Goal: Task Accomplishment & Management: Manage account settings

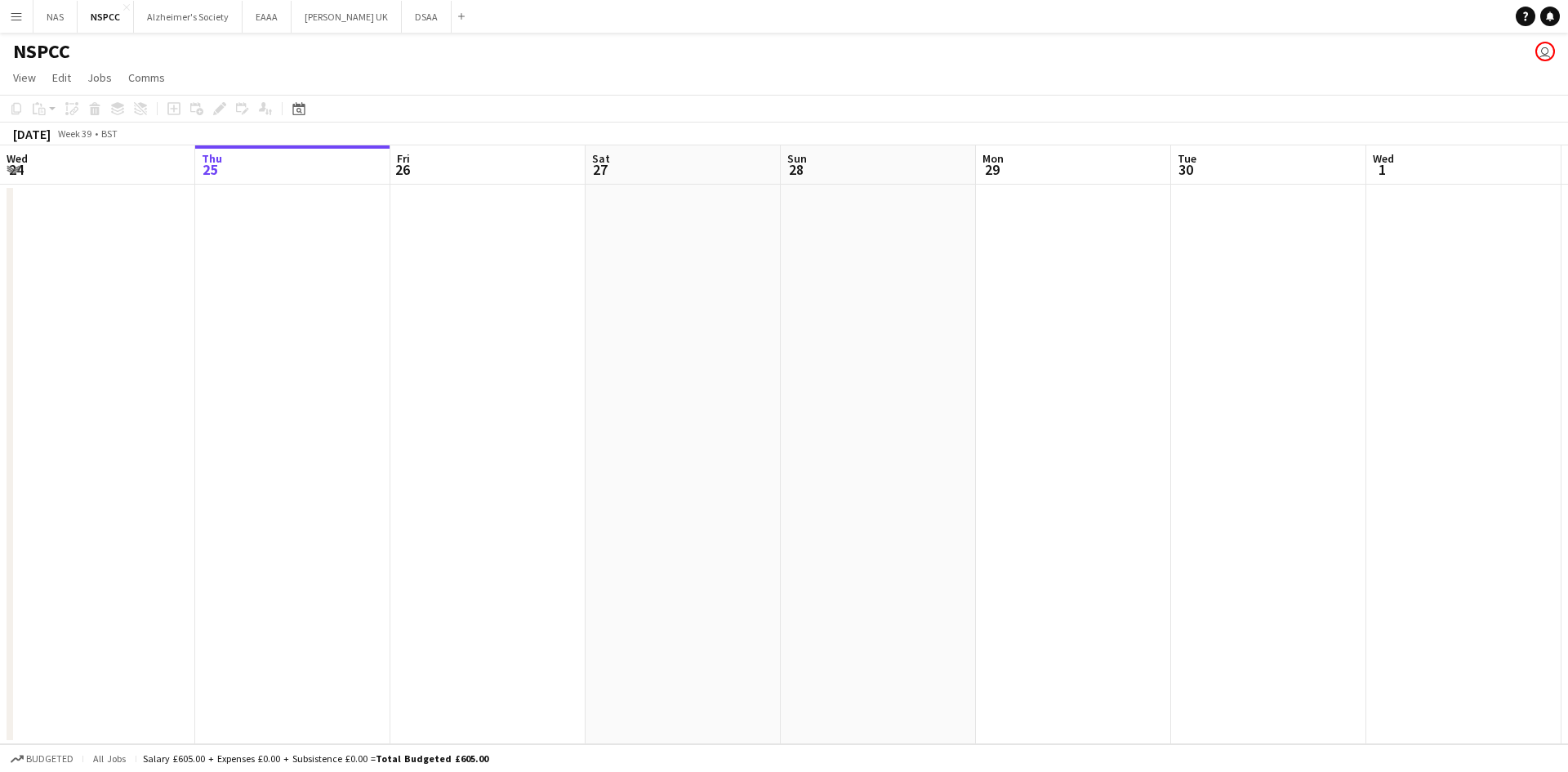
click at [12, 13] on app-icon "Menu" at bounding box center [16, 16] width 13 height 13
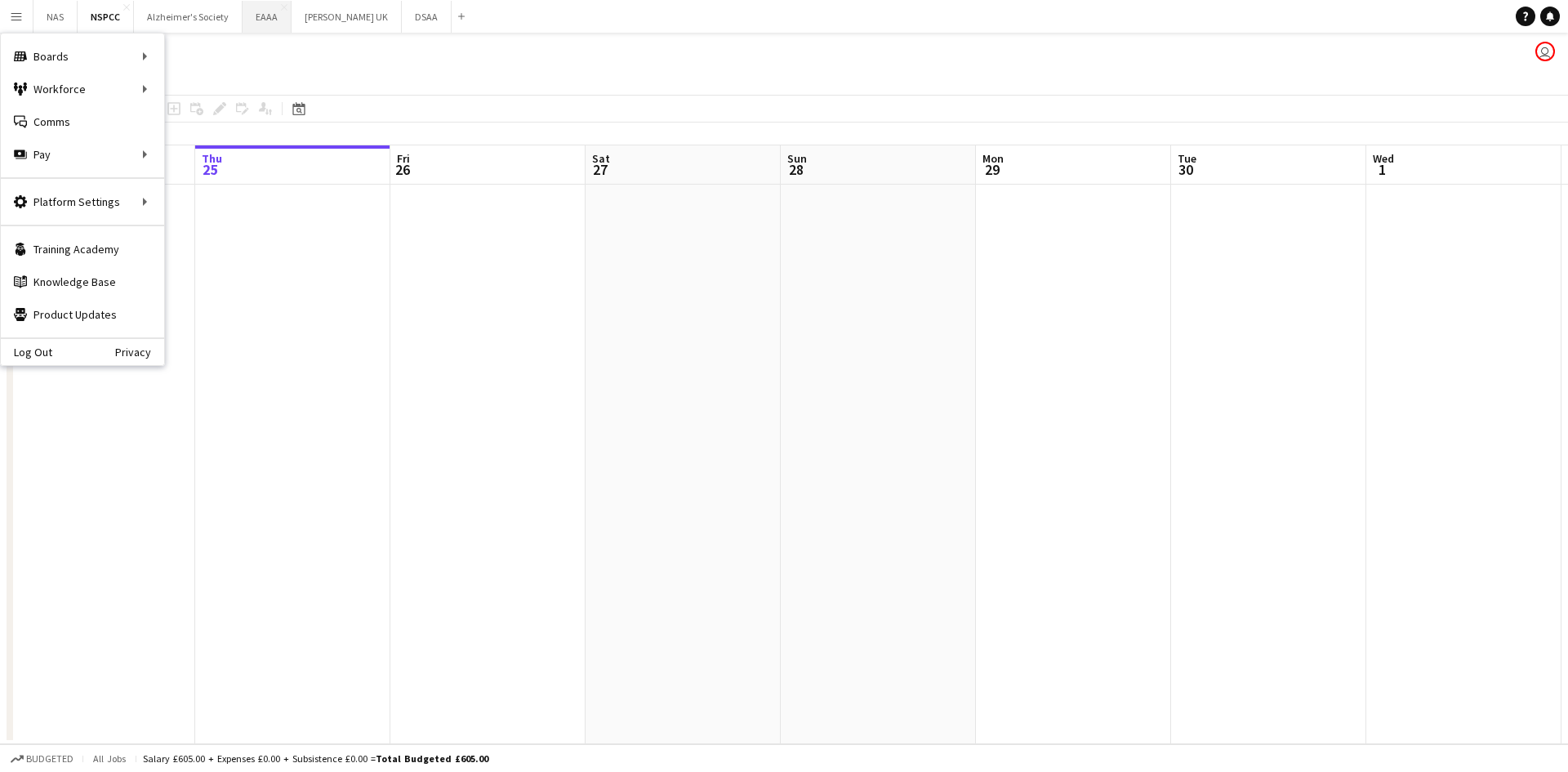
click at [244, 22] on button "EAAA Close" at bounding box center [267, 16] width 49 height 31
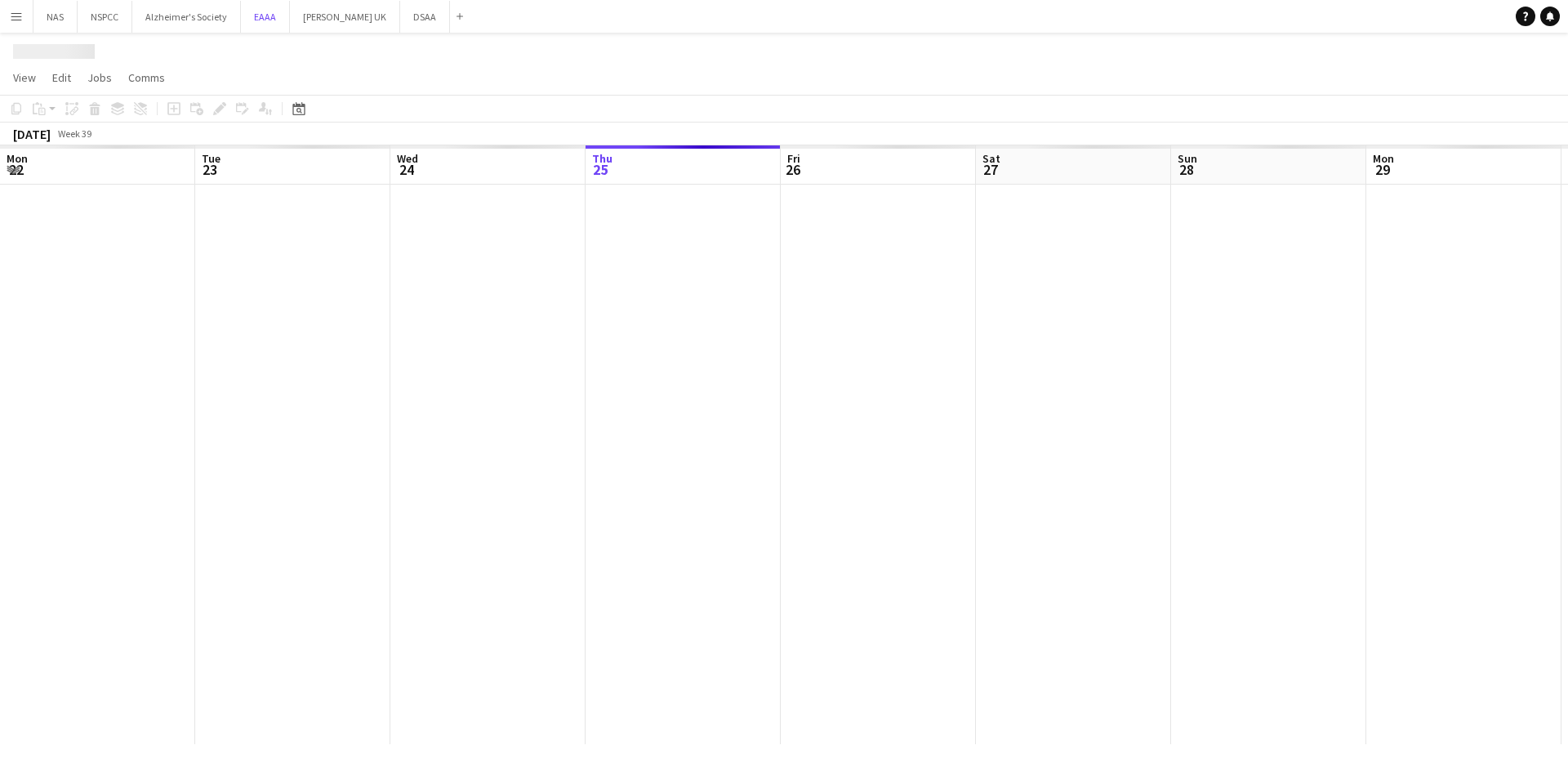
scroll to position [0, 390]
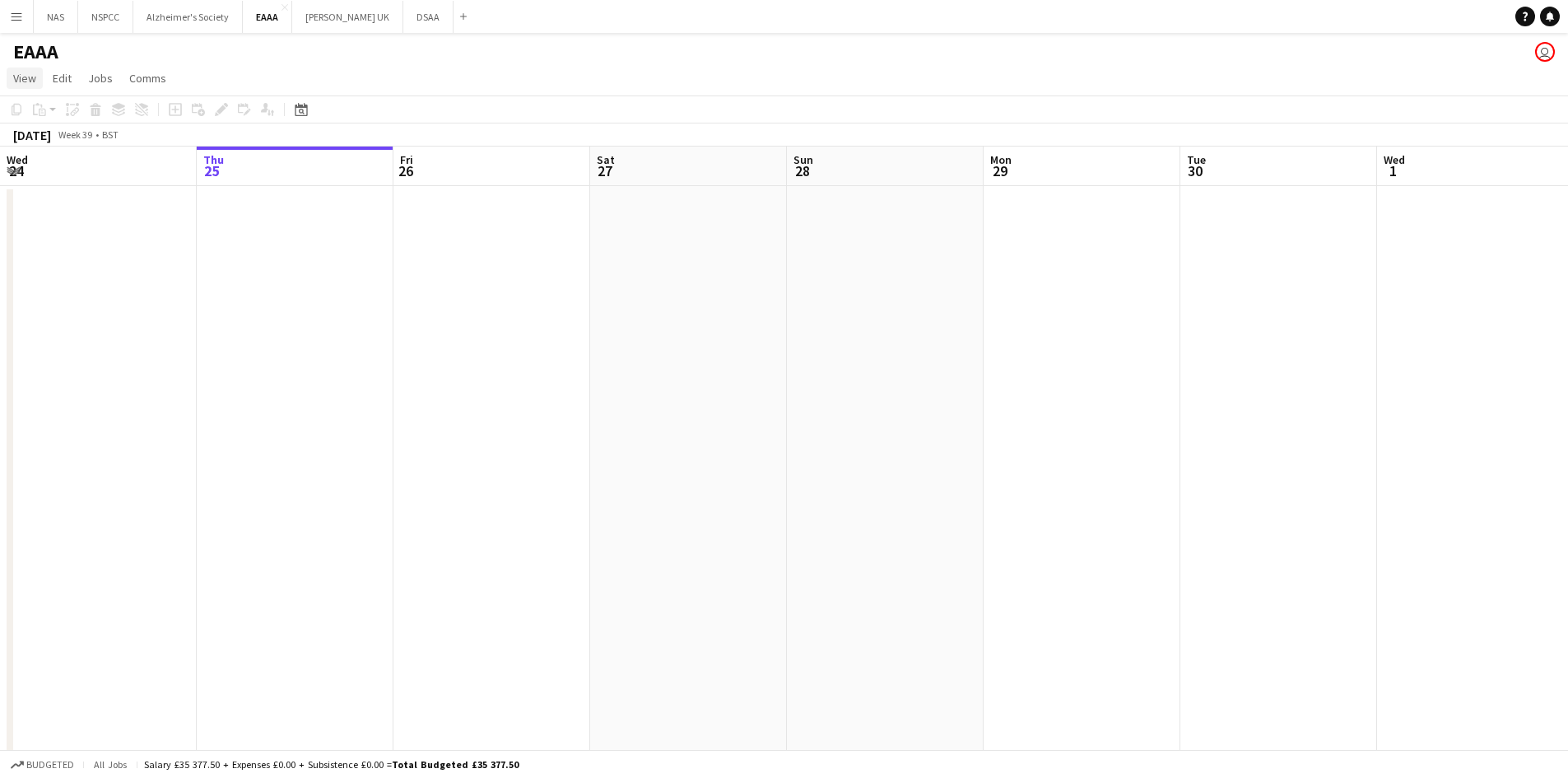
click at [12, 78] on link "View" at bounding box center [24, 78] width 36 height 22
click at [23, 171] on link "Month view" at bounding box center [73, 183] width 131 height 34
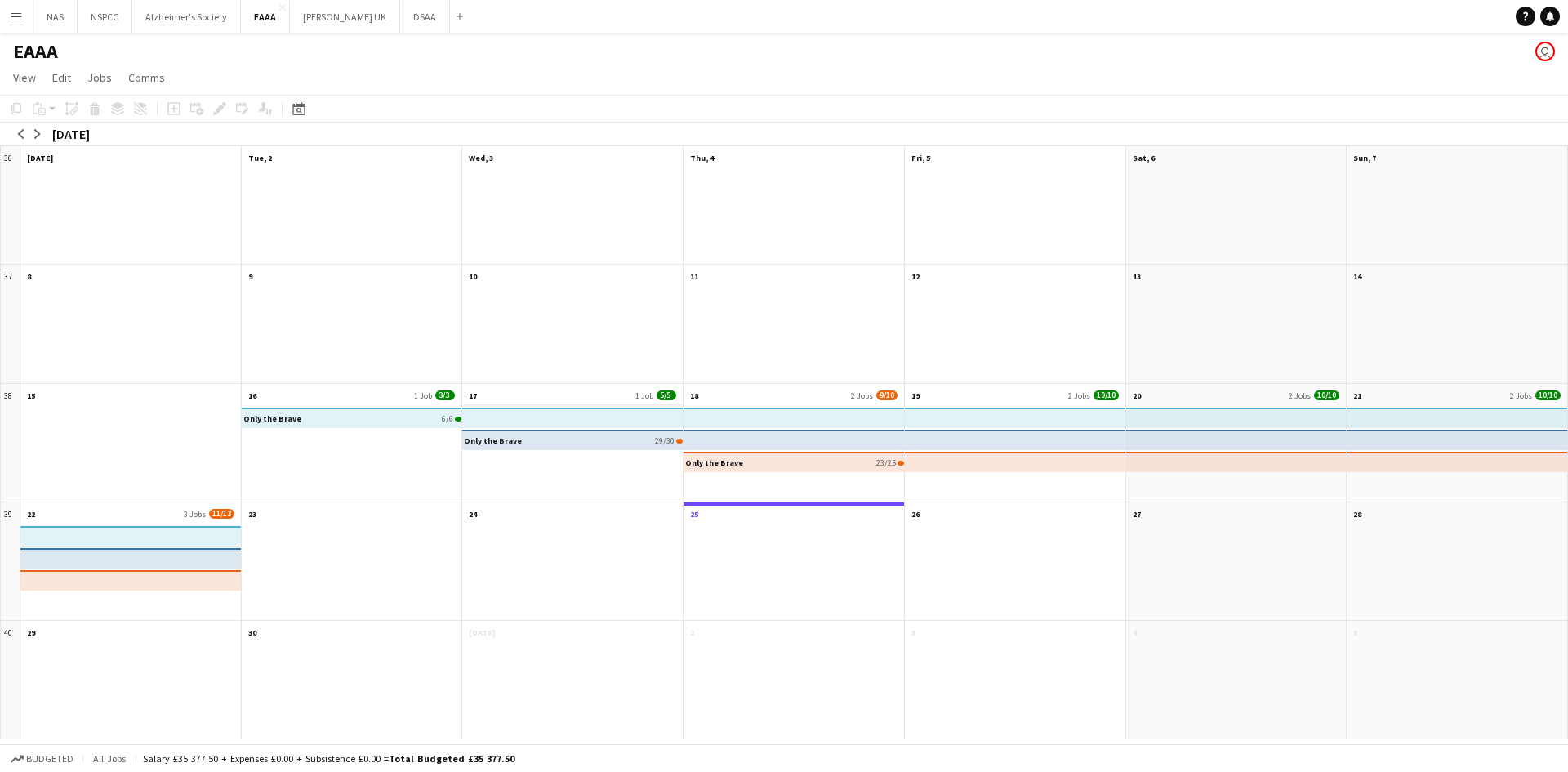
click at [552, 398] on app-month-view-date-header "17 1 Job 5/5" at bounding box center [572, 394] width 220 height 21
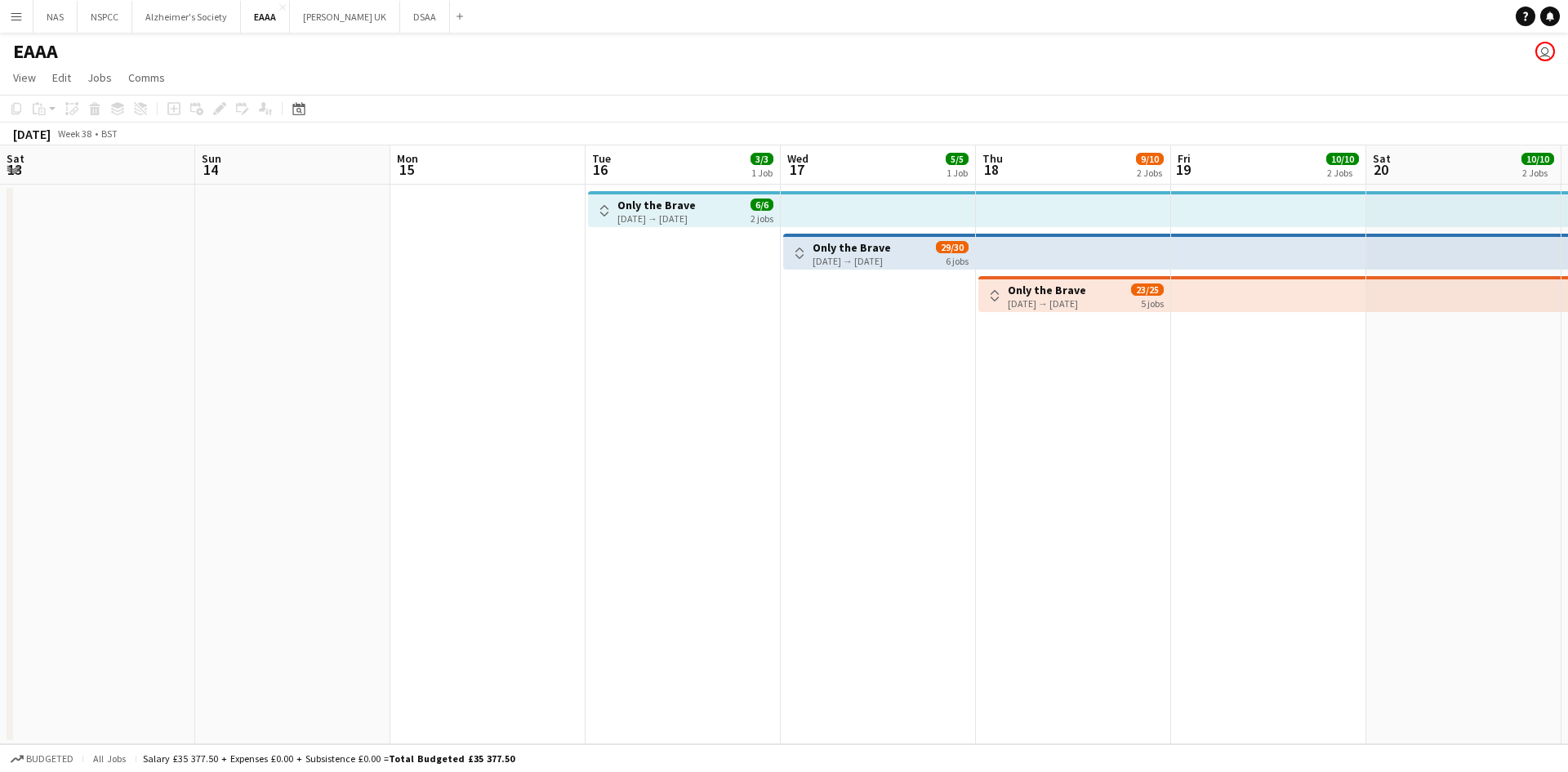
scroll to position [0, 562]
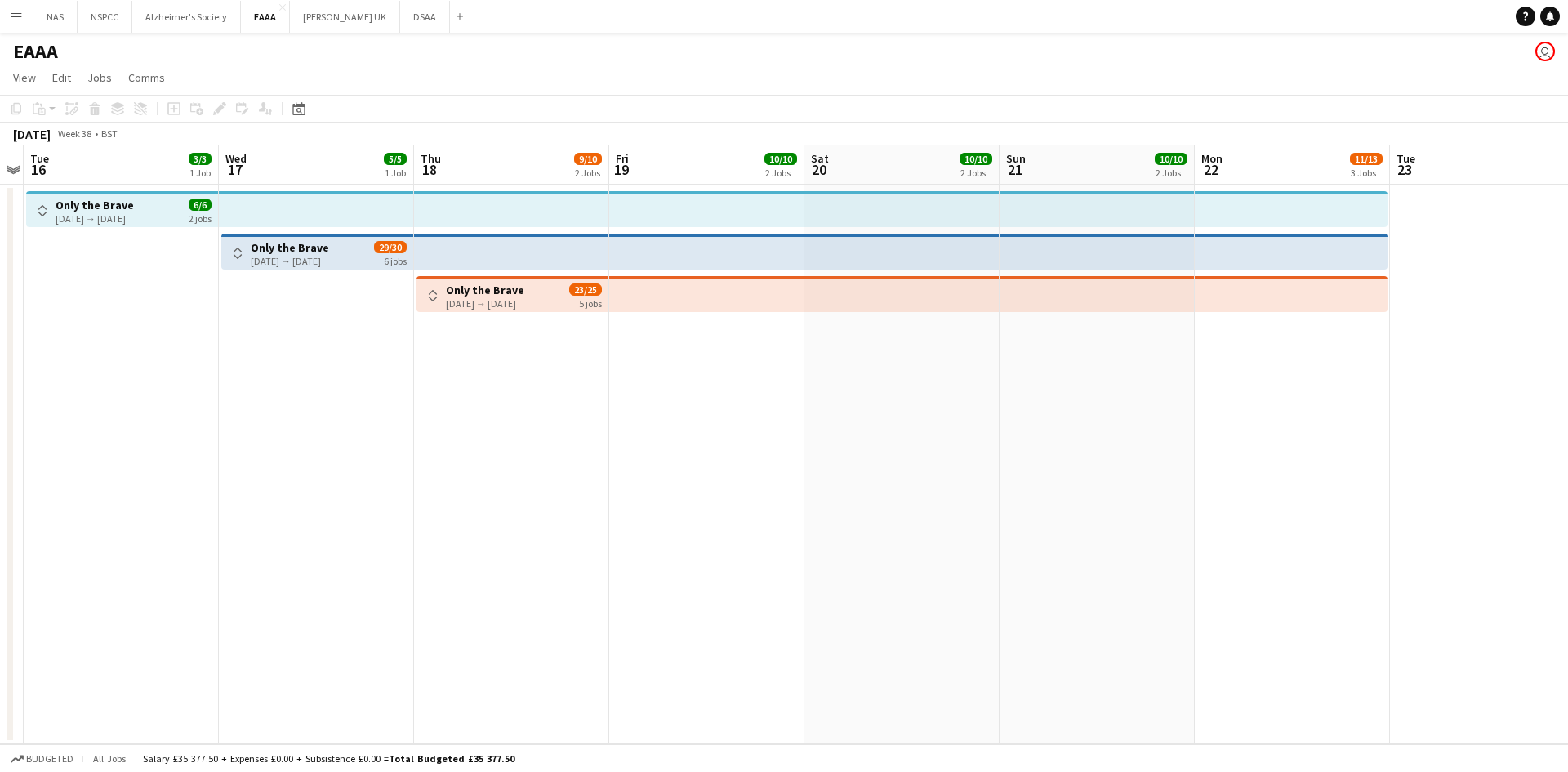
click at [328, 164] on app-board-header-date "Wed 17 5/5 1 Job" at bounding box center [316, 166] width 195 height 40
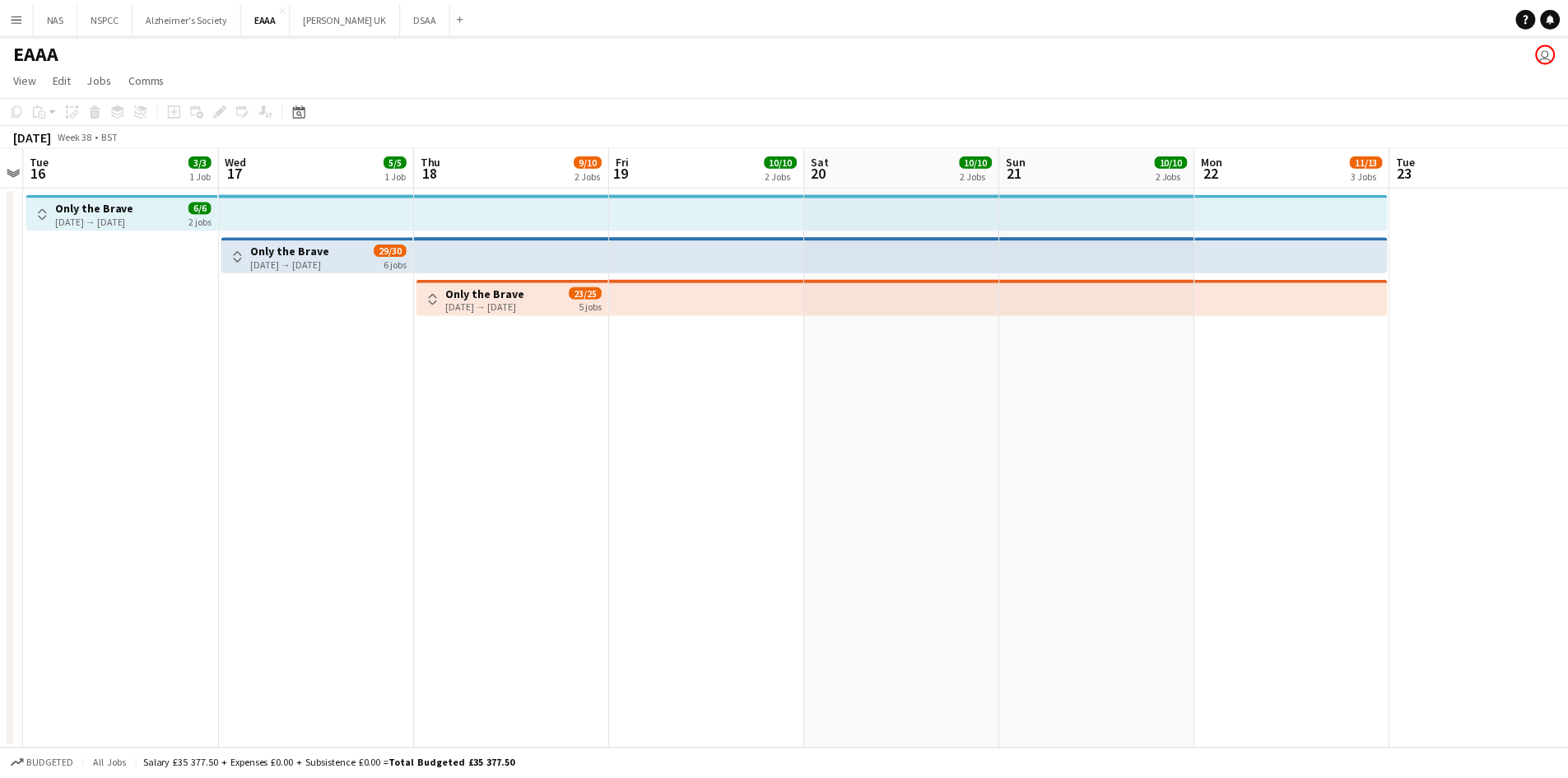
scroll to position [0, 563]
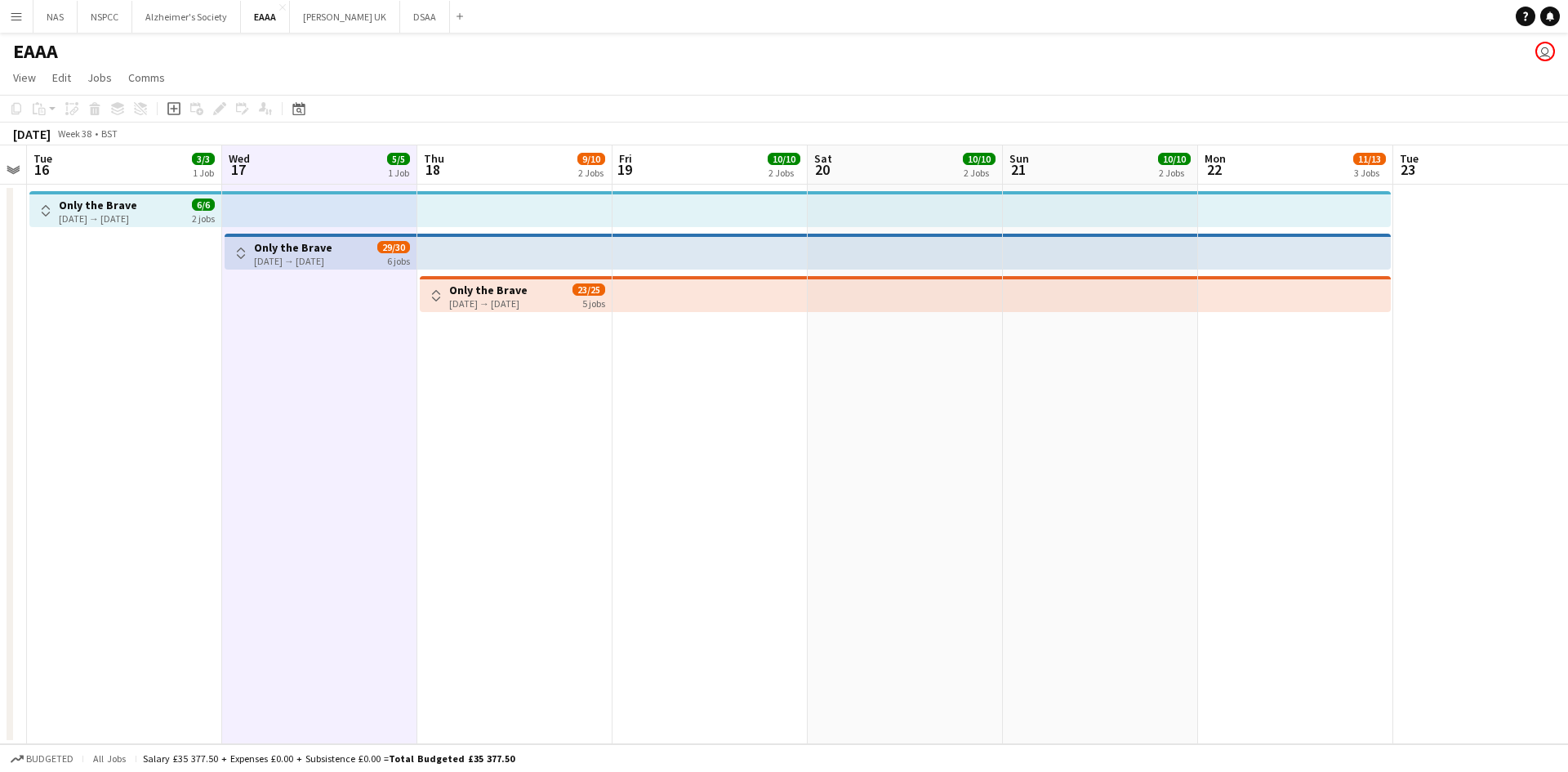
click at [242, 249] on app-icon "Toggle View" at bounding box center [240, 253] width 12 height 12
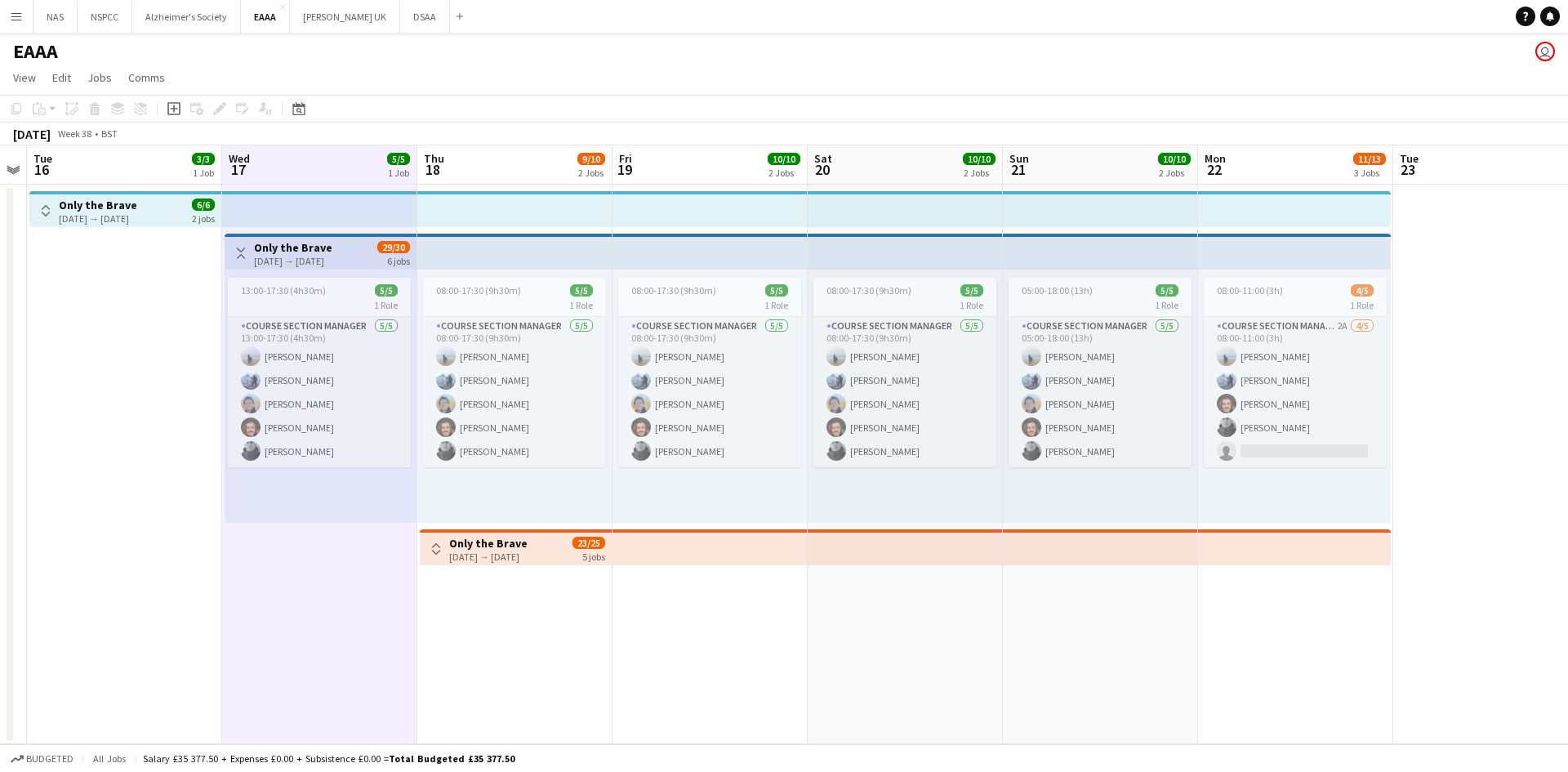
click at [49, 211] on app-icon "Toggle View" at bounding box center [45, 211] width 12 height 12
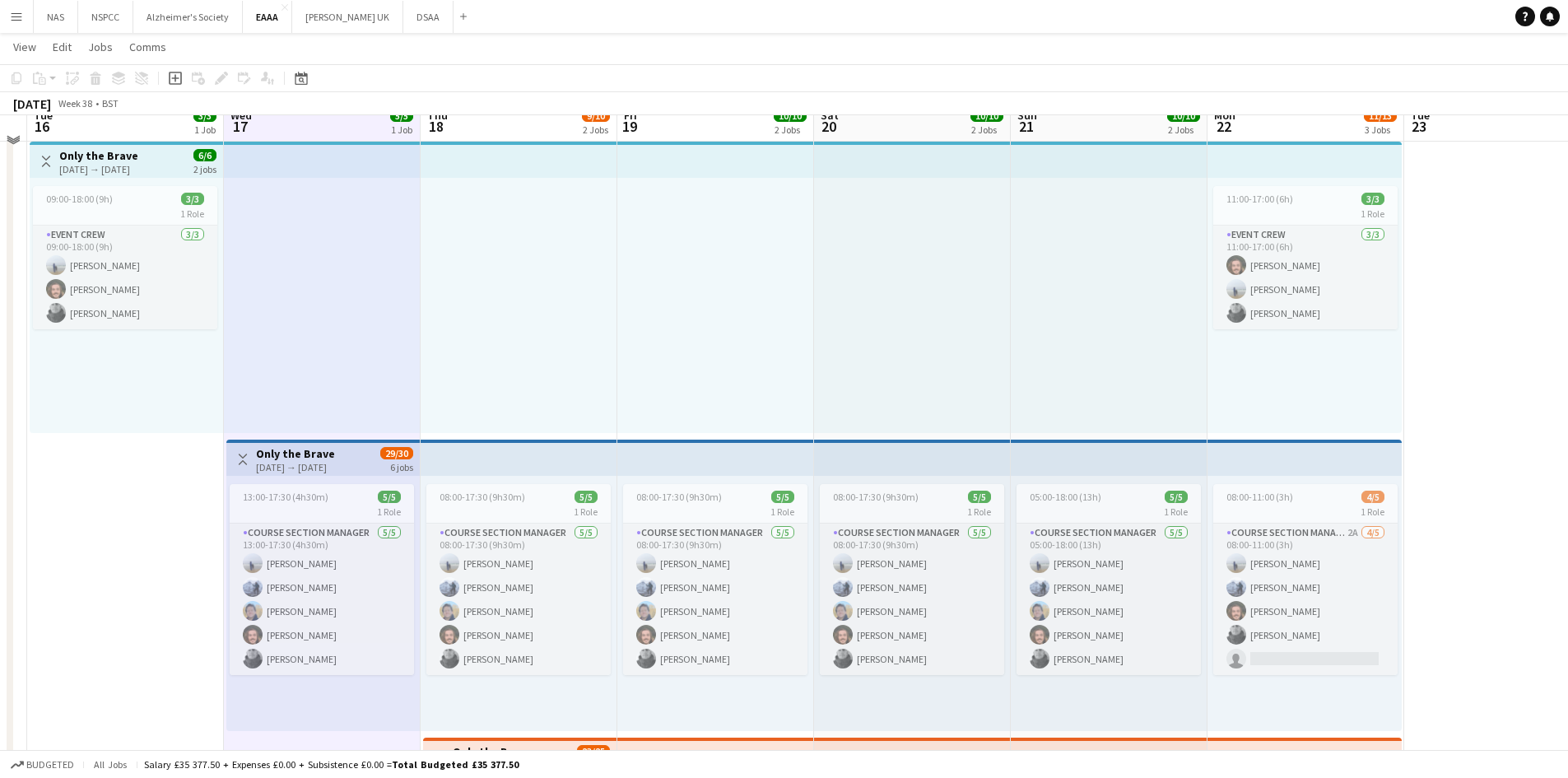
scroll to position [80, 0]
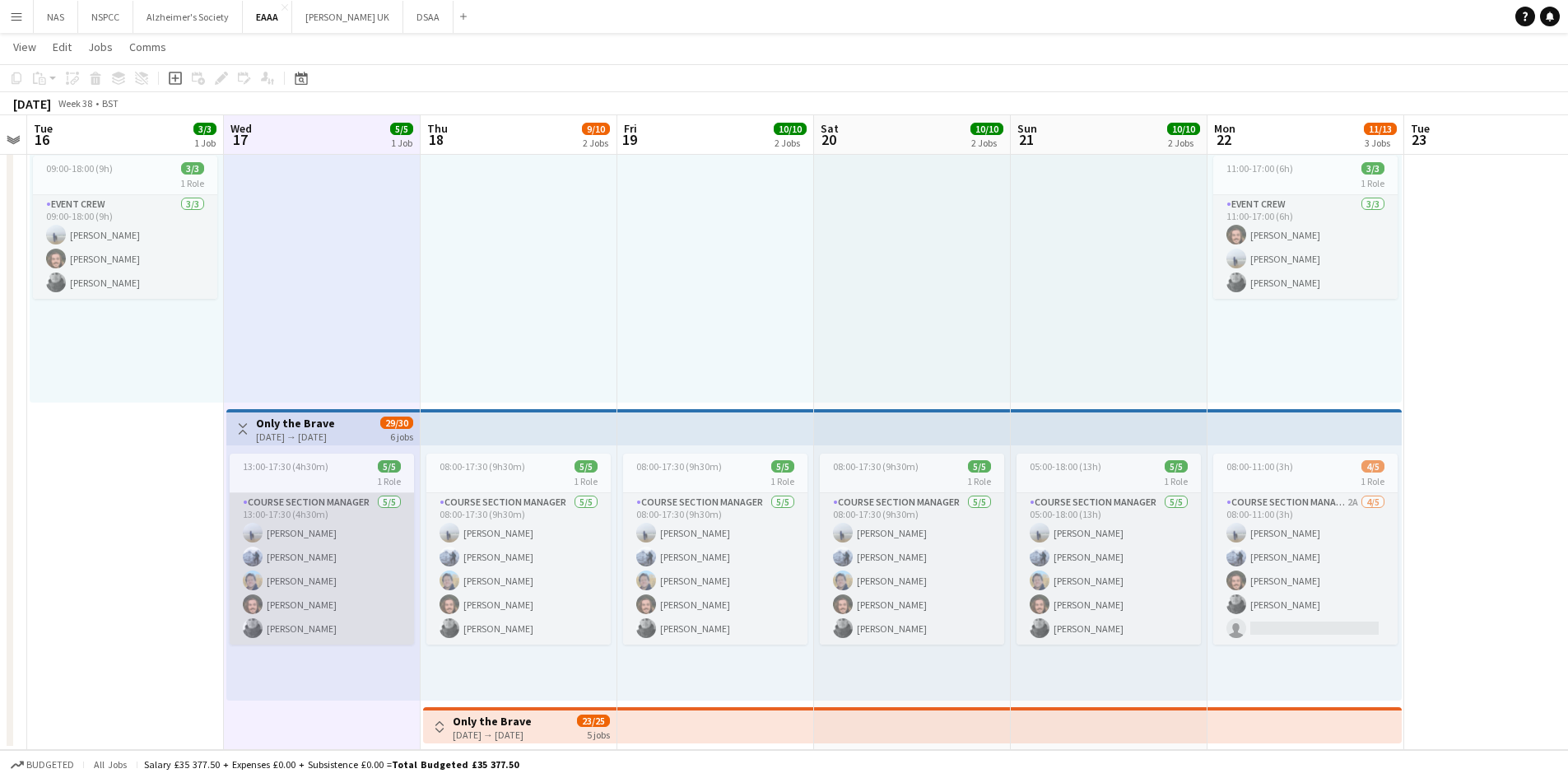
click at [310, 547] on app-card-role "Course Section Manager [DATE] 13:00-17:30 (4h30m) [PERSON_NAME] [PERSON_NAME] […" at bounding box center [321, 569] width 184 height 151
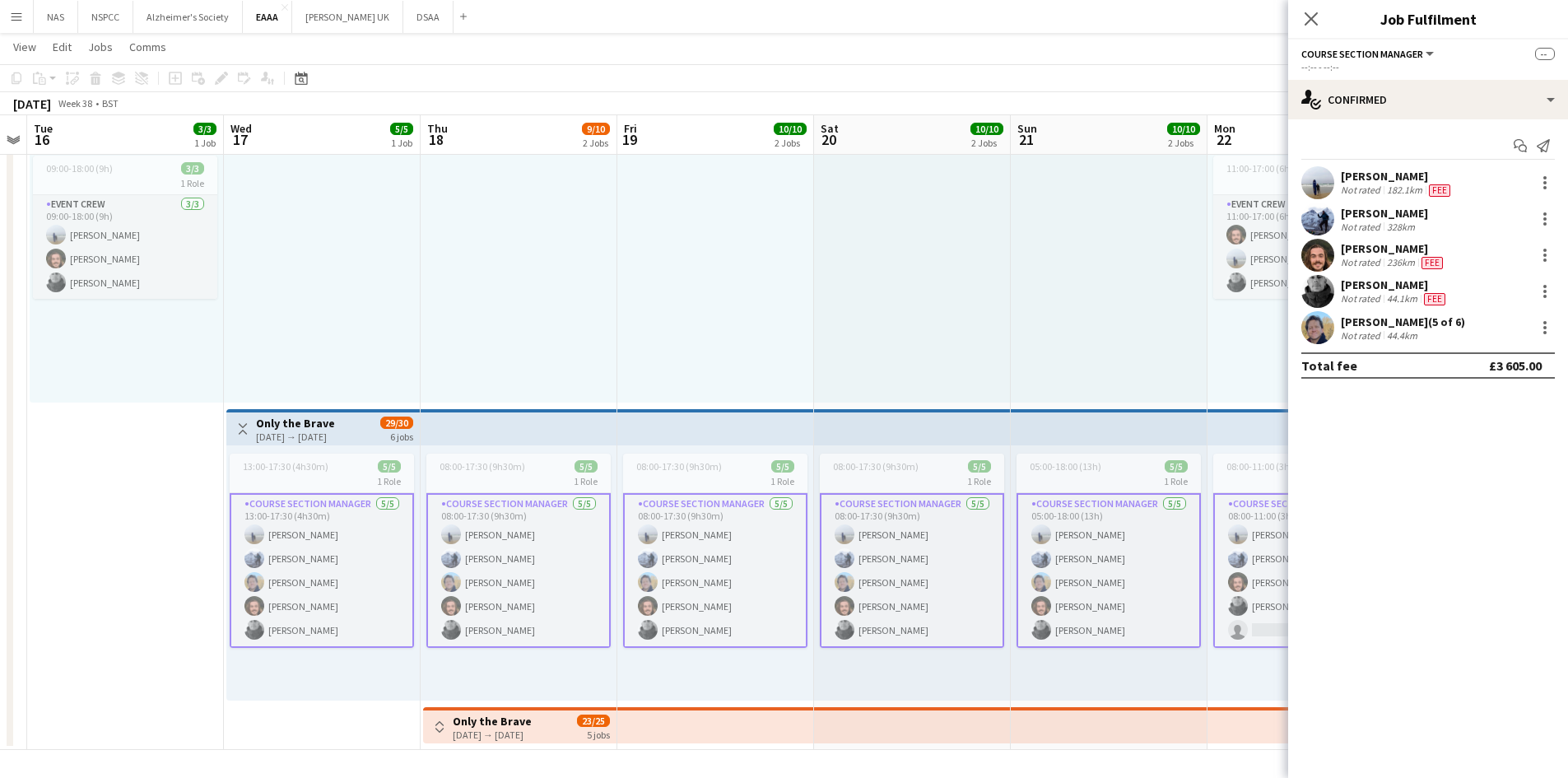
click at [1556, 218] on div "[PERSON_NAME] Not rated 328km" at bounding box center [1428, 219] width 280 height 33
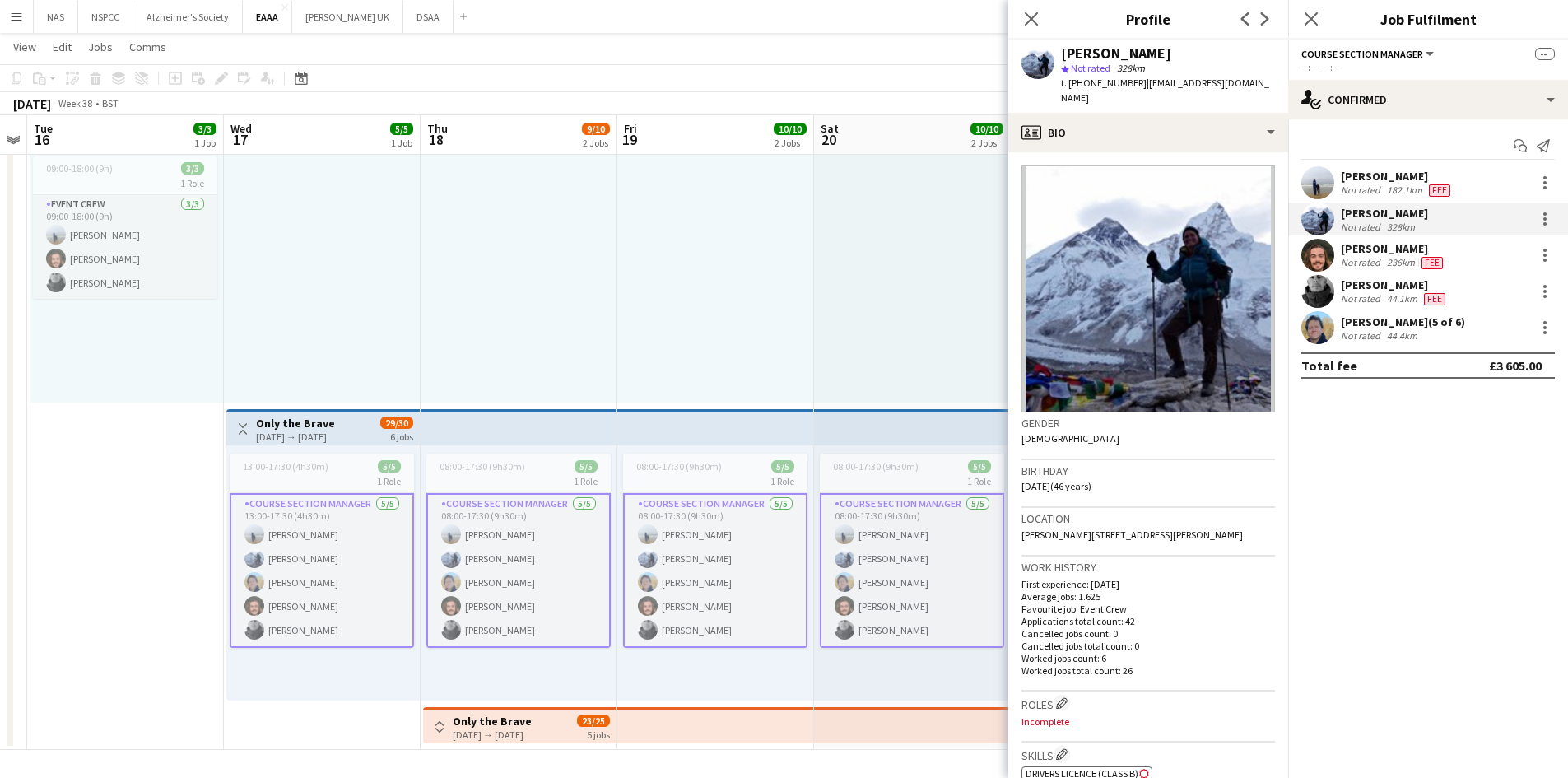
click at [1340, 206] on div "[PERSON_NAME] Not rated 328km" at bounding box center [1428, 219] width 280 height 33
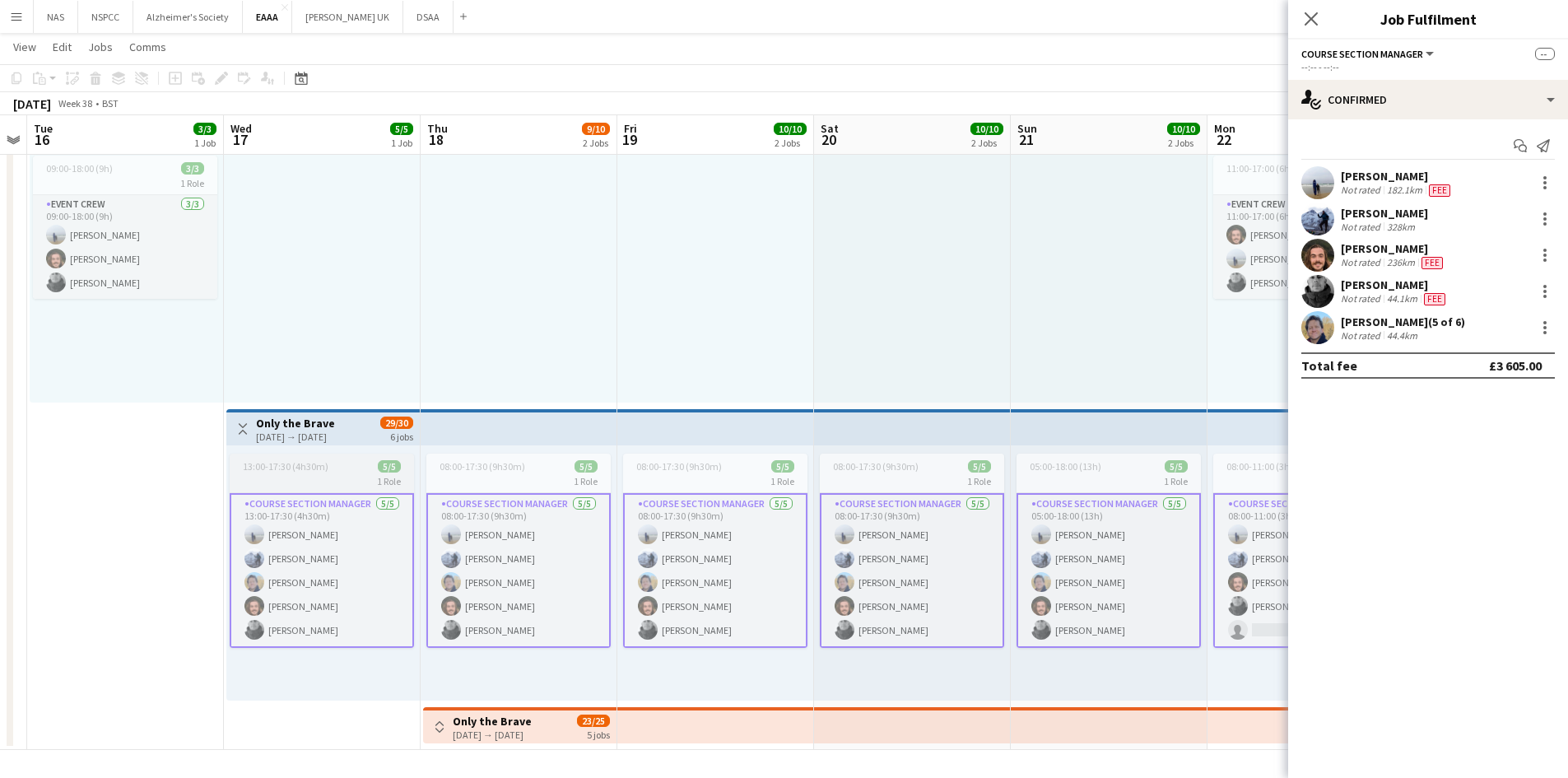
click at [289, 458] on app-job-card "13:00-17:30 (4h30m) 5/5 1 Role Course Section Manager [DATE] 13:00-17:30 (4h30m…" at bounding box center [321, 550] width 184 height 194
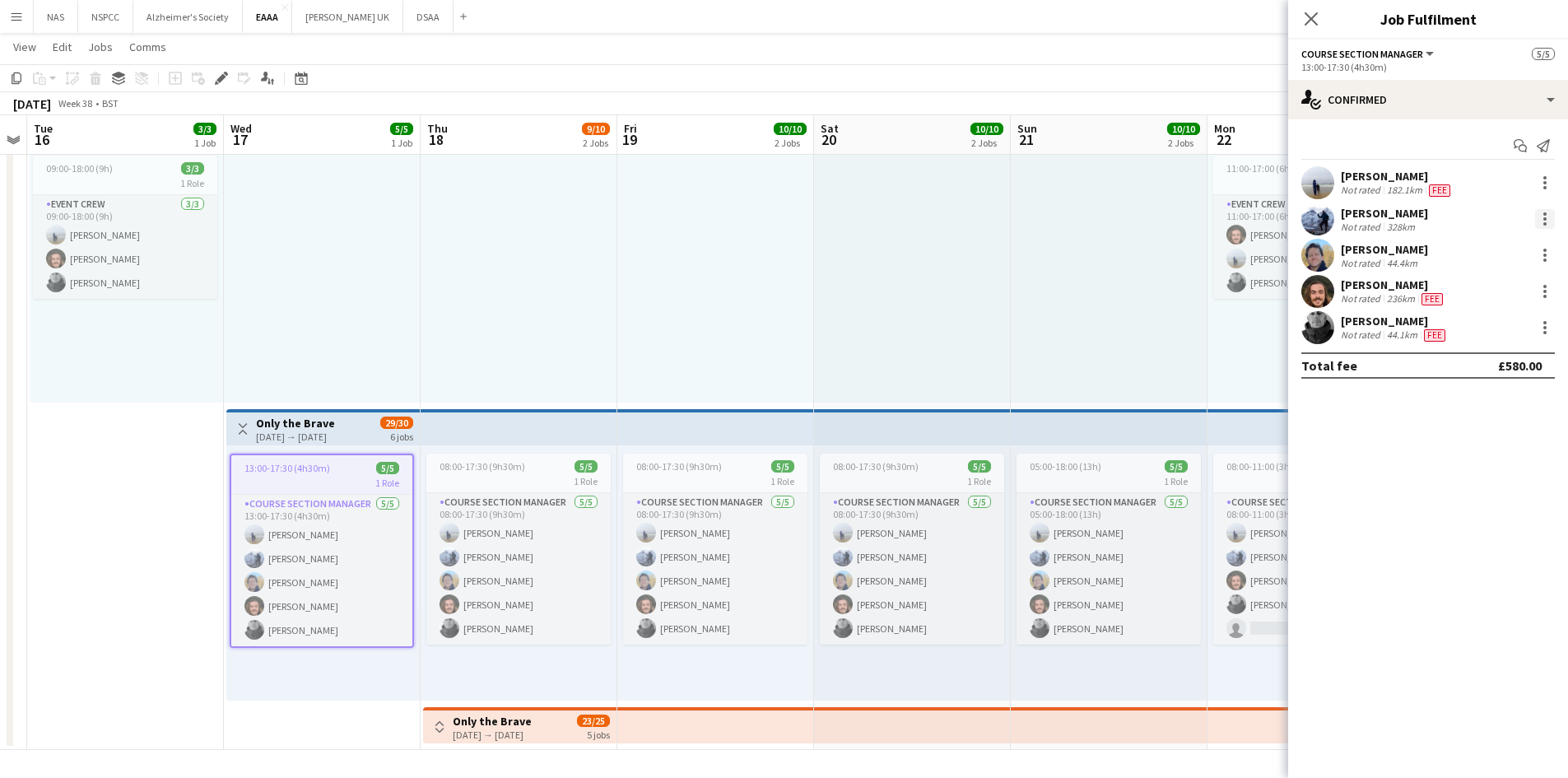
click at [1541, 220] on div at bounding box center [1544, 219] width 20 height 20
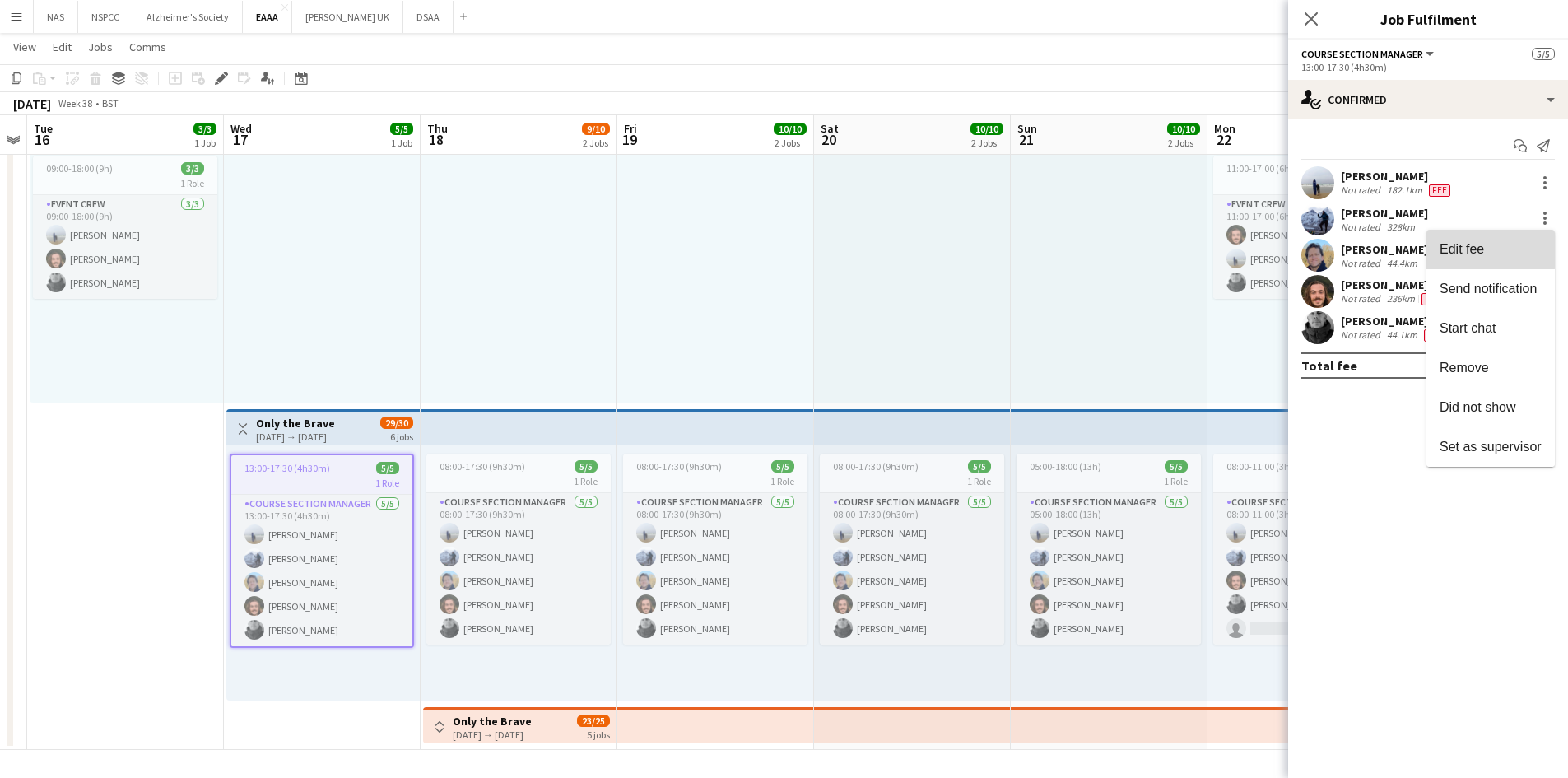
click at [1466, 245] on span "Edit fee" at bounding box center [1461, 248] width 44 height 14
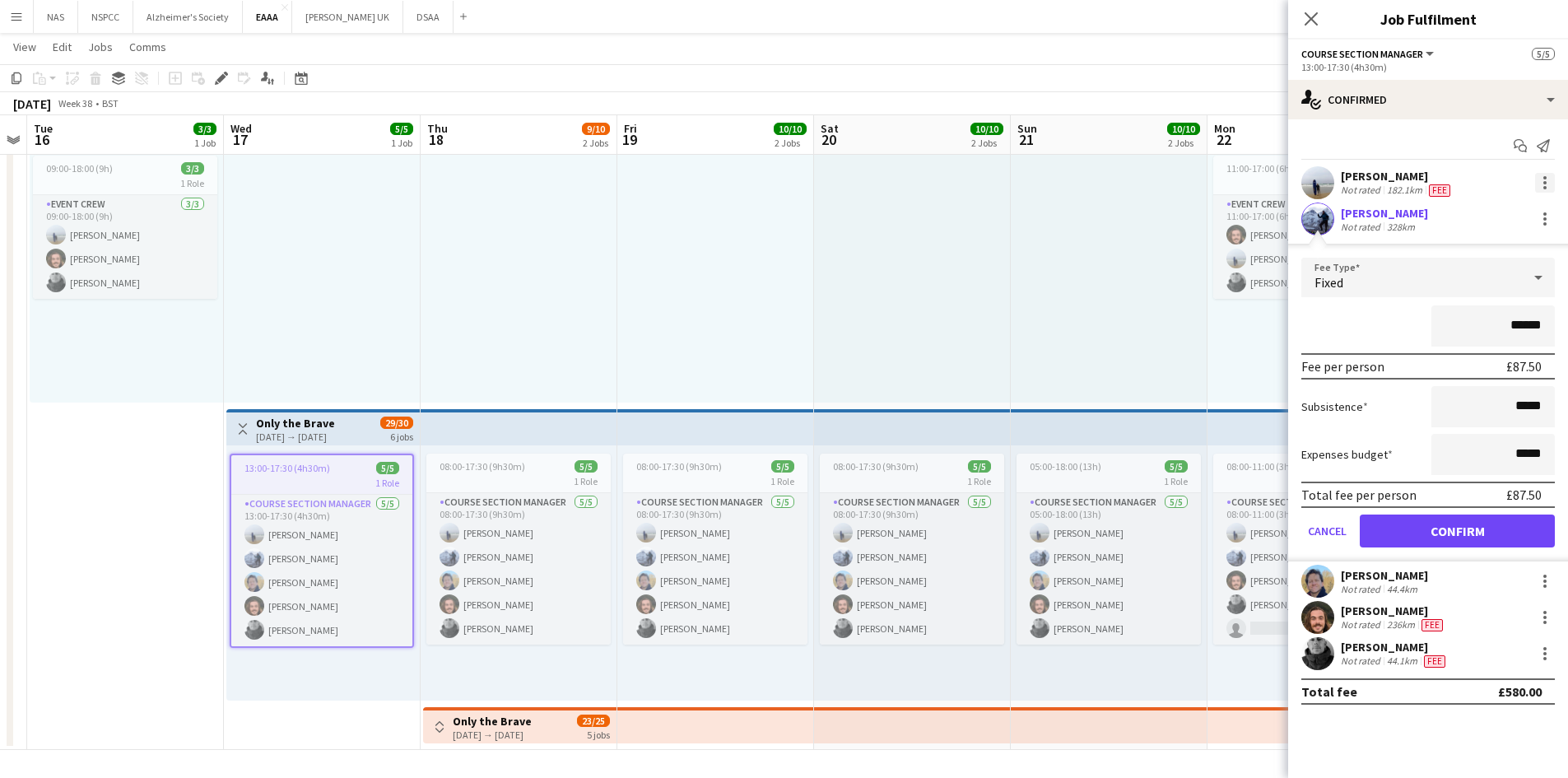
click at [1544, 177] on div at bounding box center [1544, 178] width 4 height 4
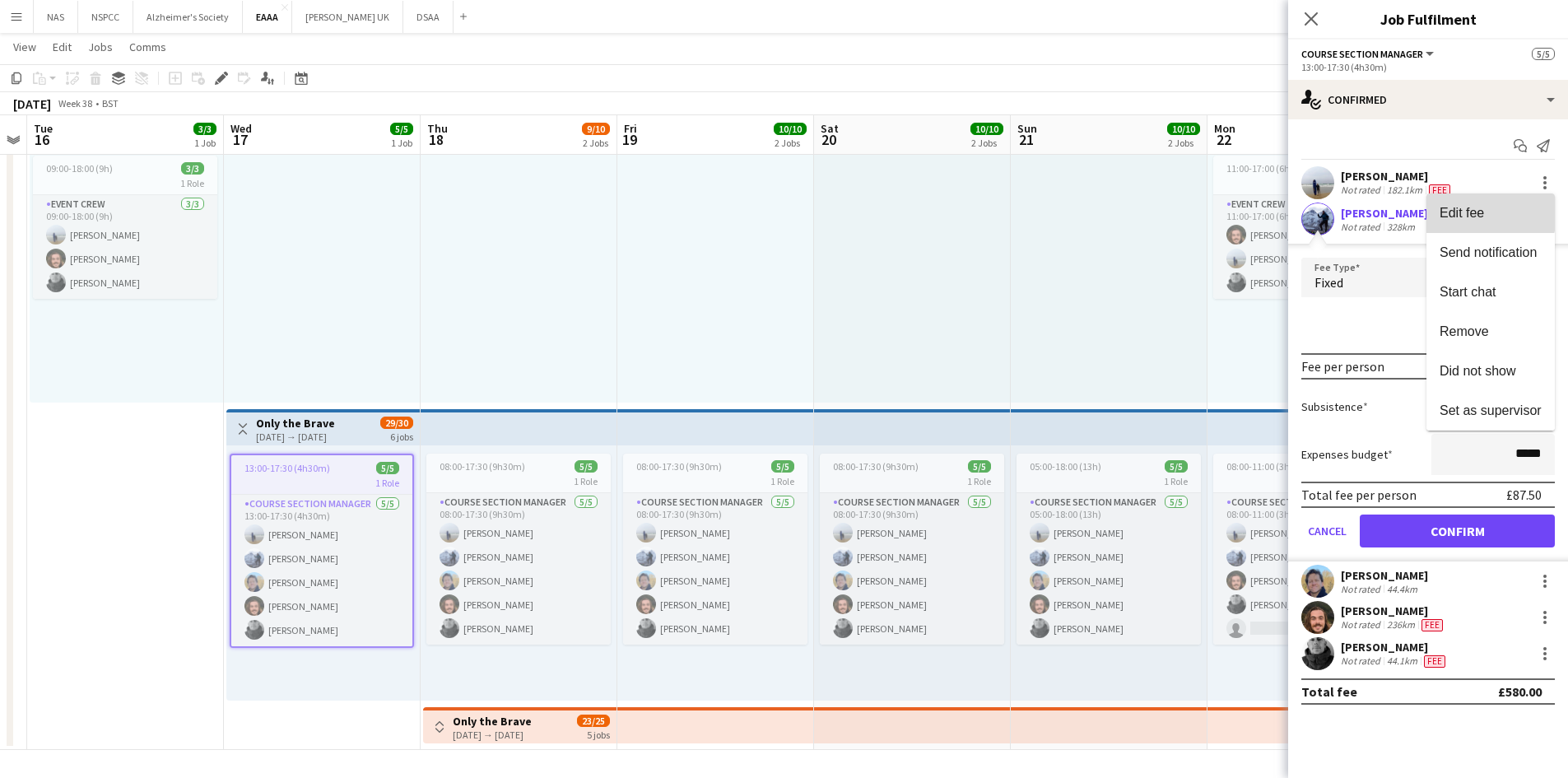
click at [1457, 206] on span "Edit fee" at bounding box center [1461, 212] width 44 height 14
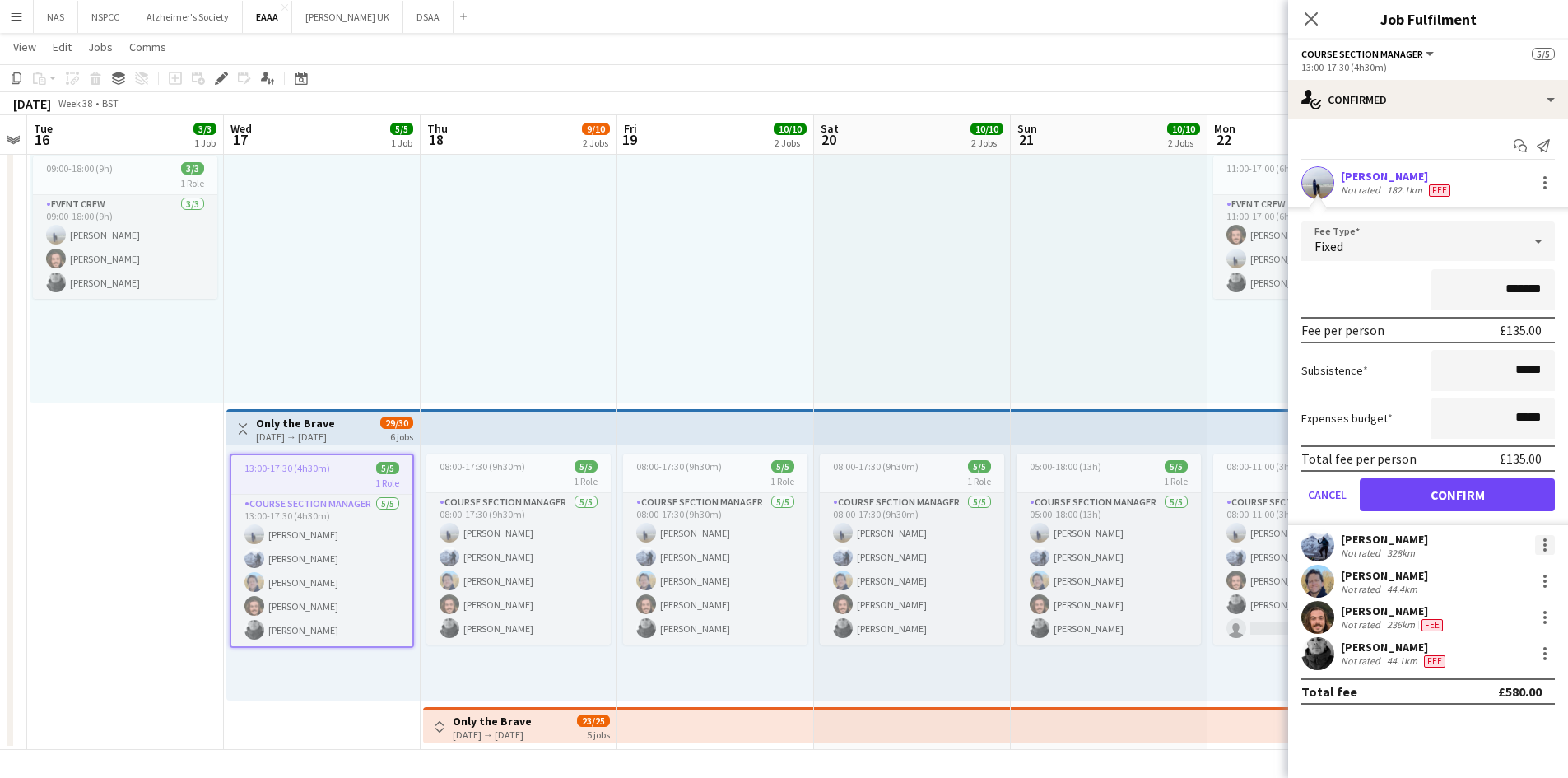
click at [1542, 539] on div at bounding box center [1544, 545] width 20 height 20
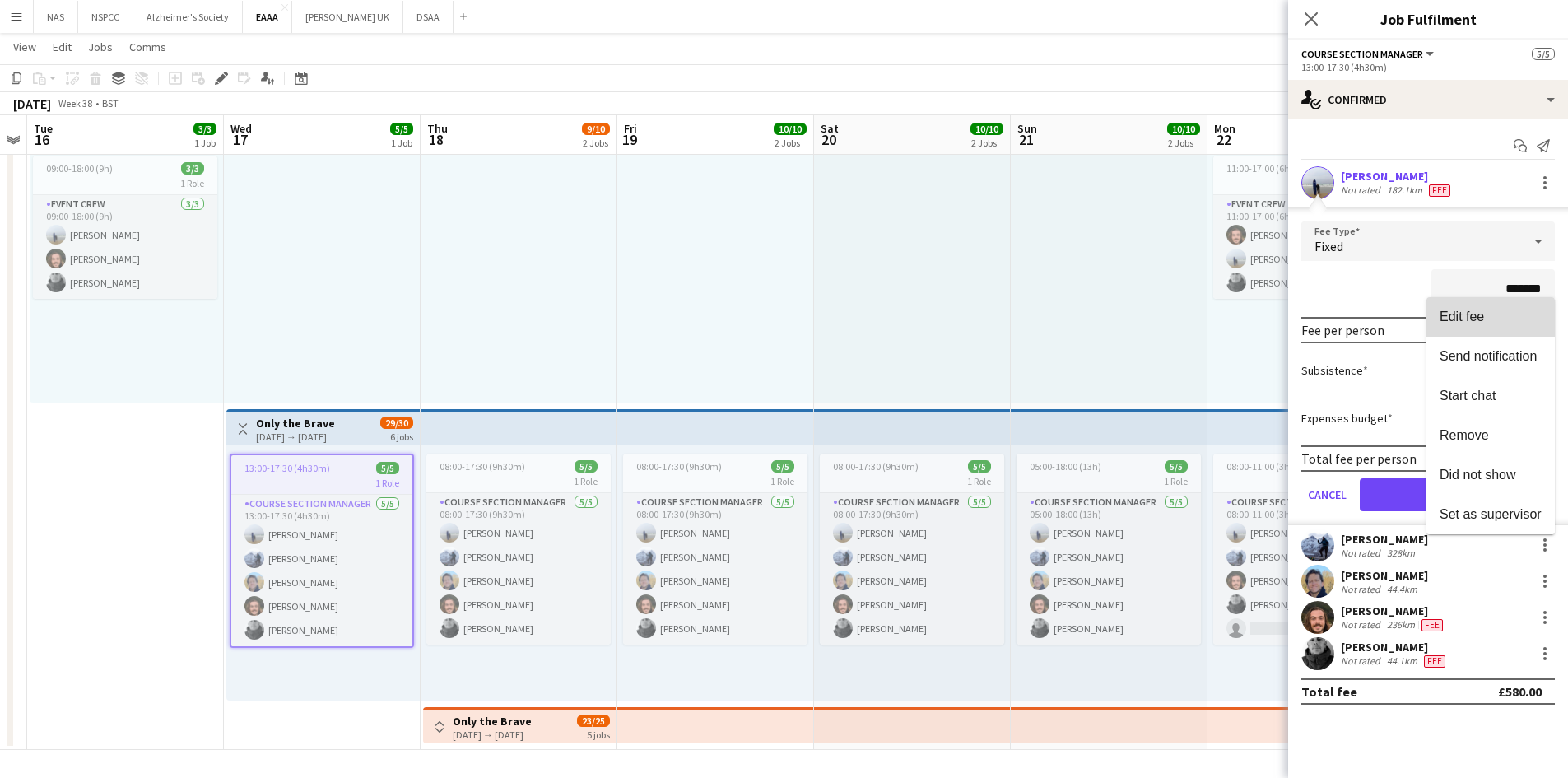
click at [1453, 306] on button "Edit fee" at bounding box center [1491, 317] width 129 height 40
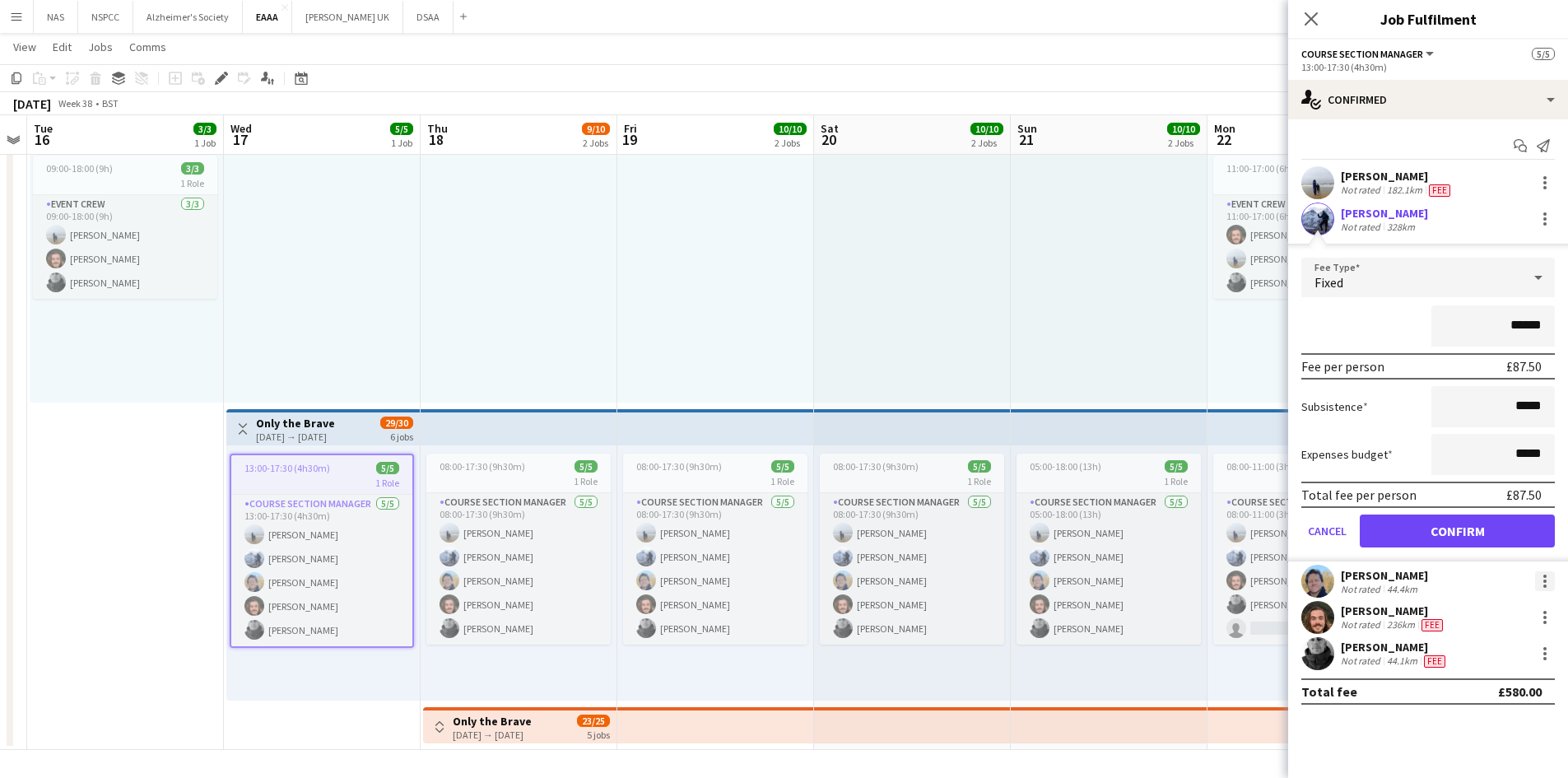
click at [1548, 577] on div at bounding box center [1544, 581] width 20 height 20
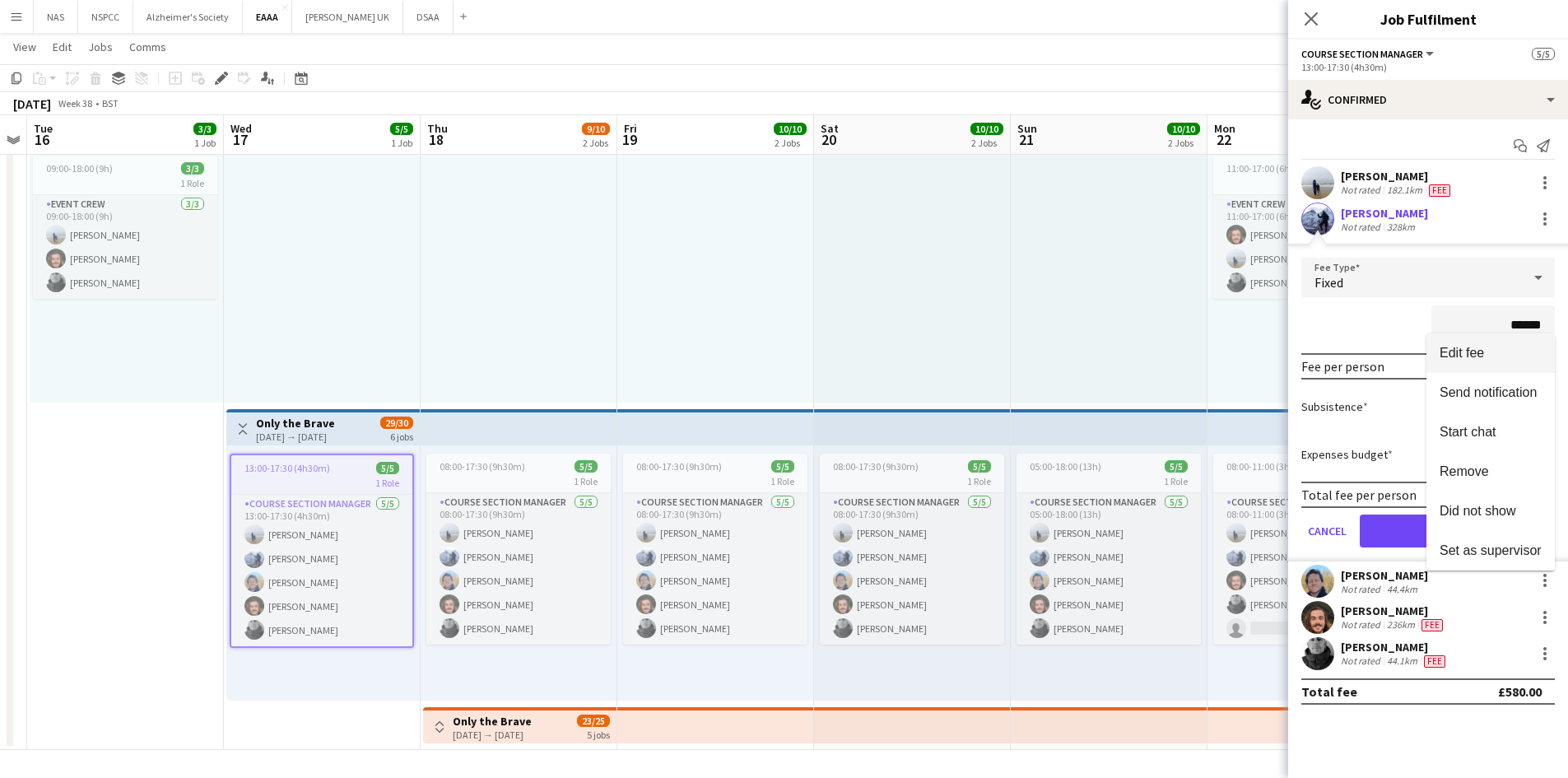
click at [1460, 336] on button "Edit fee" at bounding box center [1491, 354] width 129 height 40
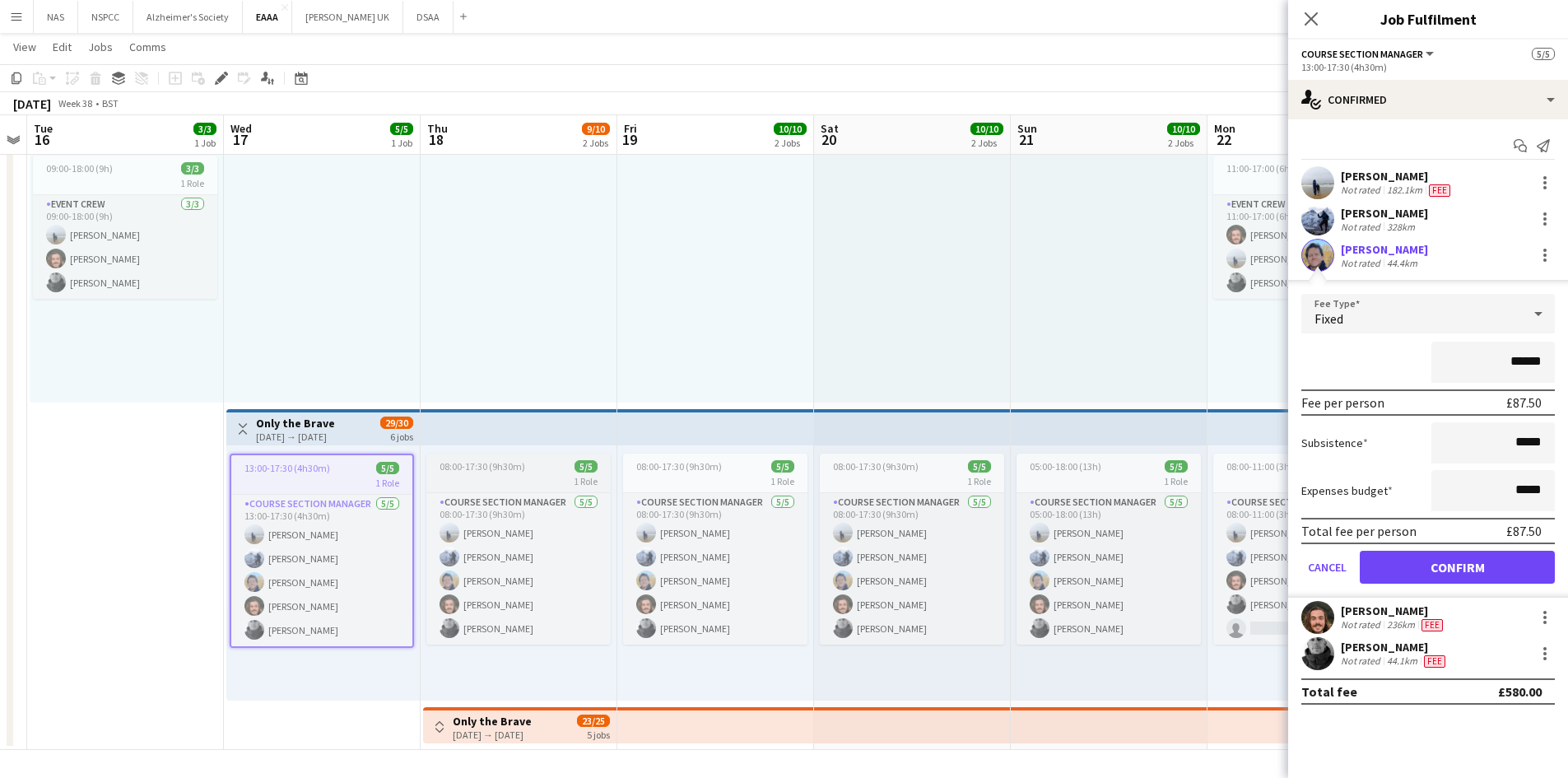
click at [514, 465] on span "08:00-17:30 (9h30m)" at bounding box center [482, 467] width 85 height 13
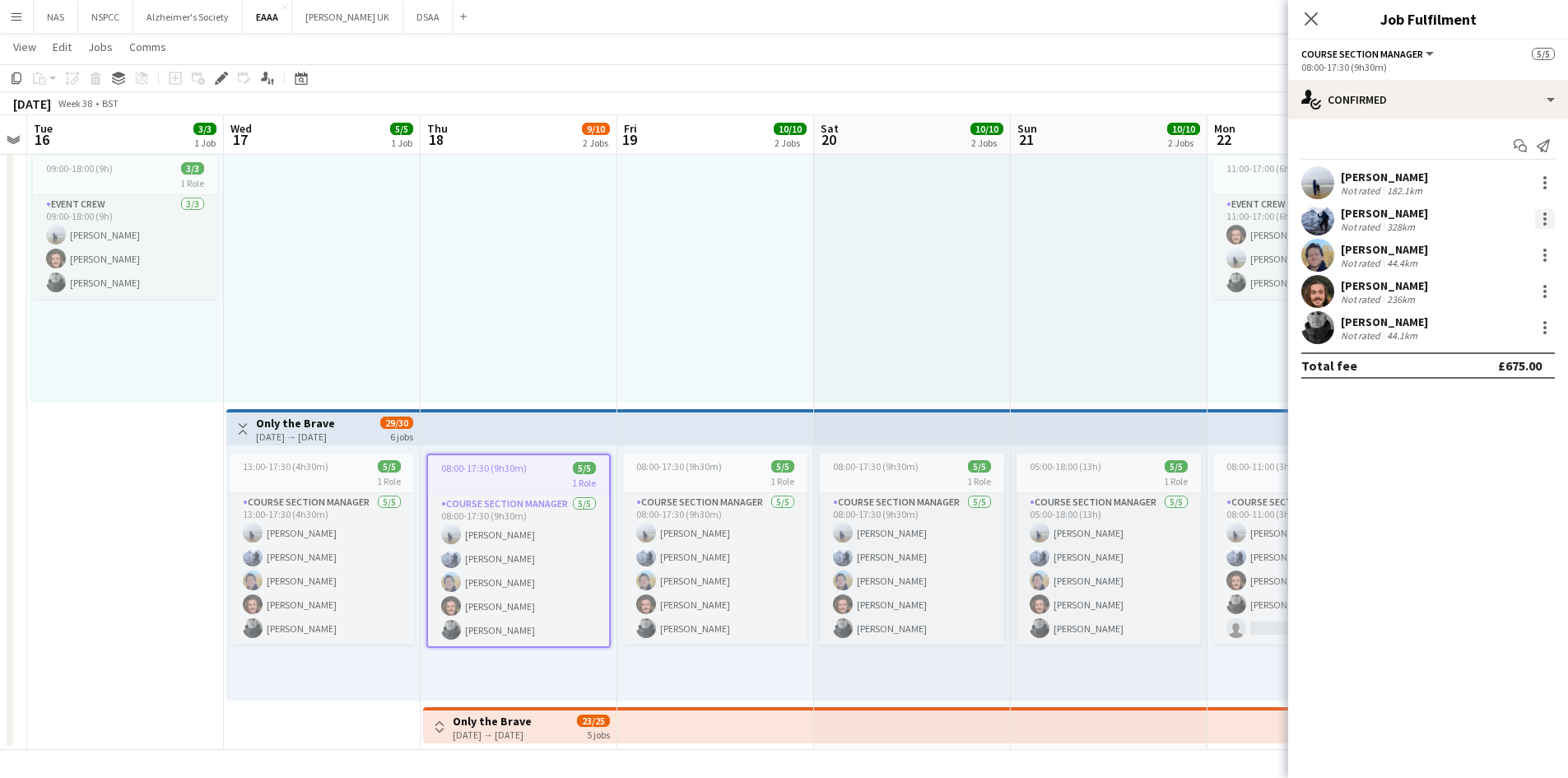
click at [1539, 212] on div at bounding box center [1544, 219] width 20 height 20
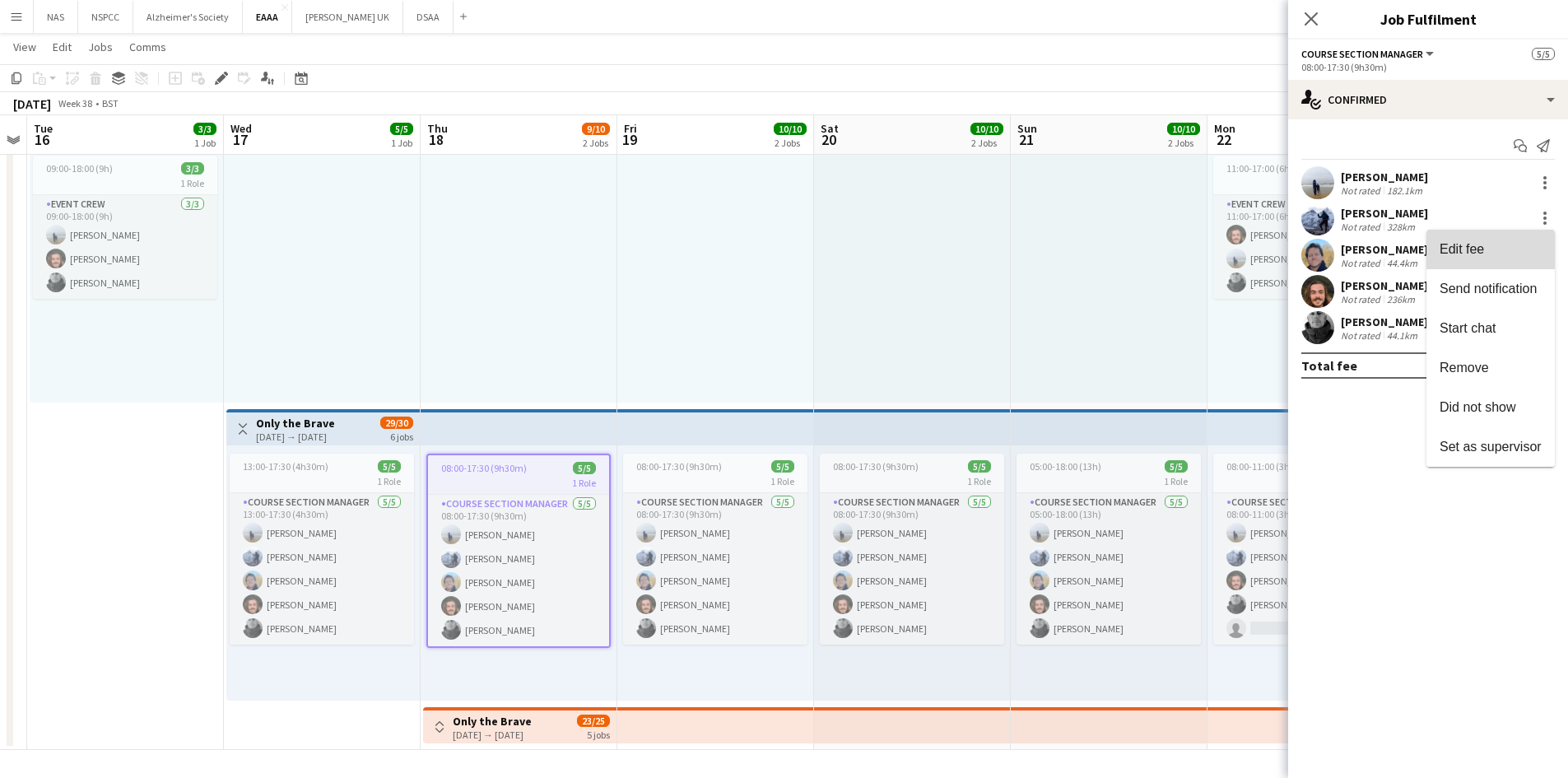
click at [1516, 234] on button "Edit fee" at bounding box center [1491, 249] width 129 height 40
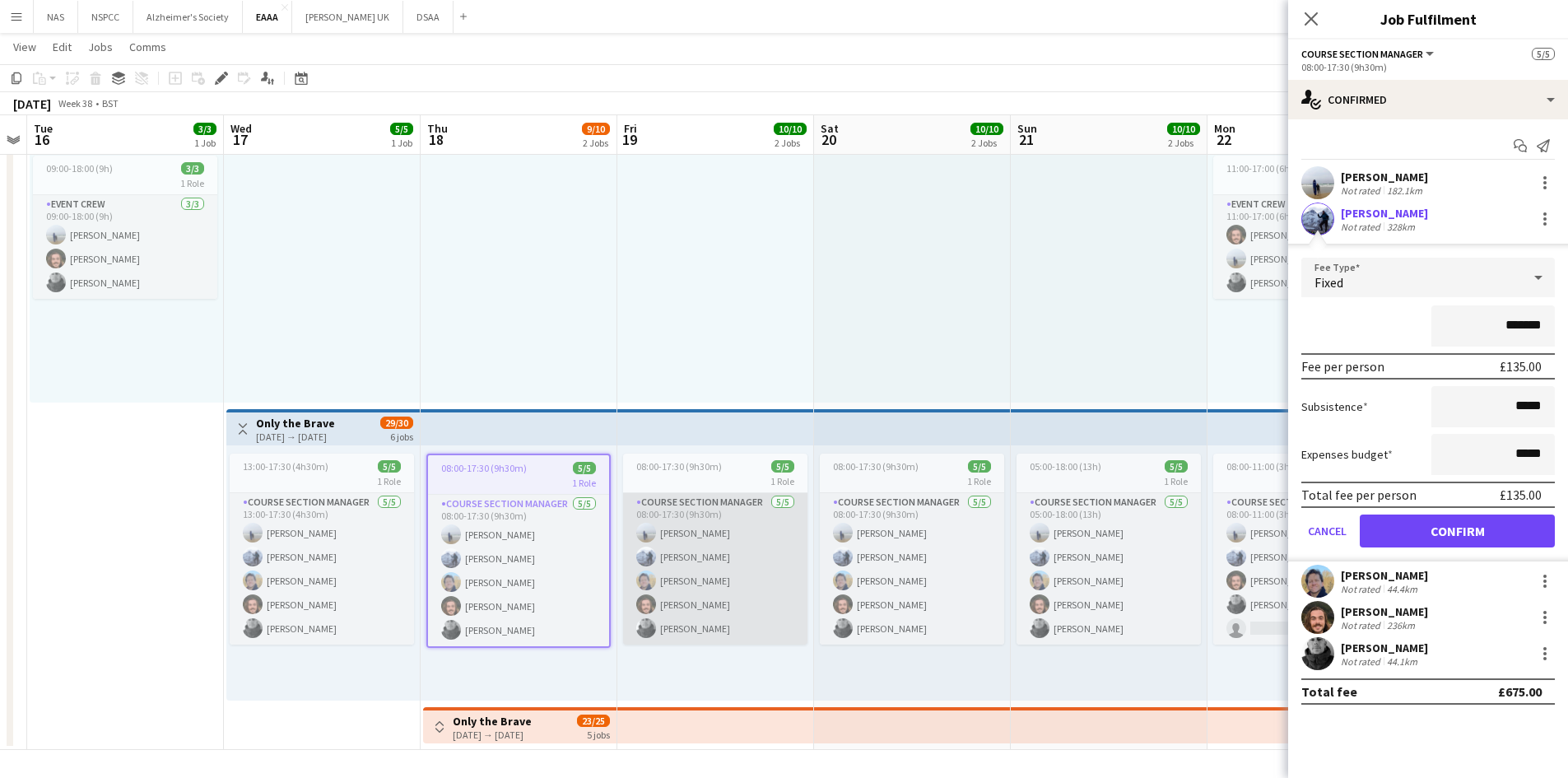
click at [667, 496] on app-card-role "Course Section Manager [DATE] 08:00-17:30 (9h30m) [PERSON_NAME] [PERSON_NAME] […" at bounding box center [714, 569] width 184 height 151
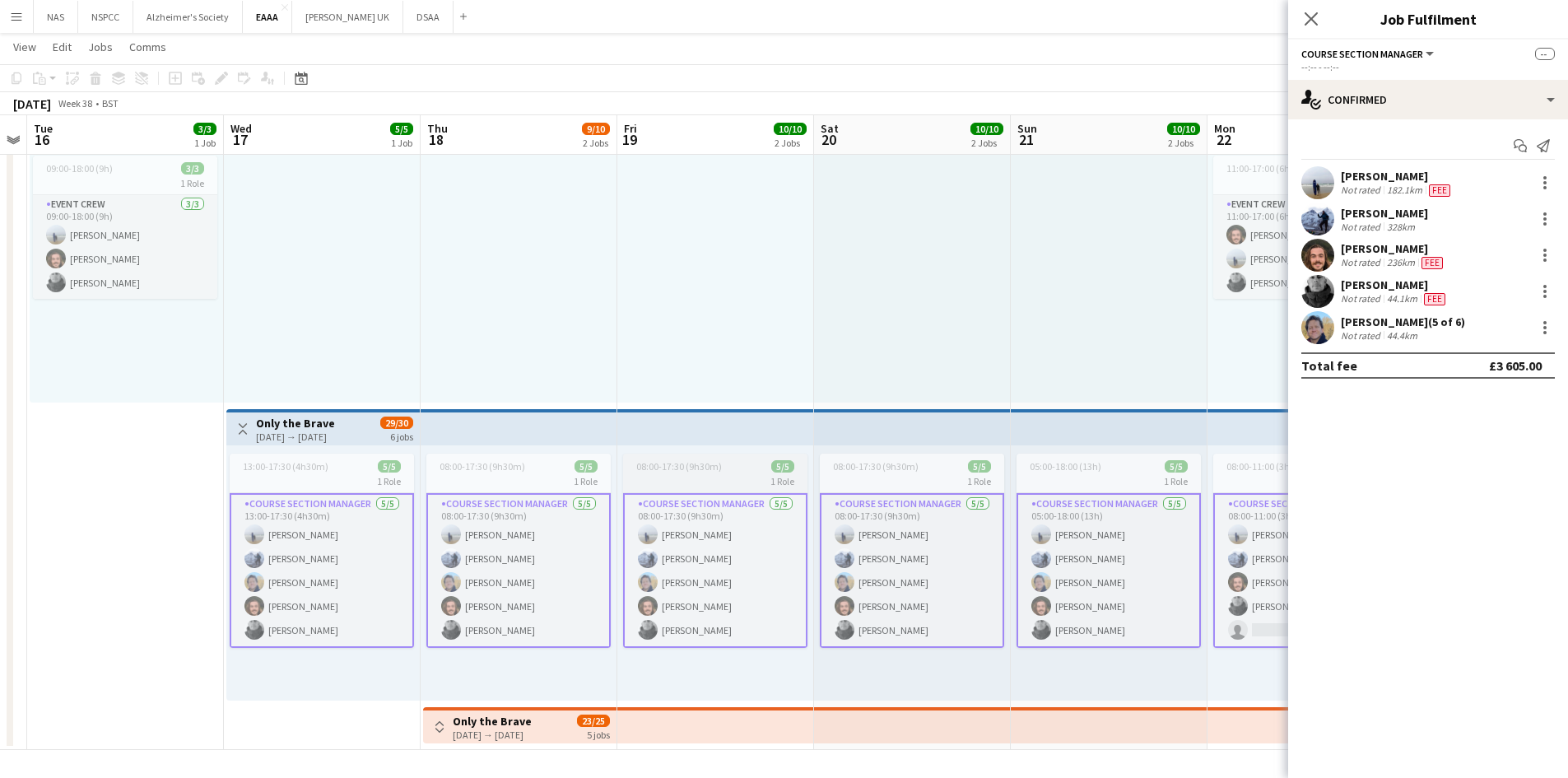
click at [687, 476] on div "1 Role" at bounding box center [714, 481] width 184 height 14
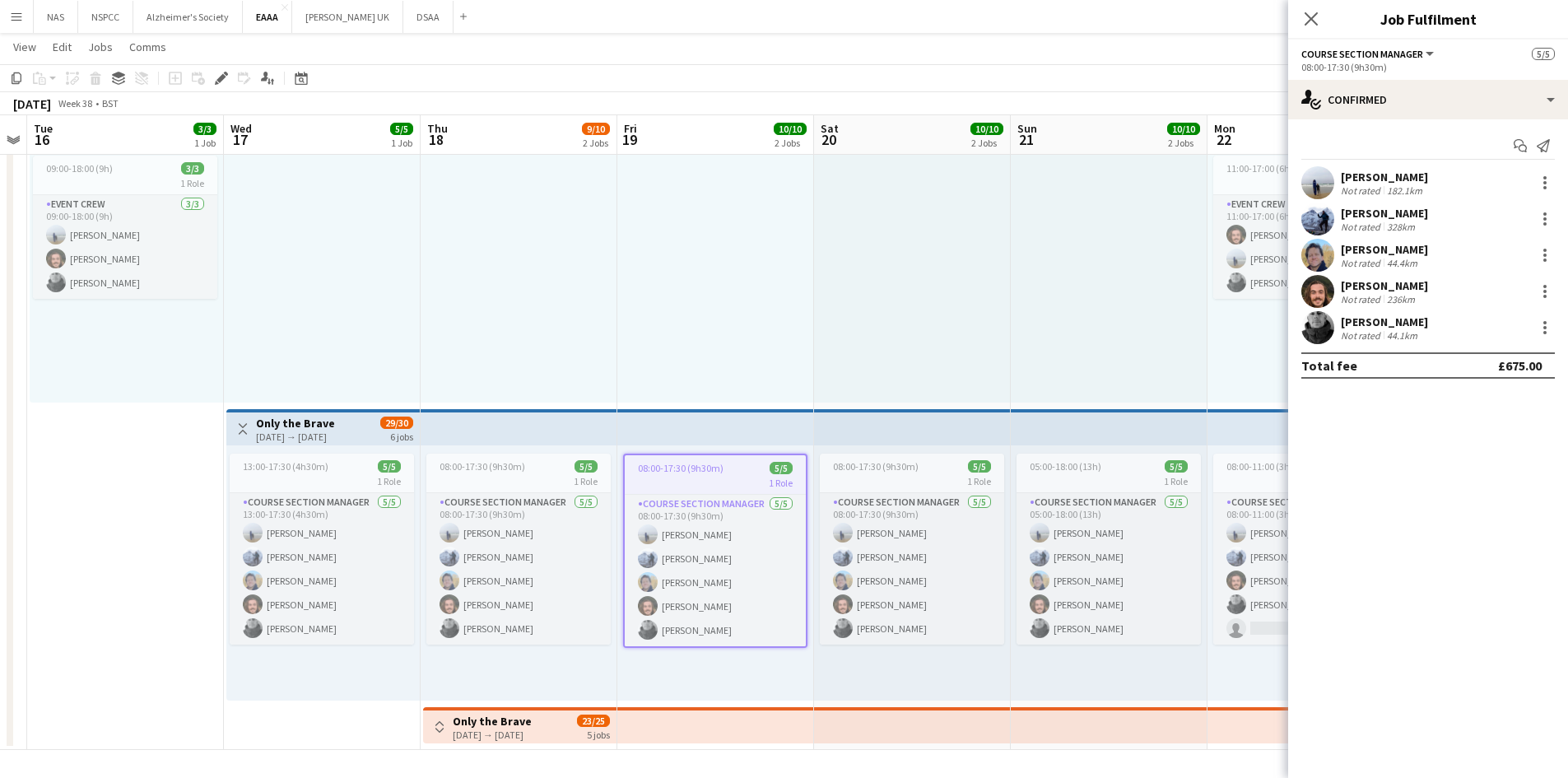
click at [1533, 217] on div at bounding box center [1543, 219] width 23 height 20
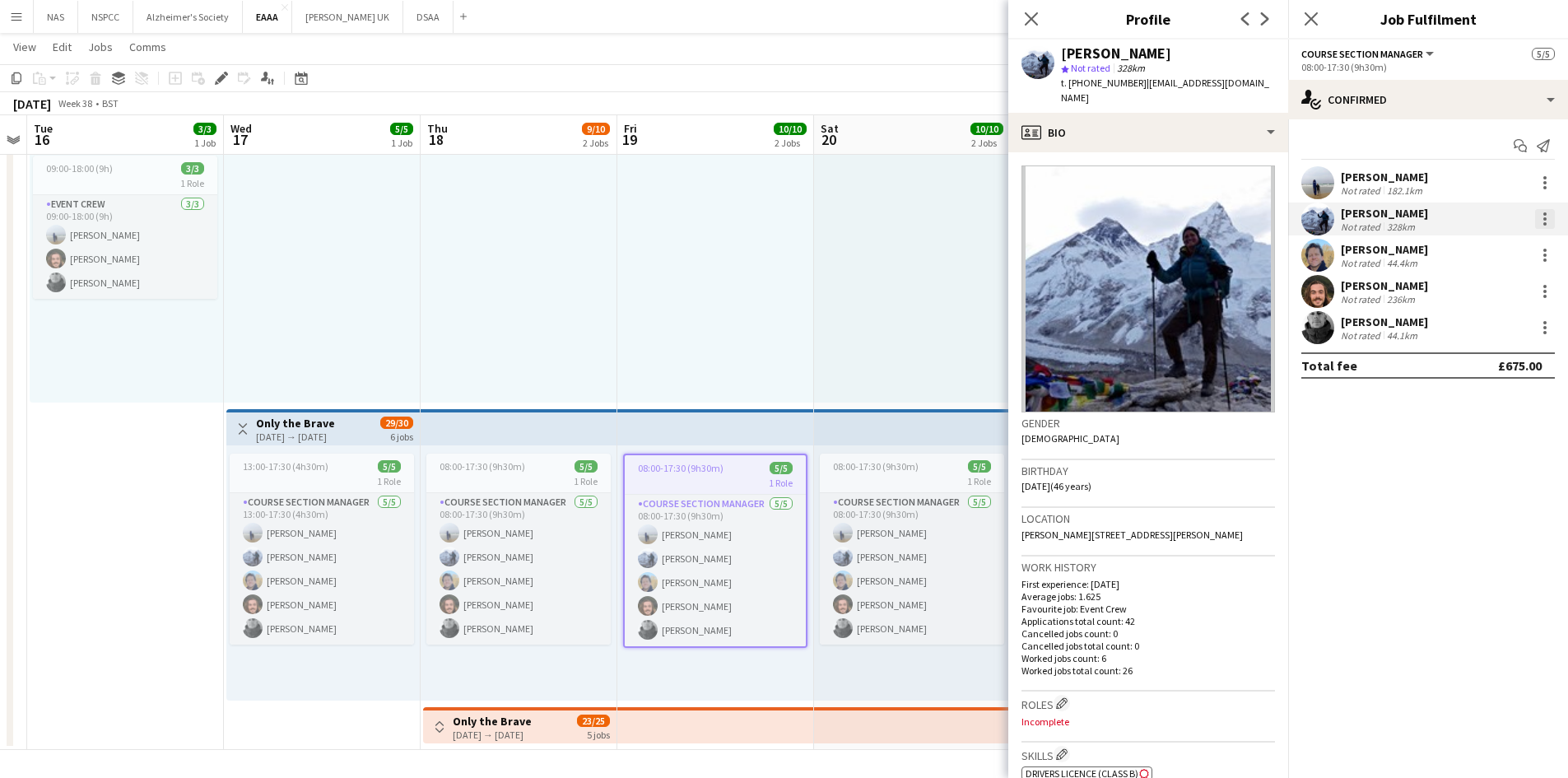
click at [1547, 220] on div at bounding box center [1544, 219] width 20 height 20
click at [1523, 242] on span "Edit fee" at bounding box center [1490, 249] width 102 height 15
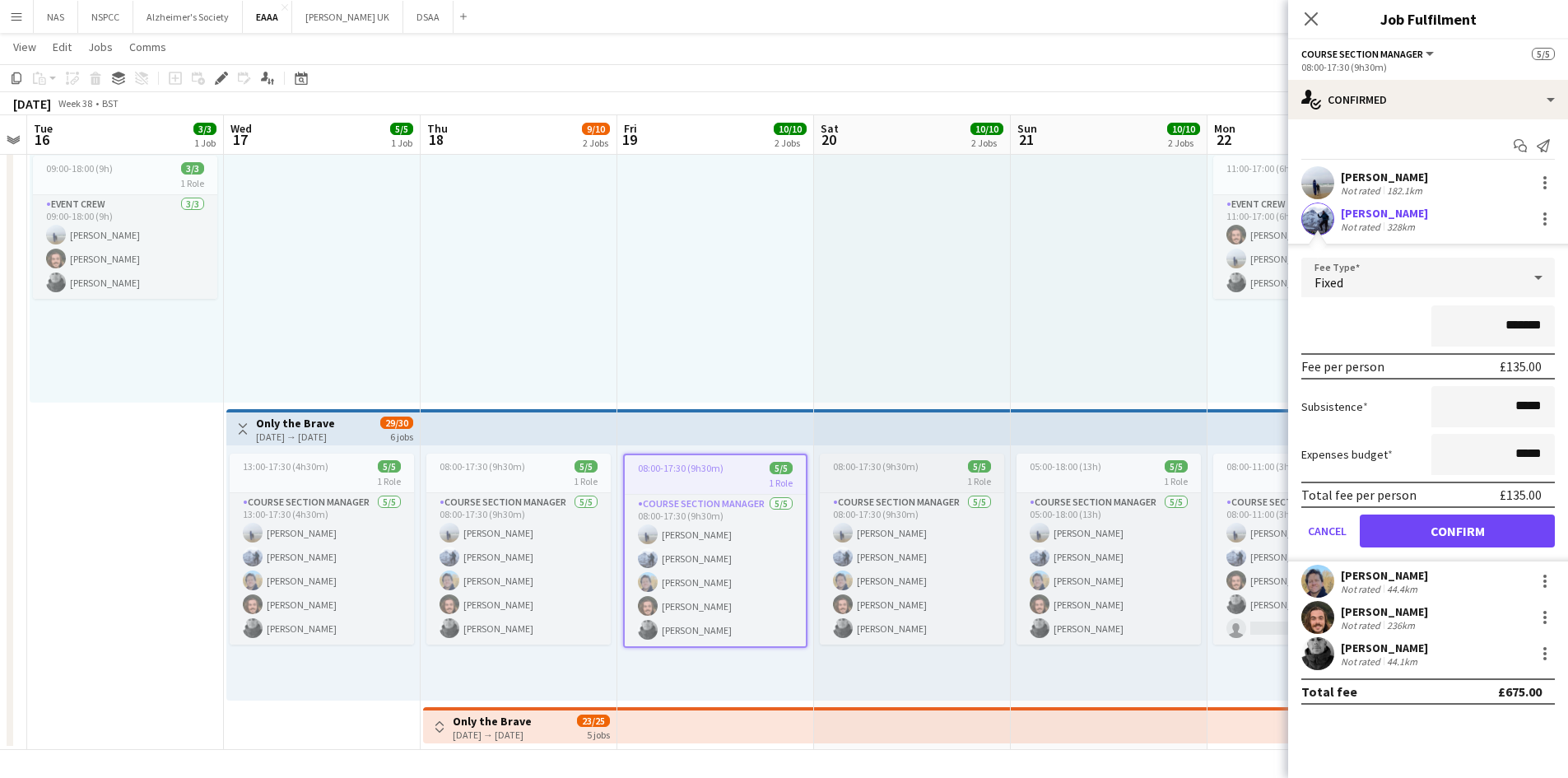
click at [917, 473] on app-job-card "08:00-17:30 (9h30m) 5/5 1 Role Course Section Manager [DATE] 08:00-17:30 (9h30m…" at bounding box center [911, 549] width 184 height 191
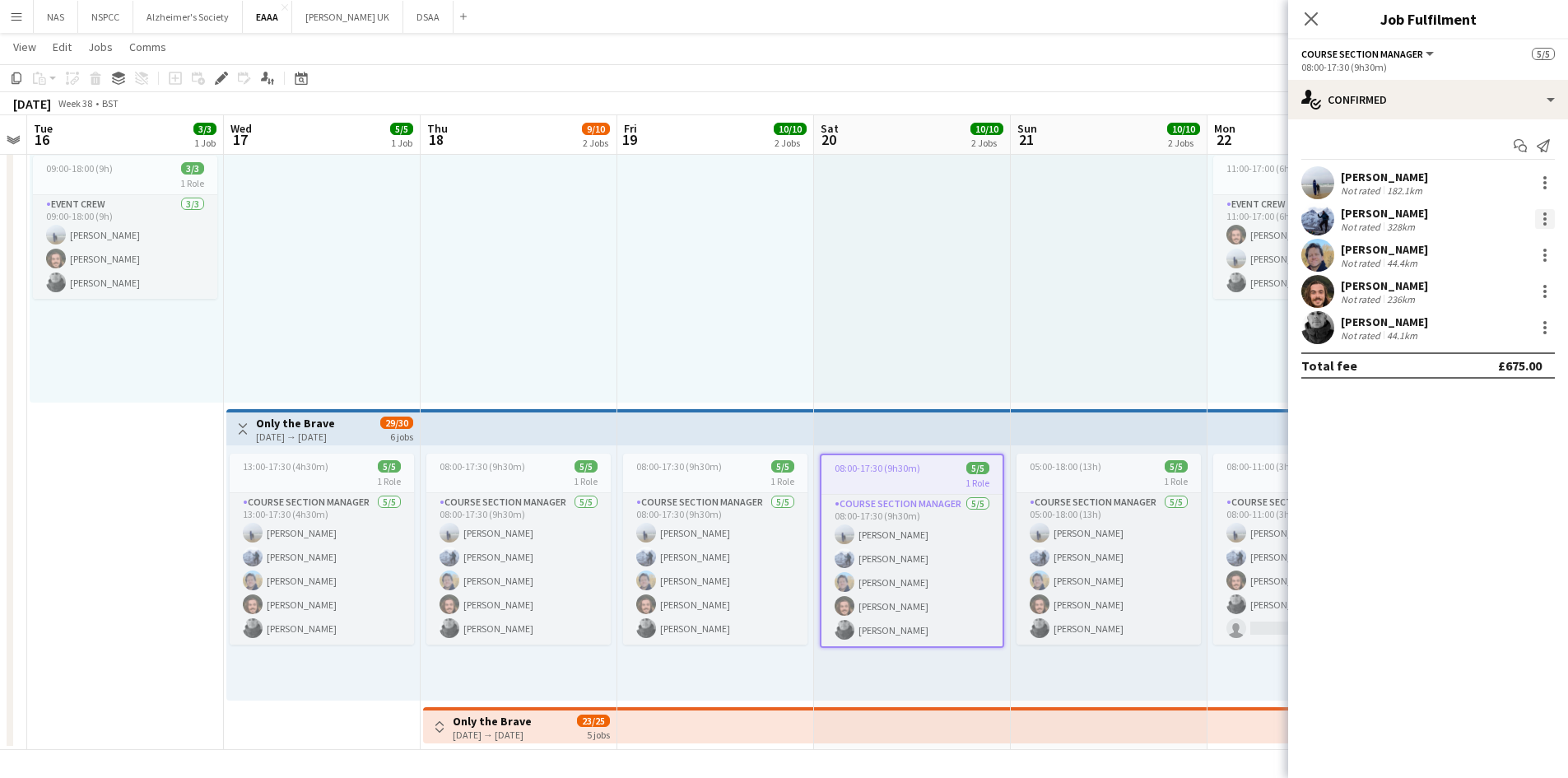
click at [1544, 215] on div at bounding box center [1544, 214] width 4 height 4
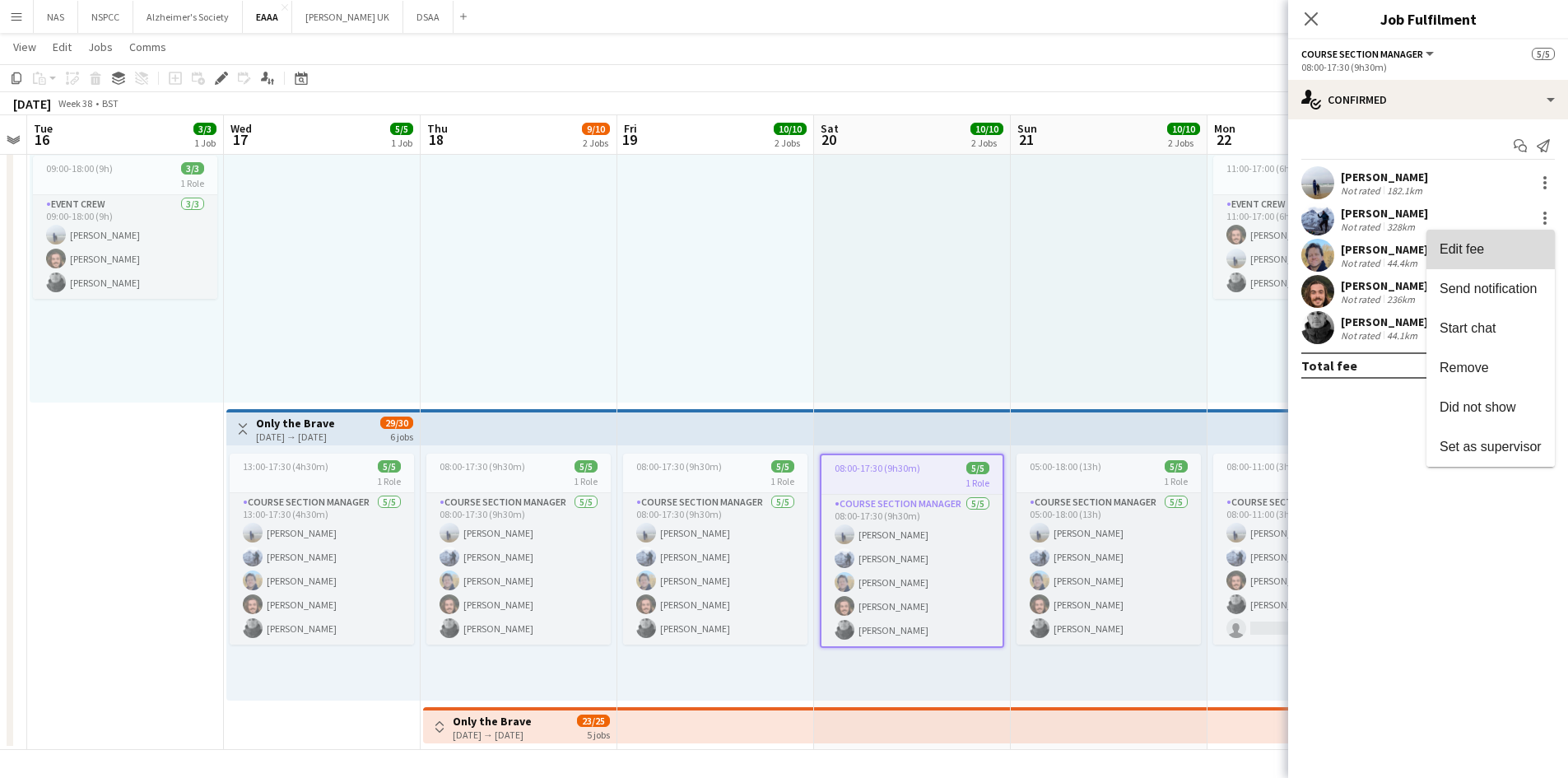
click at [1495, 242] on span "Edit fee" at bounding box center [1490, 249] width 102 height 15
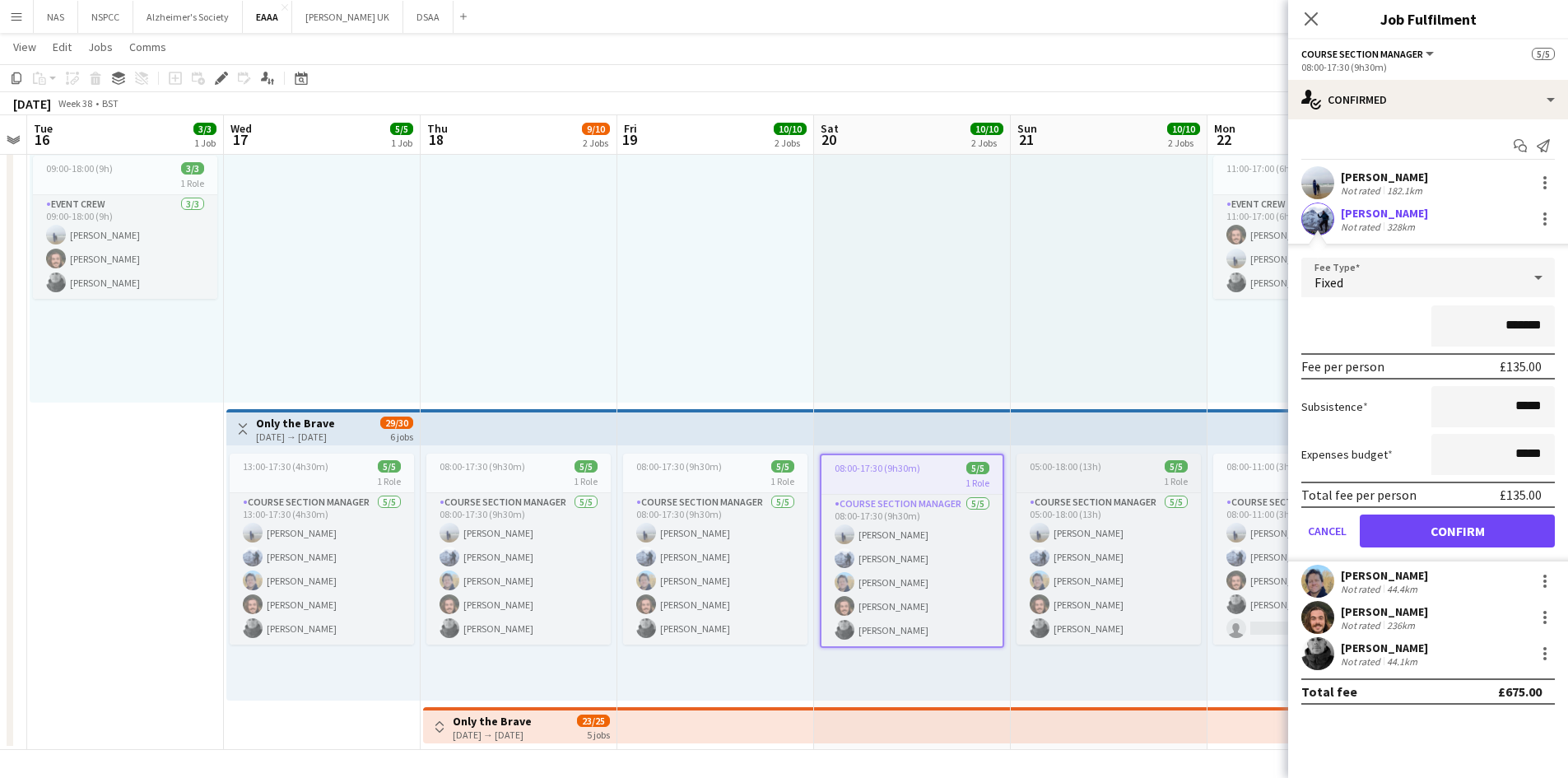
click at [1072, 470] on span "05:00-18:00 (13h)" at bounding box center [1065, 467] width 72 height 13
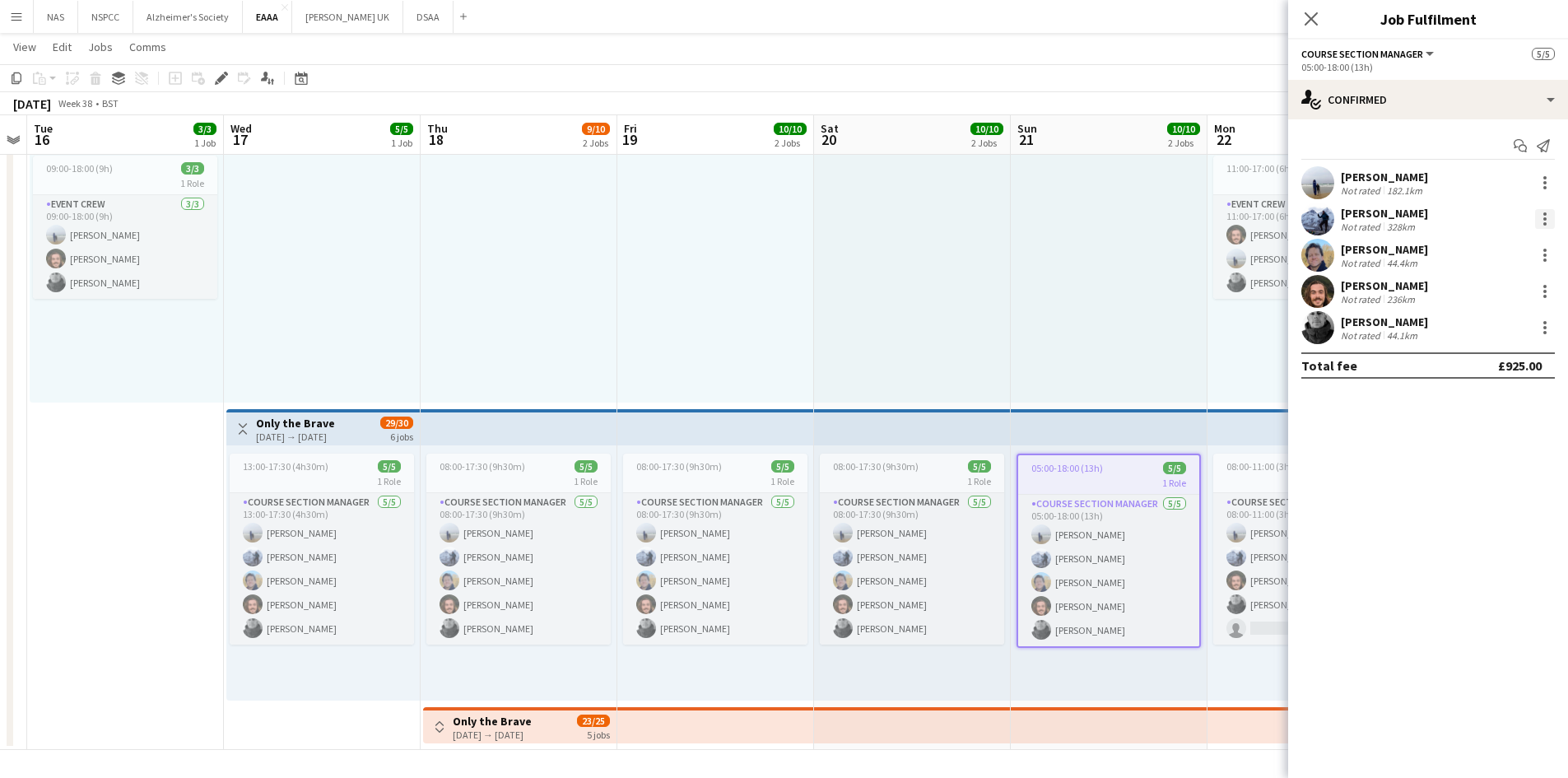
click at [1536, 210] on div at bounding box center [1544, 219] width 20 height 20
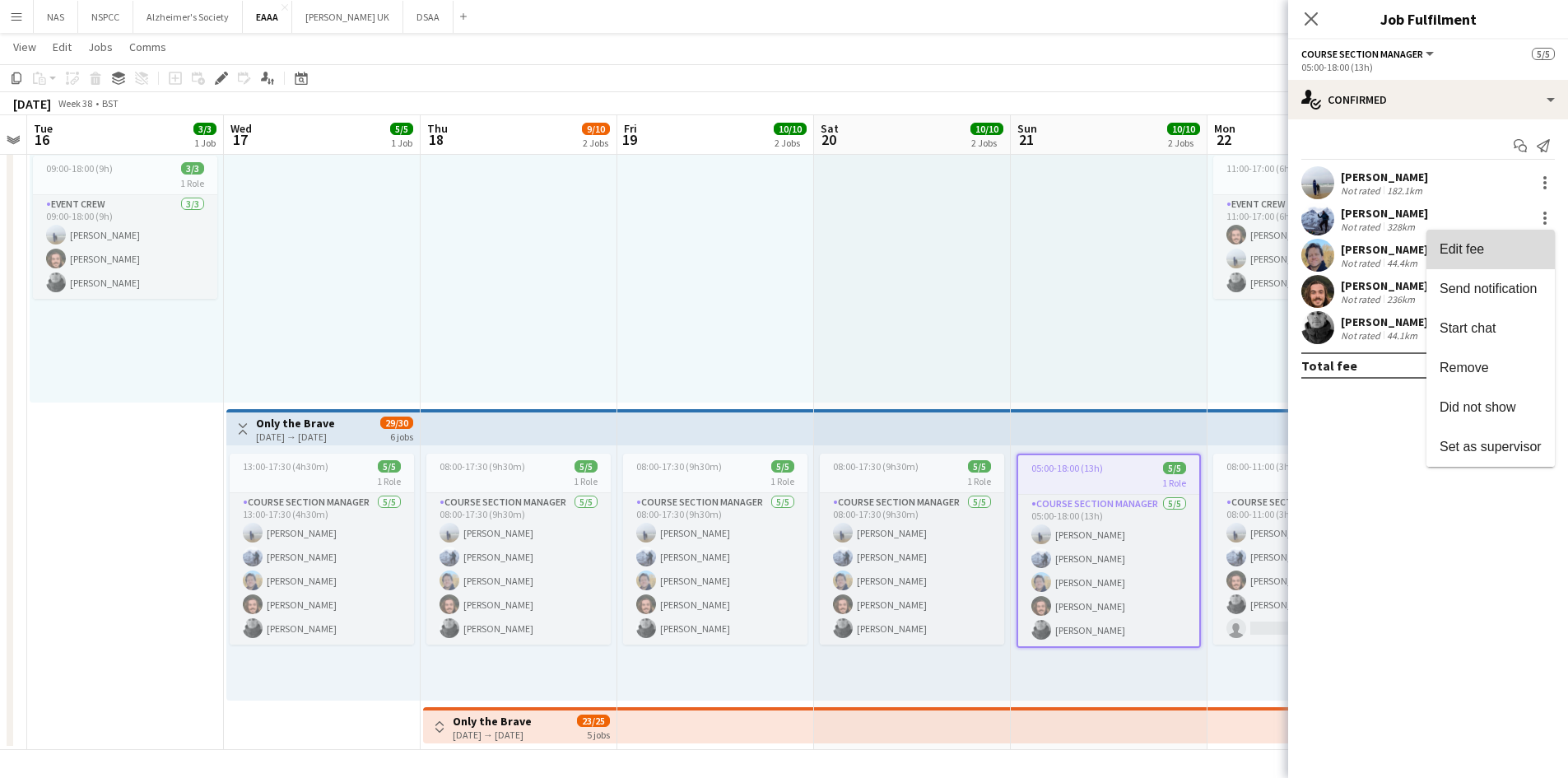
click at [1510, 238] on button "Edit fee" at bounding box center [1491, 249] width 129 height 40
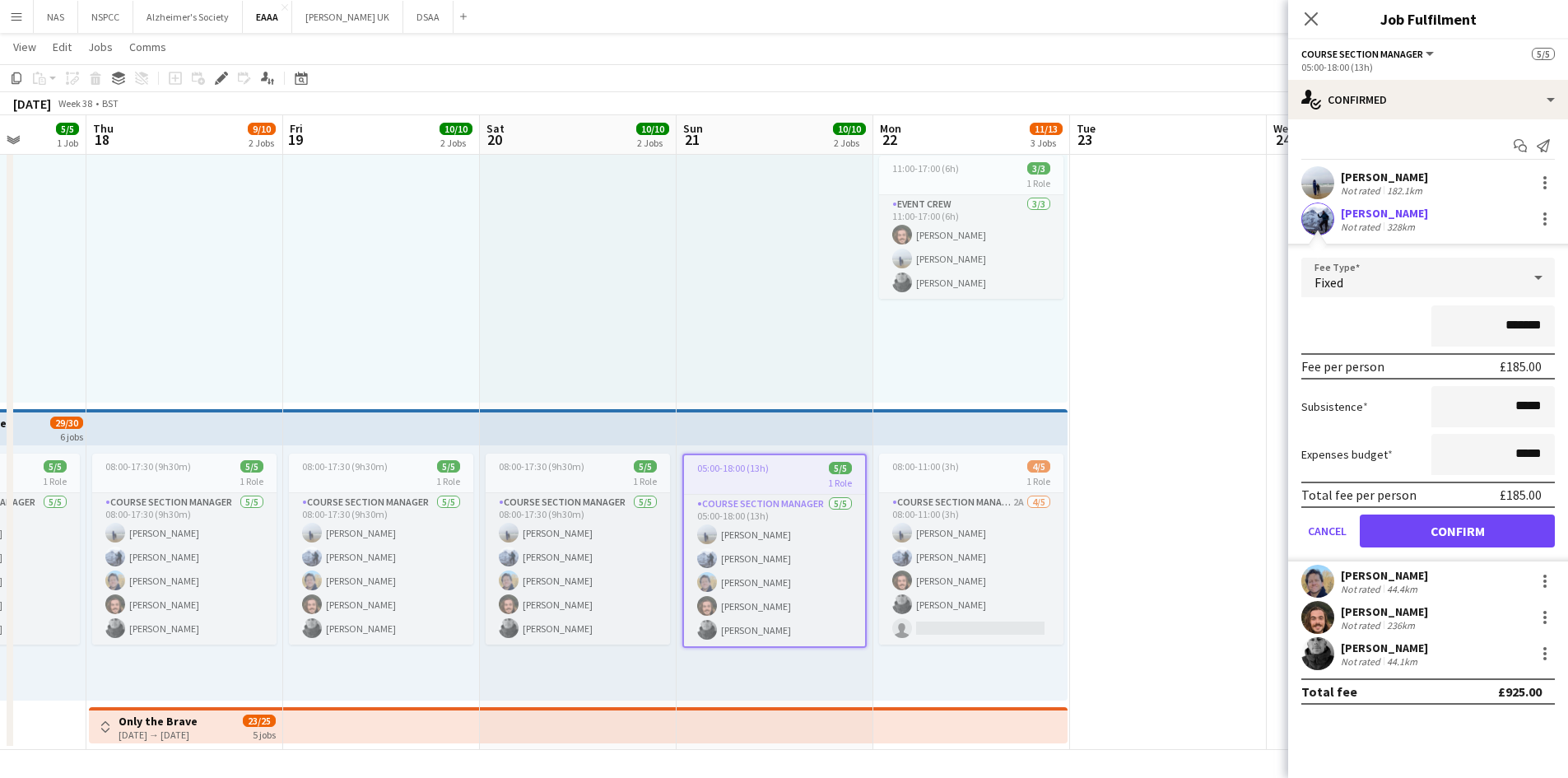
scroll to position [0, 515]
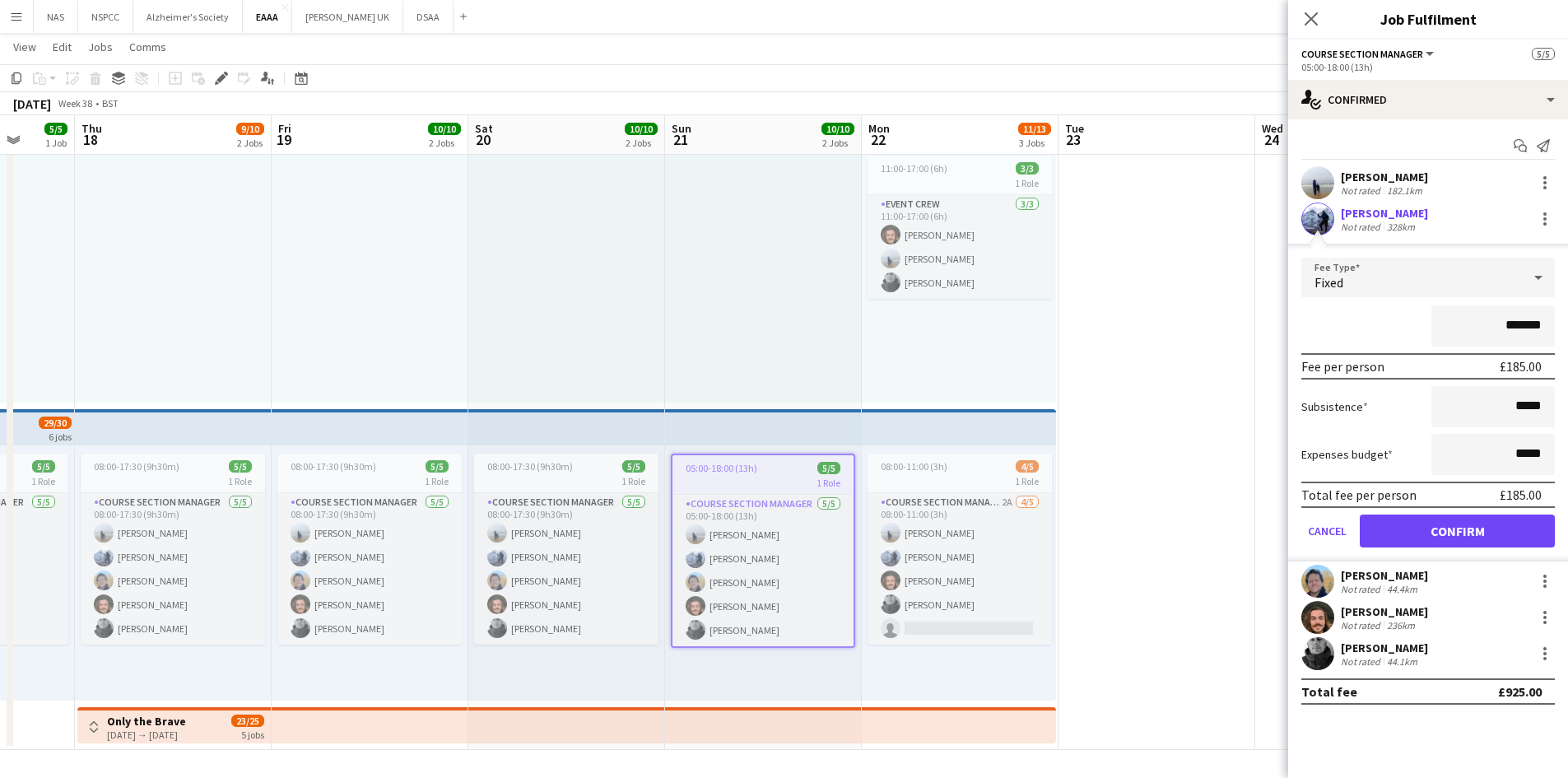
drag, startPoint x: 1078, startPoint y: 318, endPoint x: 772, endPoint y: 322, distance: 306.0
click at [772, 322] on app-calendar-viewport "Mon 15 Tue 16 3/3 1 Job Wed 17 5/5 1 Job Thu 18 9/10 2 Jobs Fri 19 10/10 2 Jobs…" at bounding box center [784, 367] width 1568 height 765
click at [938, 464] on span "08:00-11:00 (3h)" at bounding box center [915, 467] width 67 height 13
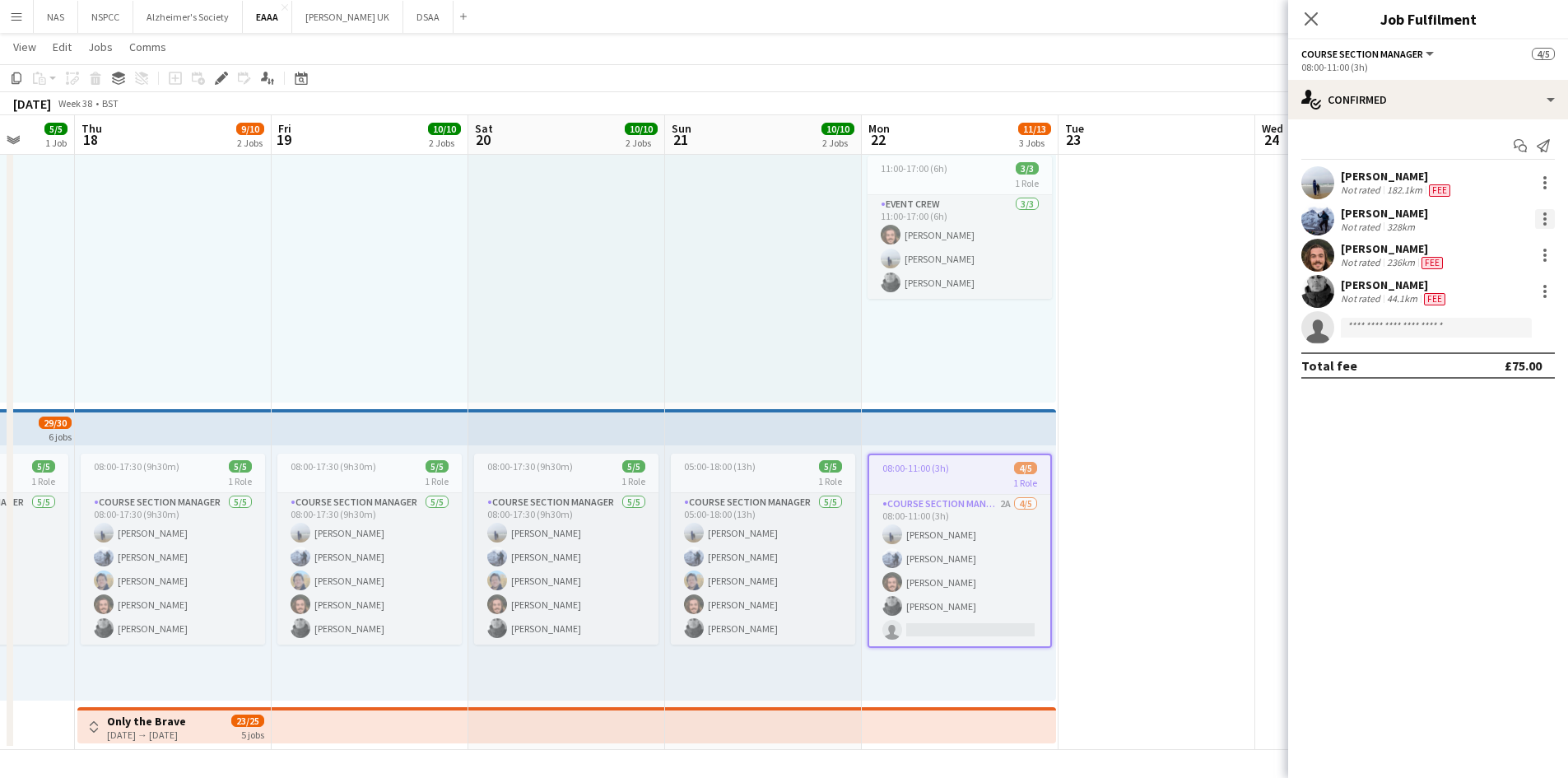
click at [1537, 220] on div at bounding box center [1544, 219] width 20 height 20
click at [1518, 248] on span "Edit fee" at bounding box center [1490, 249] width 102 height 15
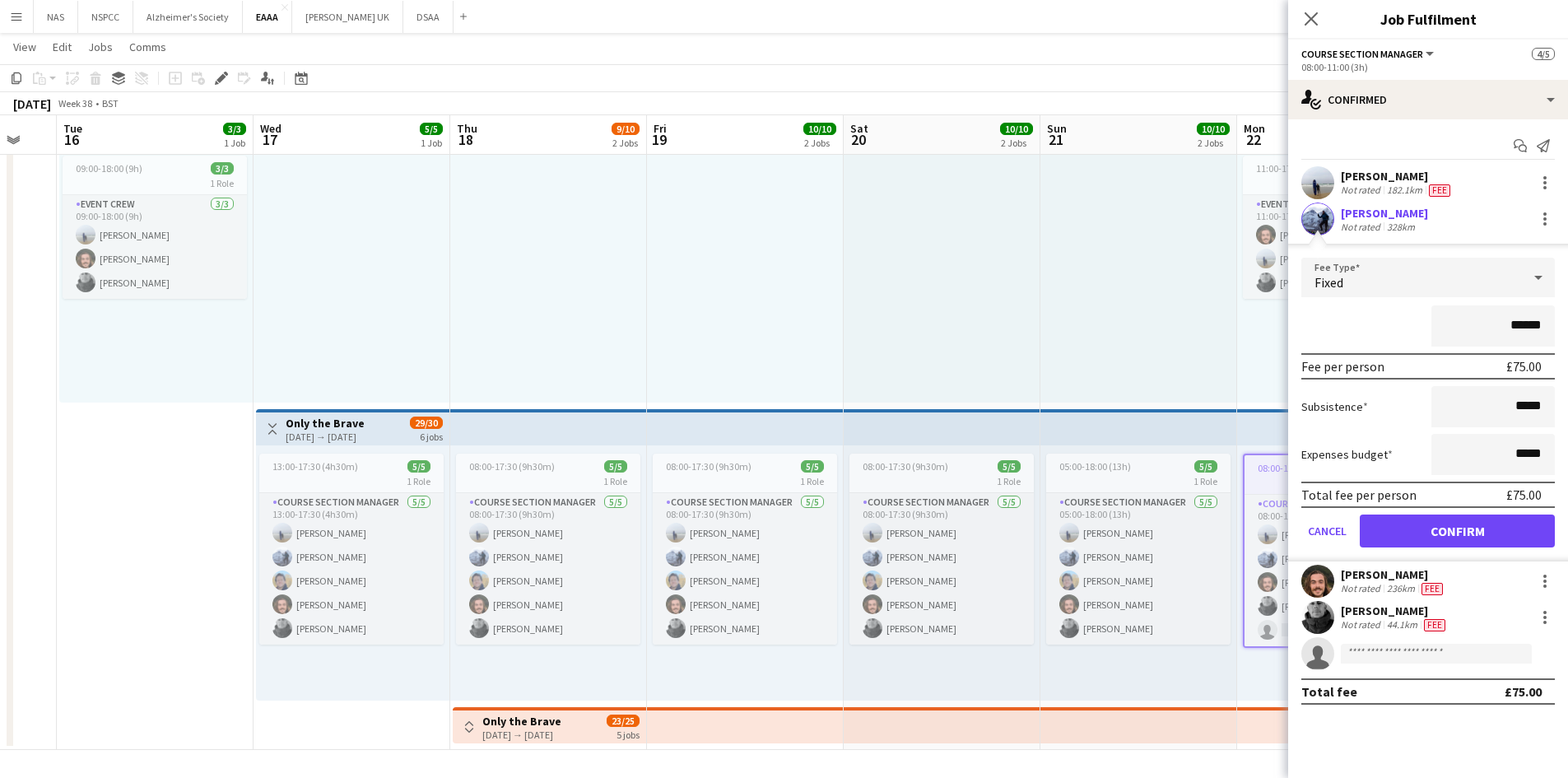
scroll to position [0, 503]
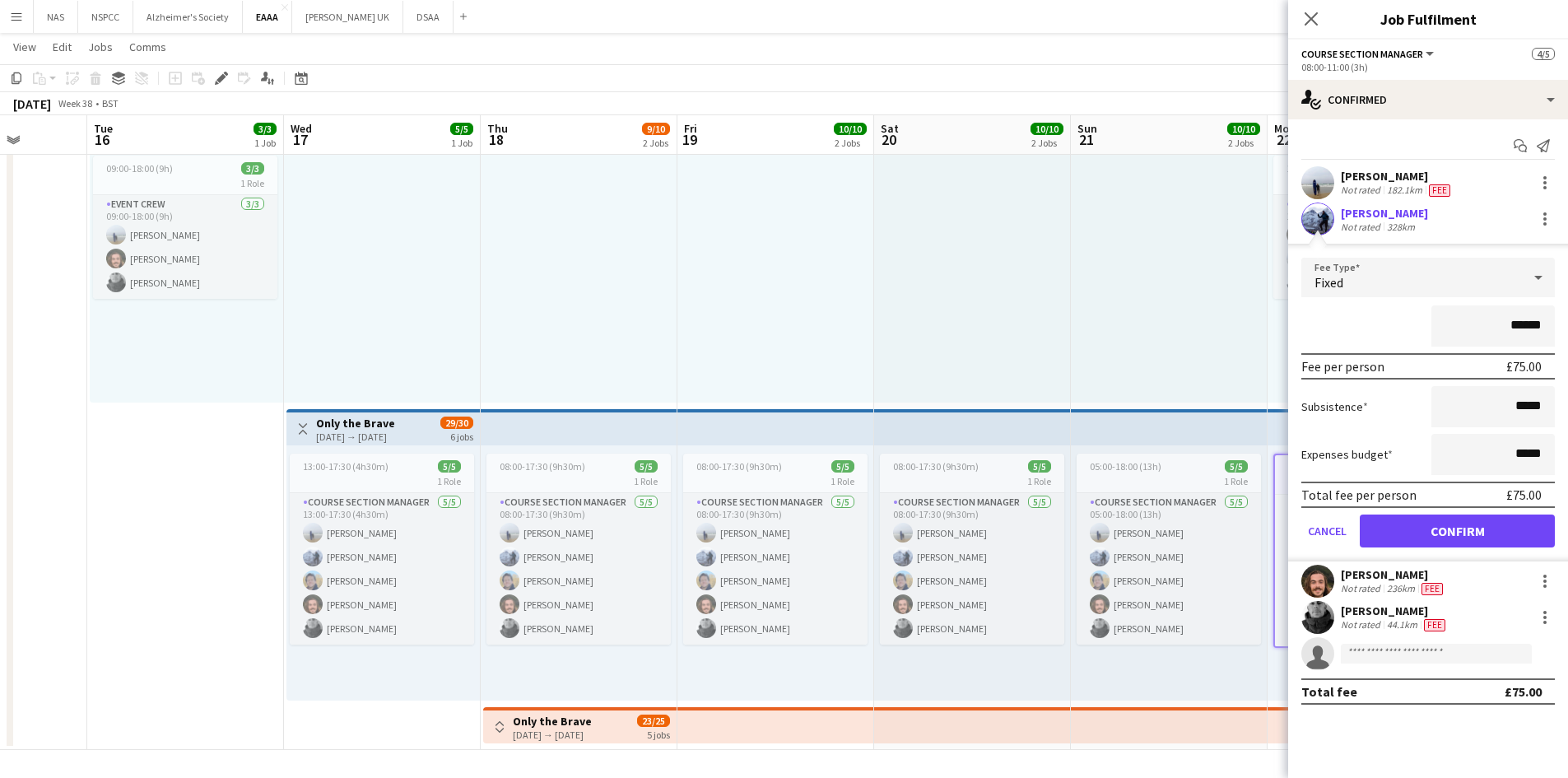
drag, startPoint x: 227, startPoint y: 347, endPoint x: 537, endPoint y: 352, distance: 310.0
click at [537, 352] on app-calendar-viewport "Sat 13 Sun 14 Mon 15 Tue 16 3/3 1 Job Wed 17 5/5 1 Job Thu 18 9/10 2 Jobs Fri 1…" at bounding box center [784, 367] width 1568 height 765
click at [144, 16] on button "Alzheimer's Society Close" at bounding box center [188, 16] width 110 height 32
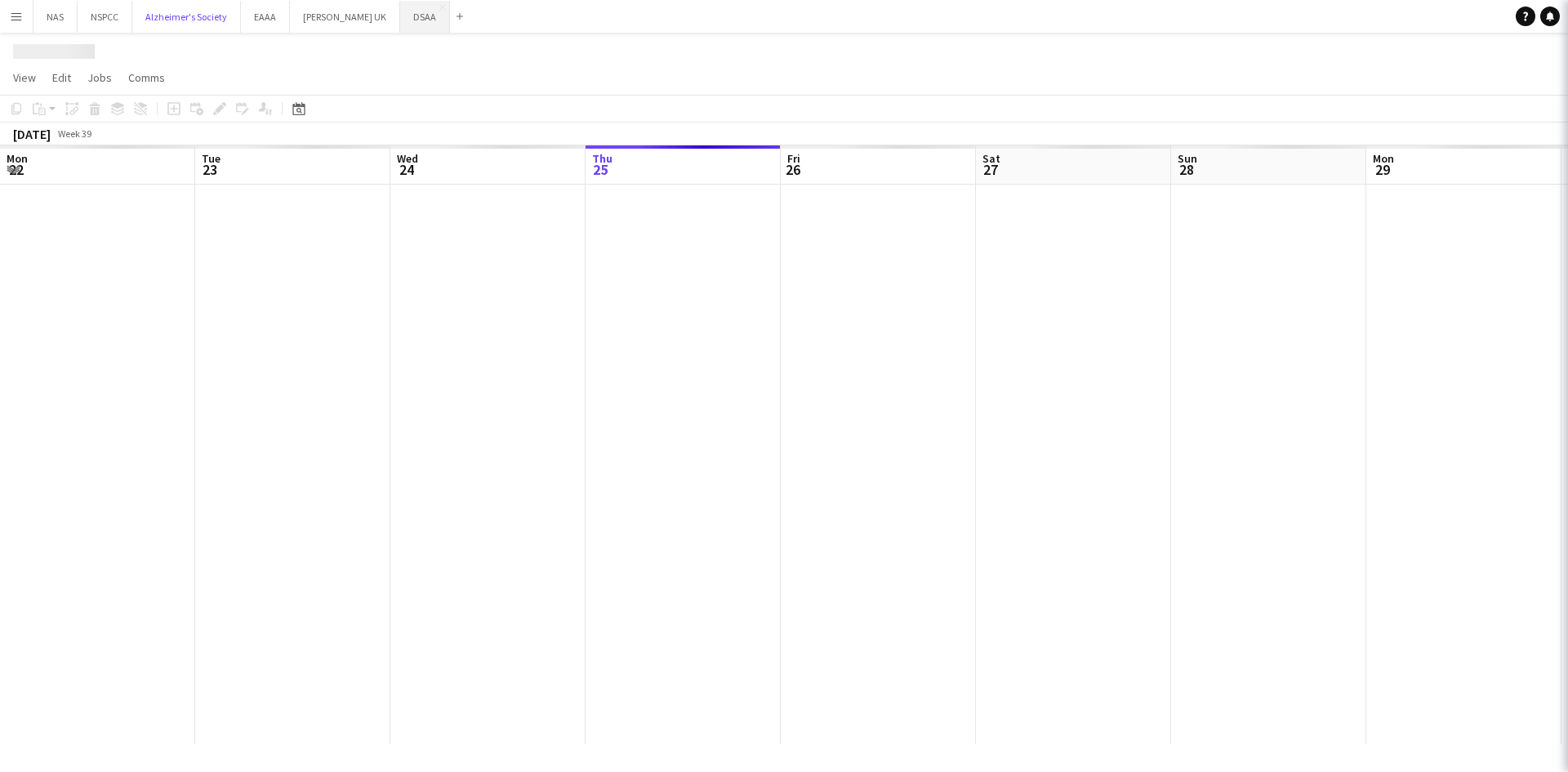
scroll to position [0, 390]
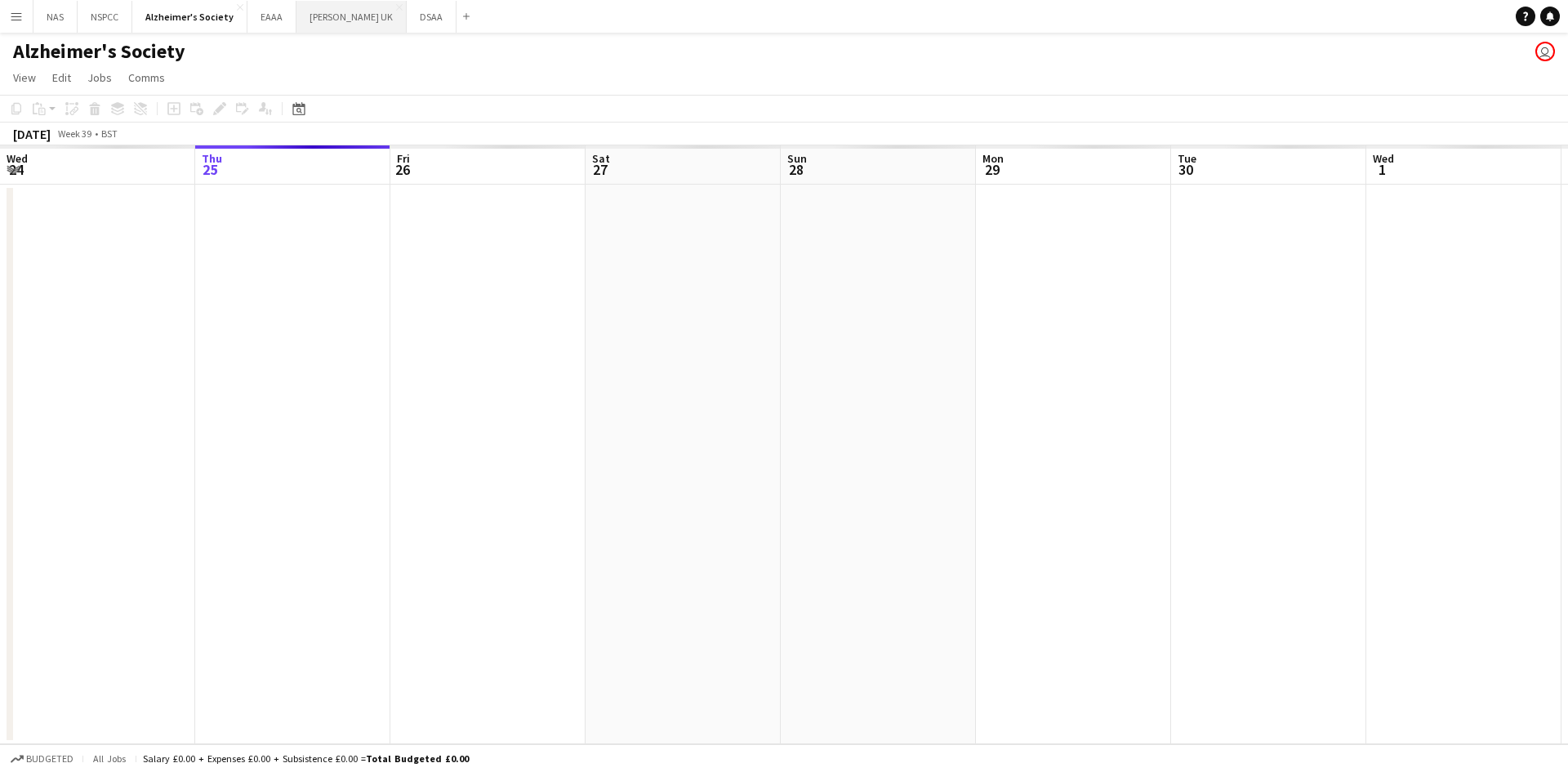
click at [338, 17] on button "[PERSON_NAME] UK Close" at bounding box center [352, 16] width 111 height 31
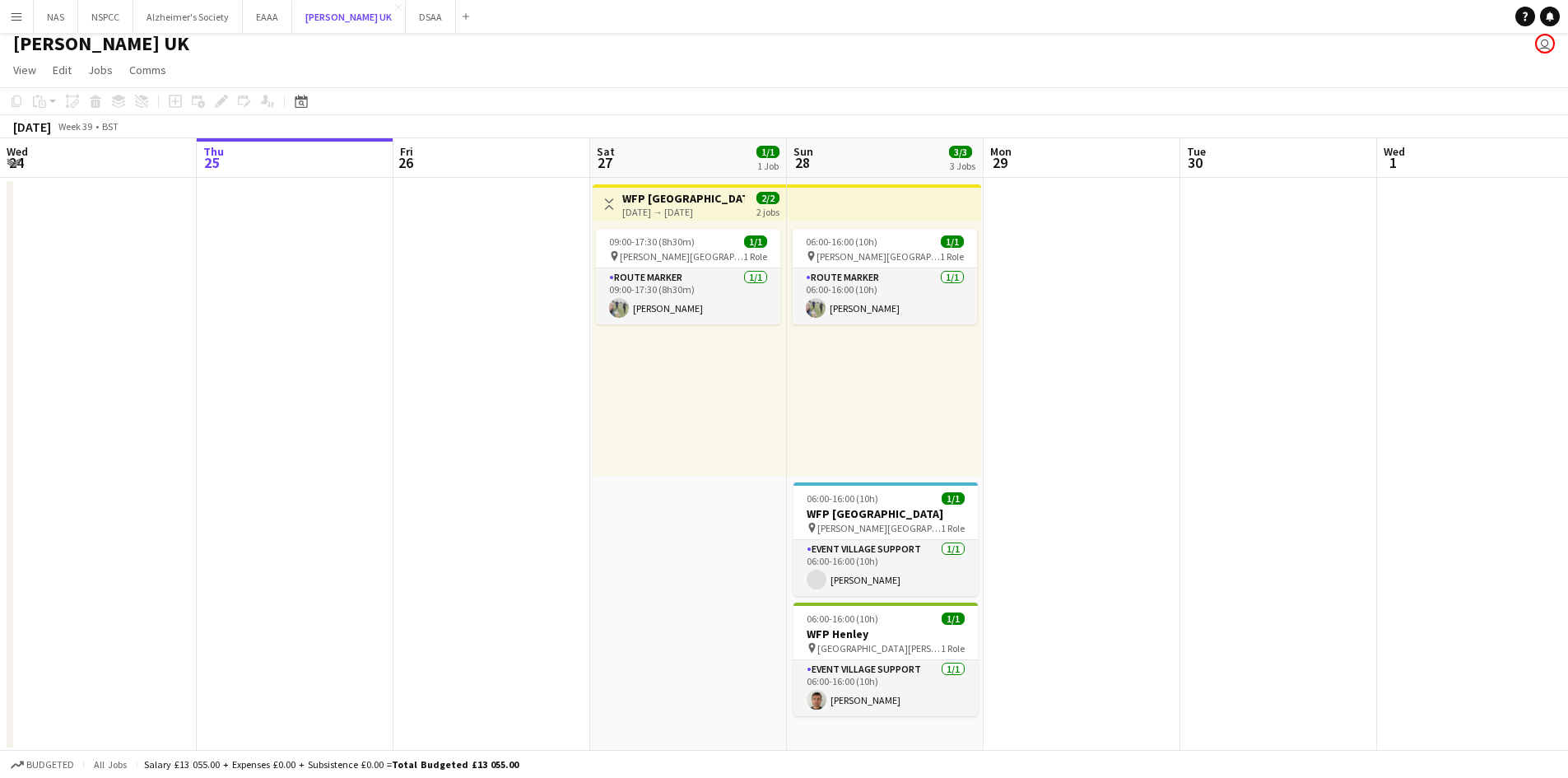
scroll to position [10, 0]
click at [23, 16] on button "Menu" at bounding box center [16, 16] width 33 height 33
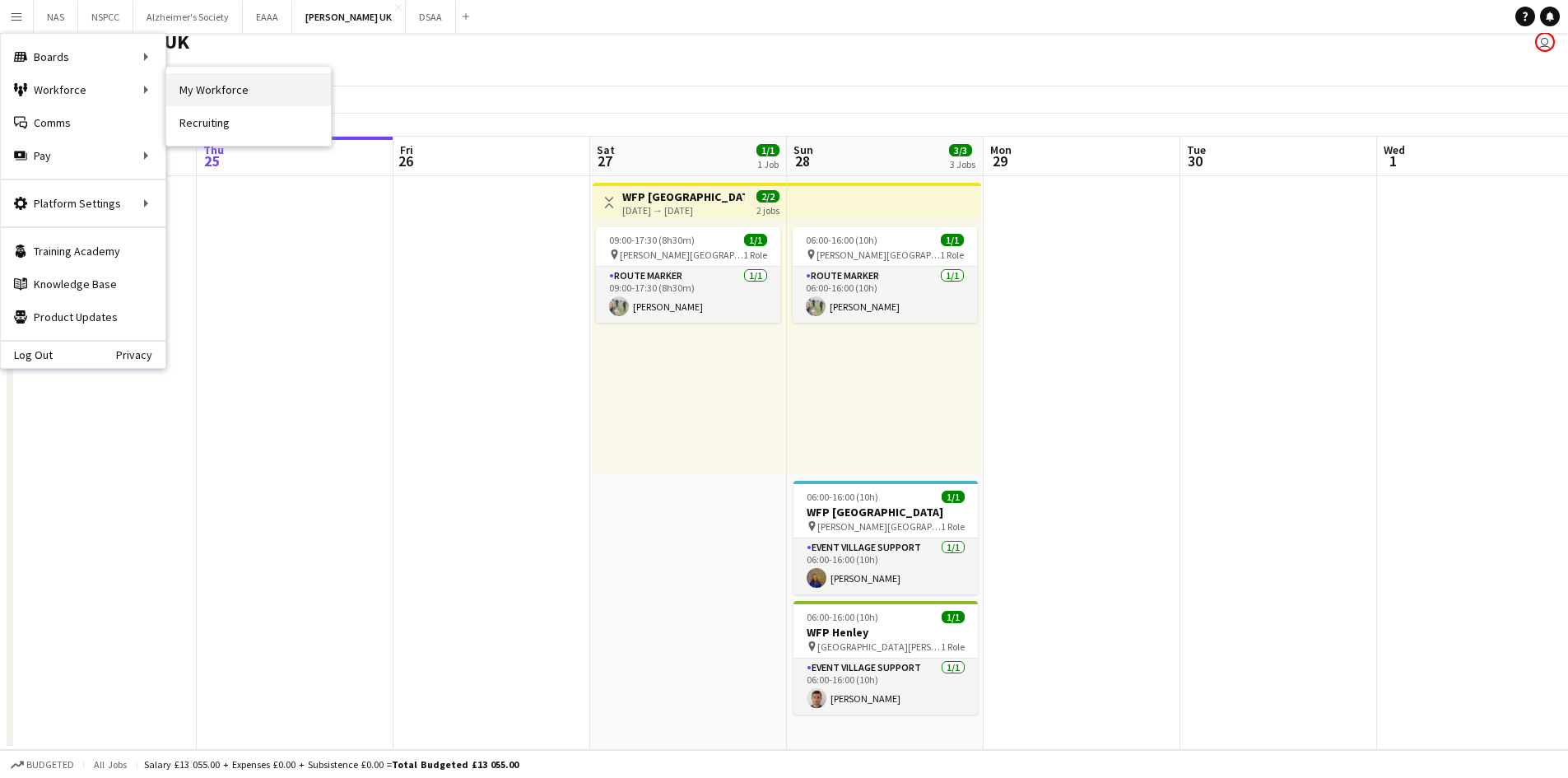
click at [199, 87] on link "My Workforce" at bounding box center [248, 90] width 165 height 33
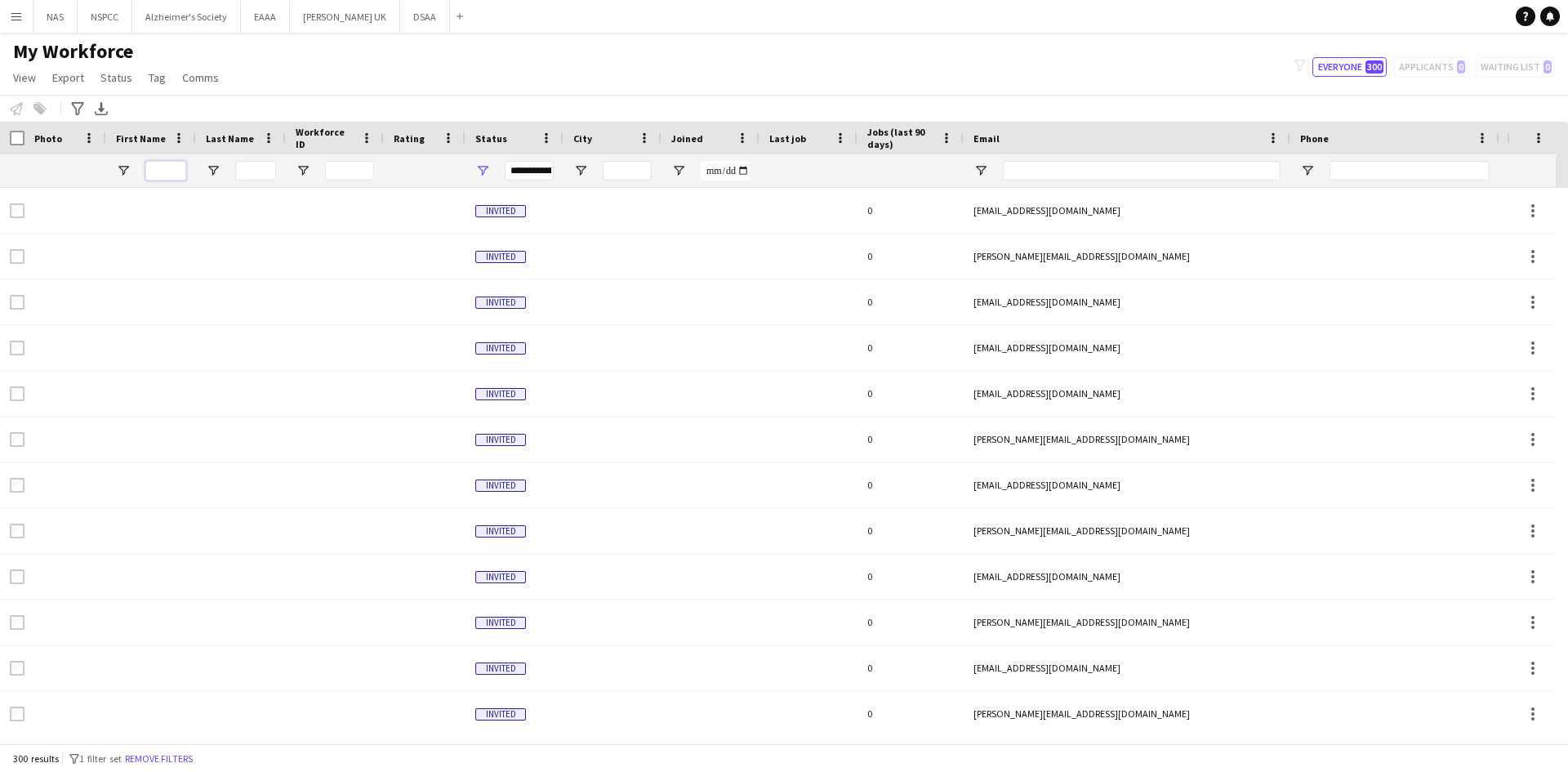
click at [175, 167] on input "First Name Filter Input" at bounding box center [166, 171] width 40 height 20
type input "*"
type input "****"
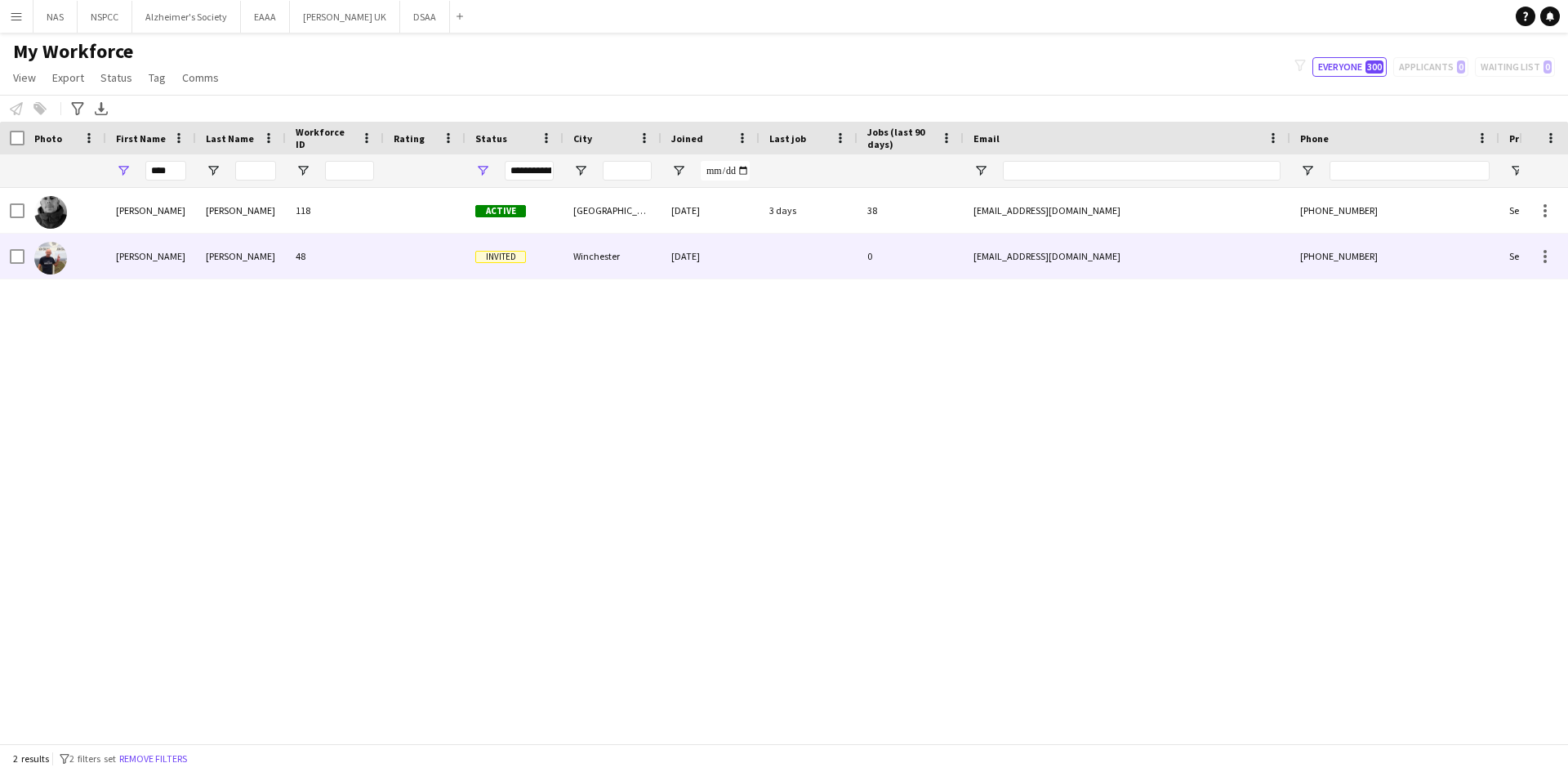
click at [49, 258] on img at bounding box center [50, 258] width 32 height 32
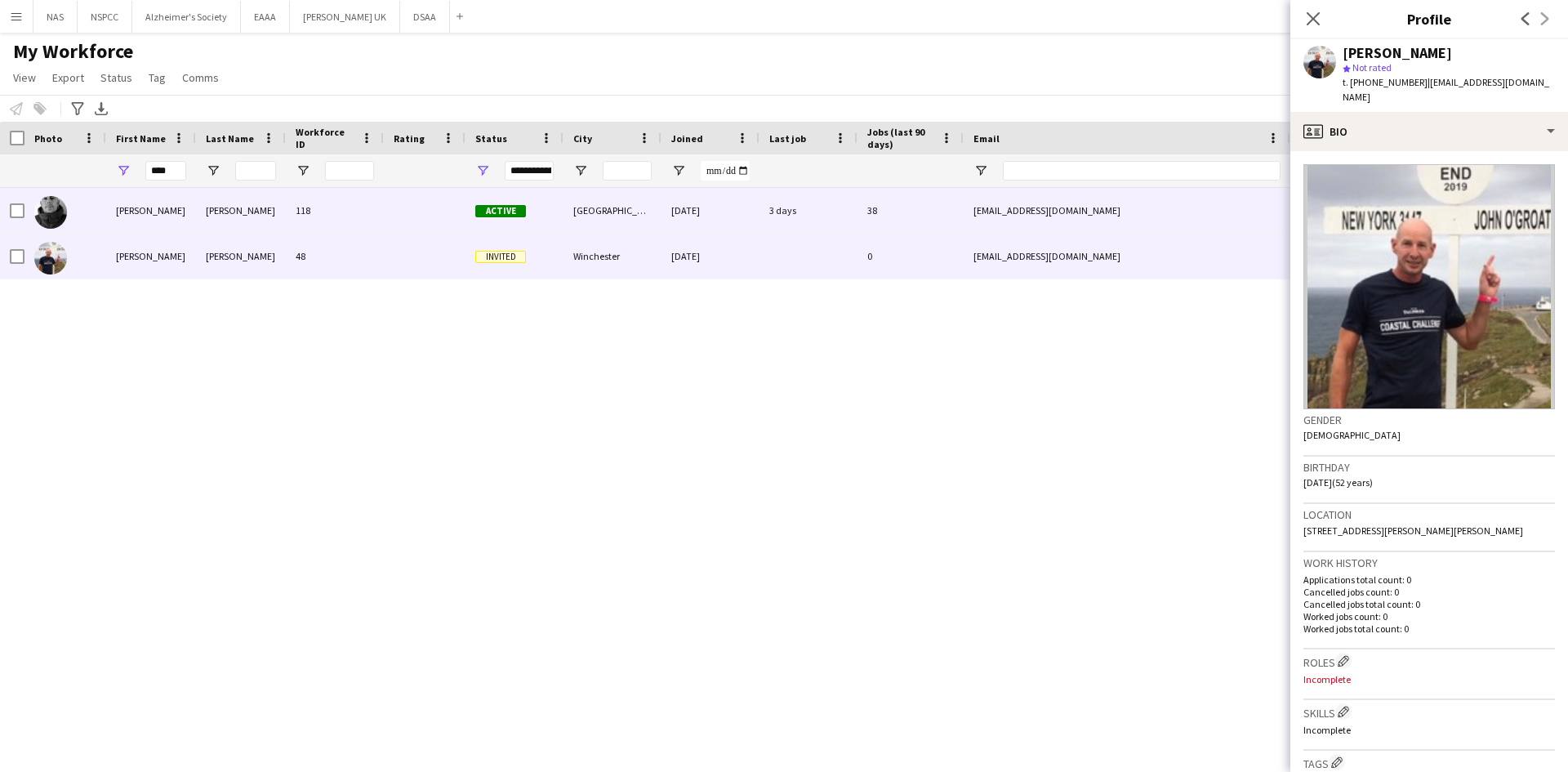
click at [47, 213] on img at bounding box center [50, 212] width 32 height 32
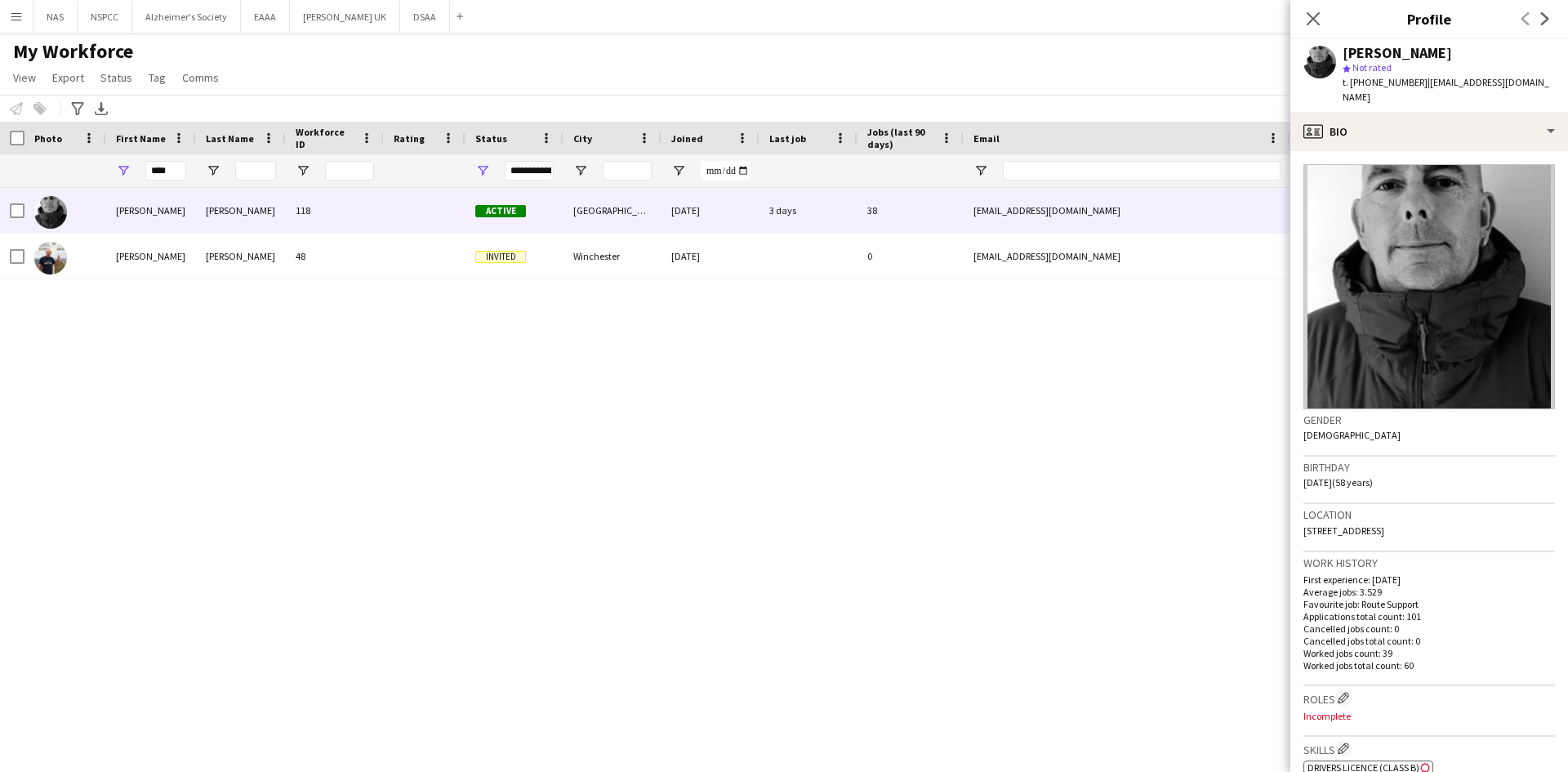
click at [22, 12] on app-icon "Menu" at bounding box center [16, 16] width 13 height 13
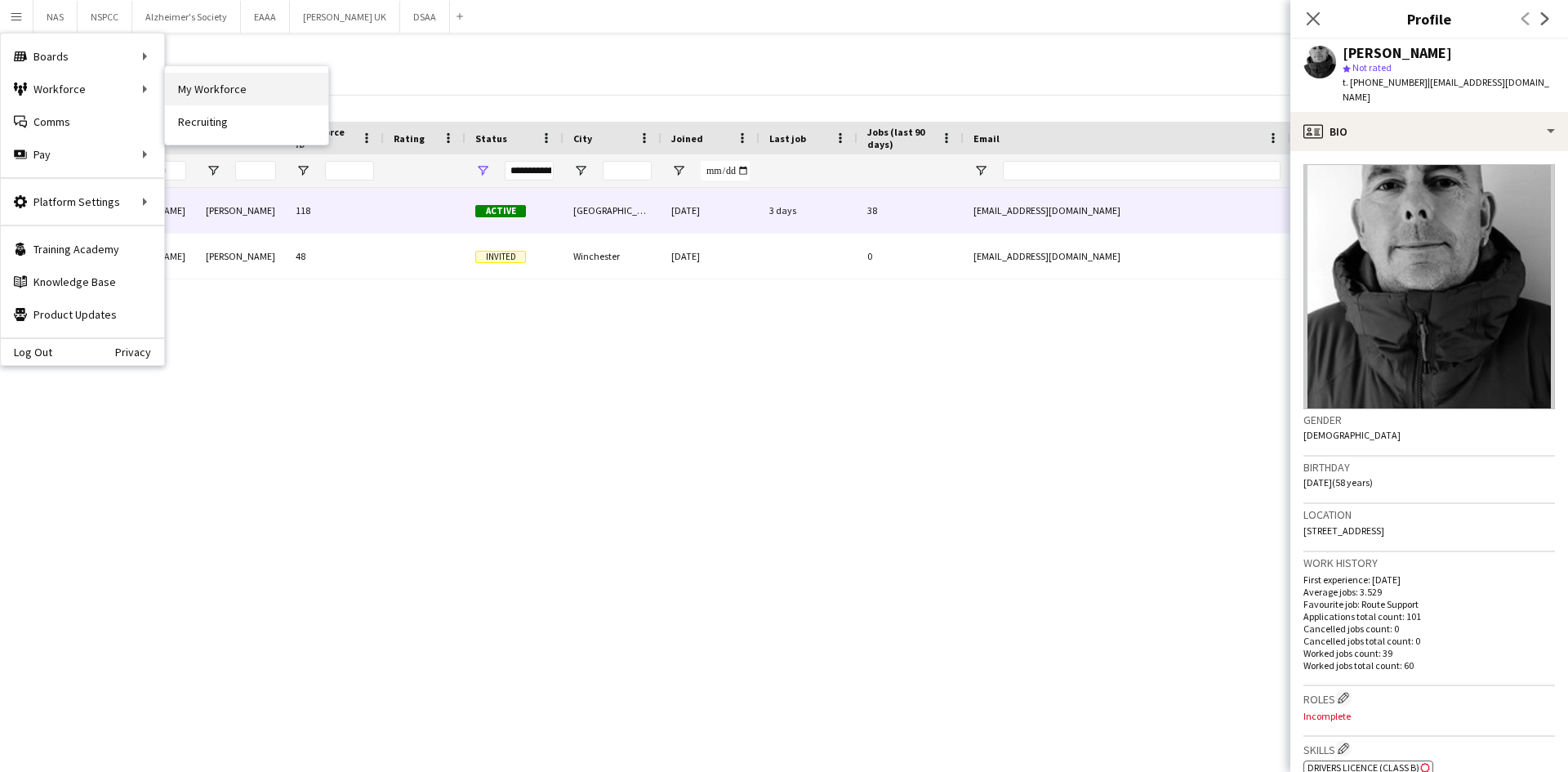
click at [210, 83] on link "My Workforce" at bounding box center [246, 89] width 164 height 32
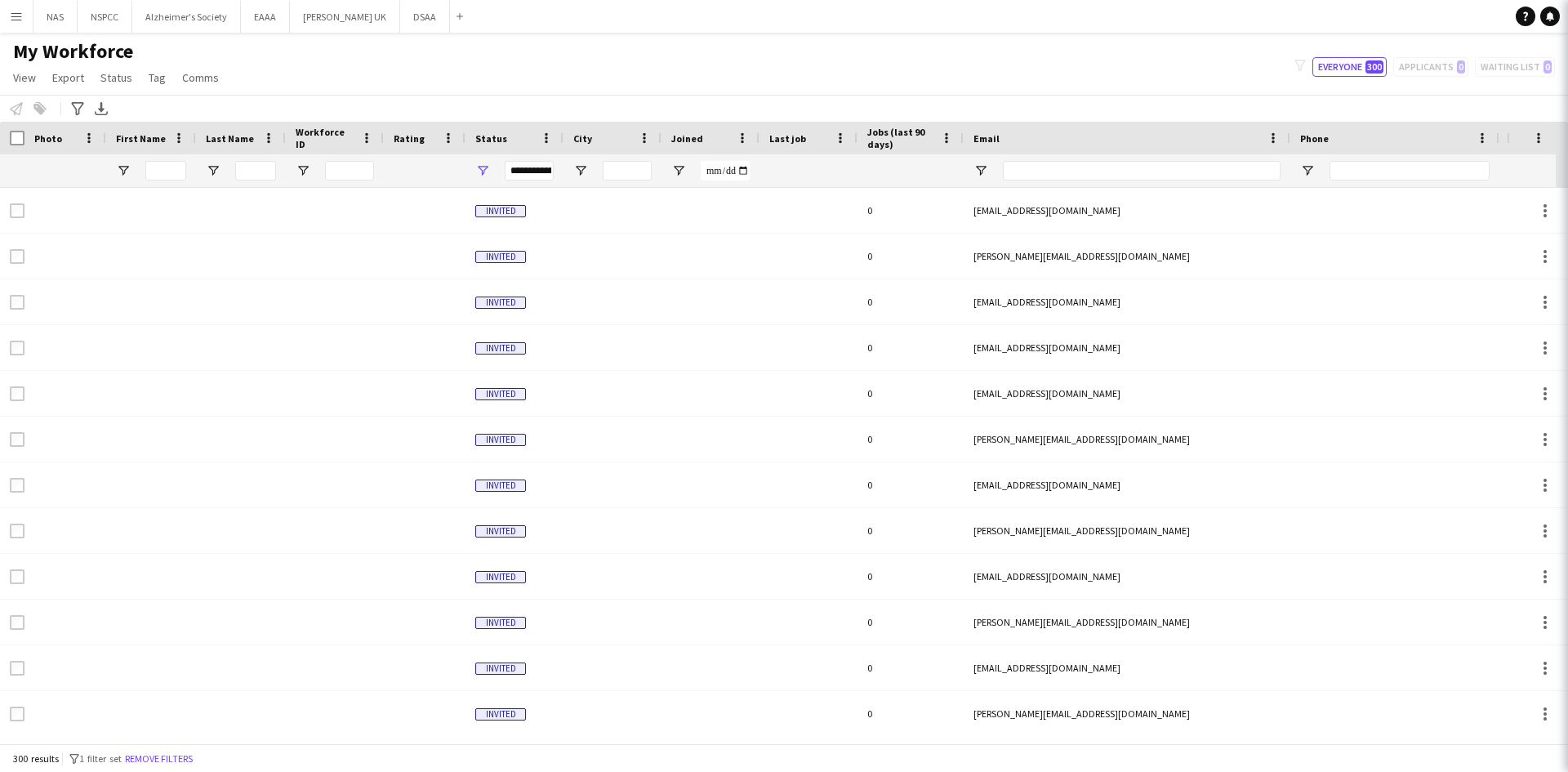
type input "****"
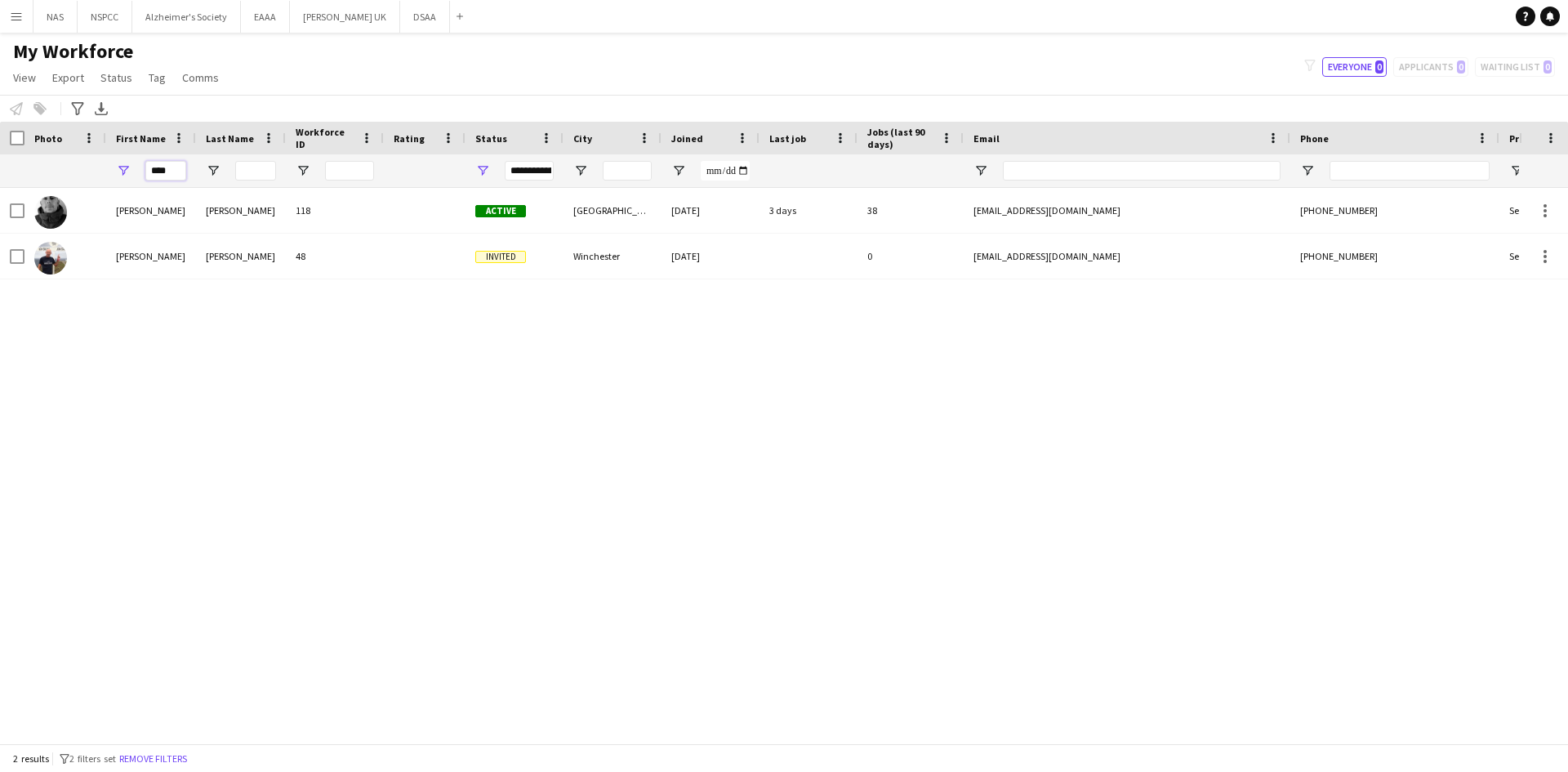
click at [175, 165] on input "****" at bounding box center [166, 171] width 40 height 20
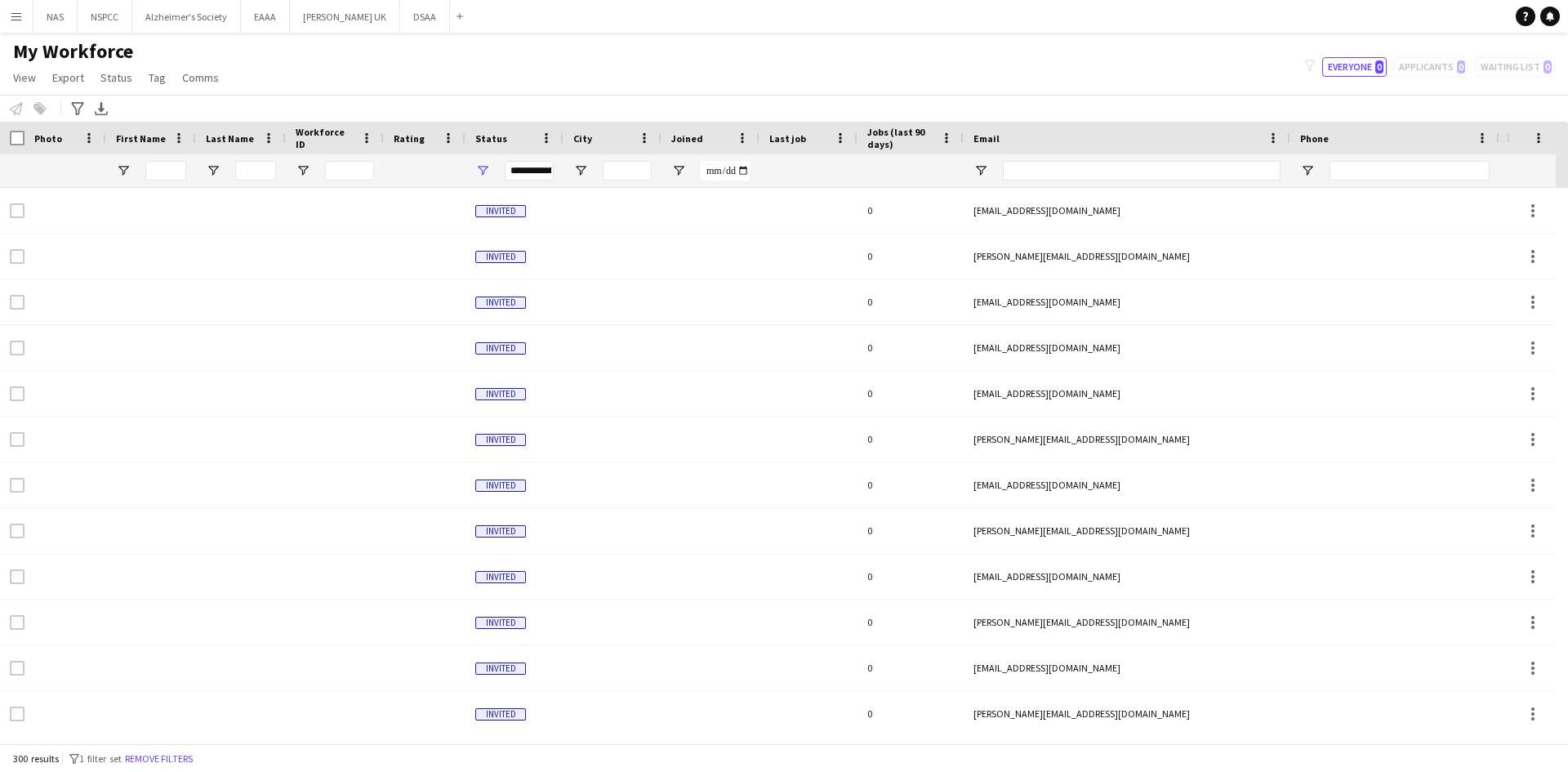
drag, startPoint x: 74, startPoint y: 102, endPoint x: 80, endPoint y: 187, distance: 85.2
click at [75, 102] on div "Advanced filters" at bounding box center [77, 109] width 20 height 20
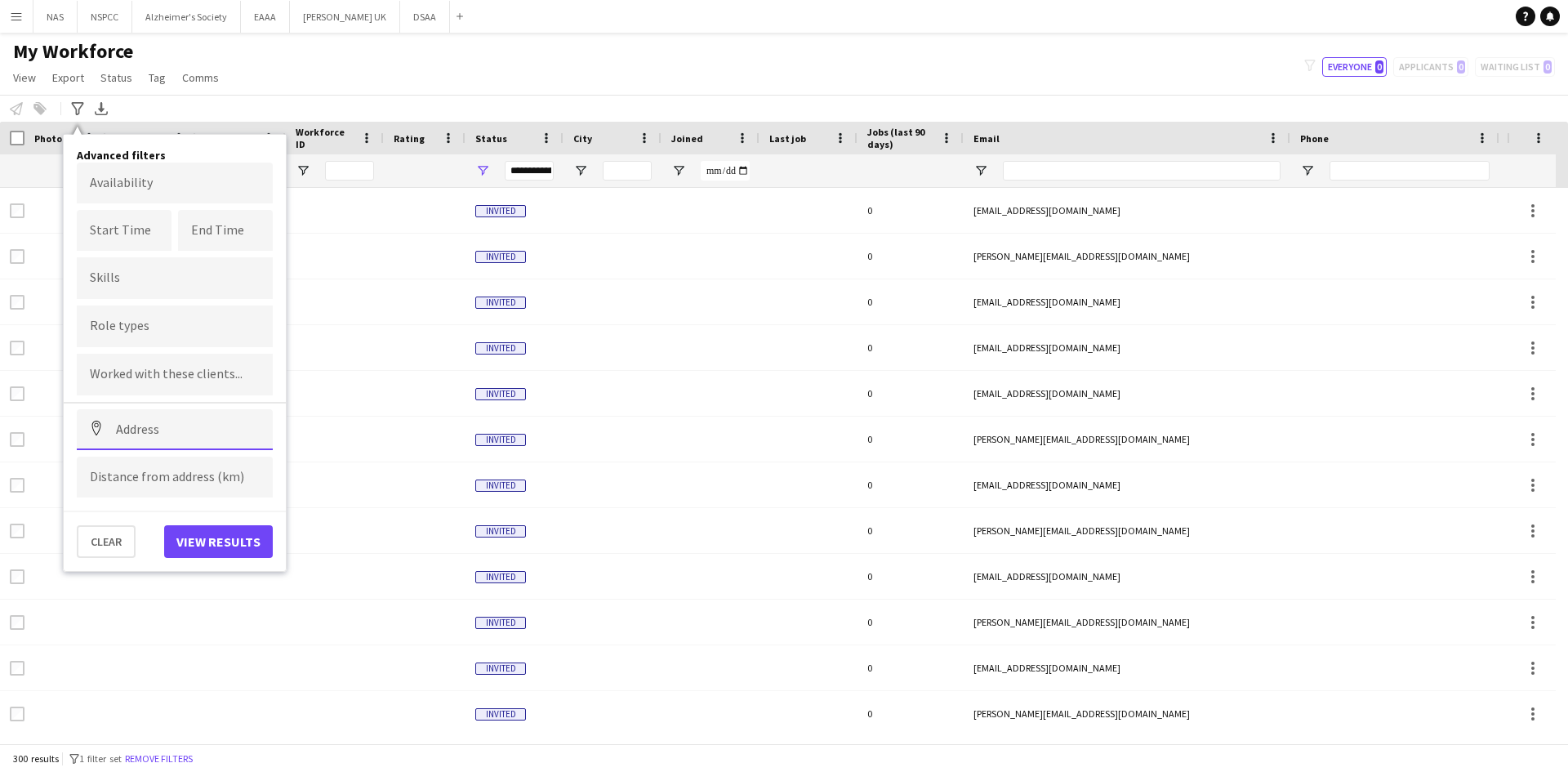
click at [143, 430] on input at bounding box center [175, 429] width 196 height 40
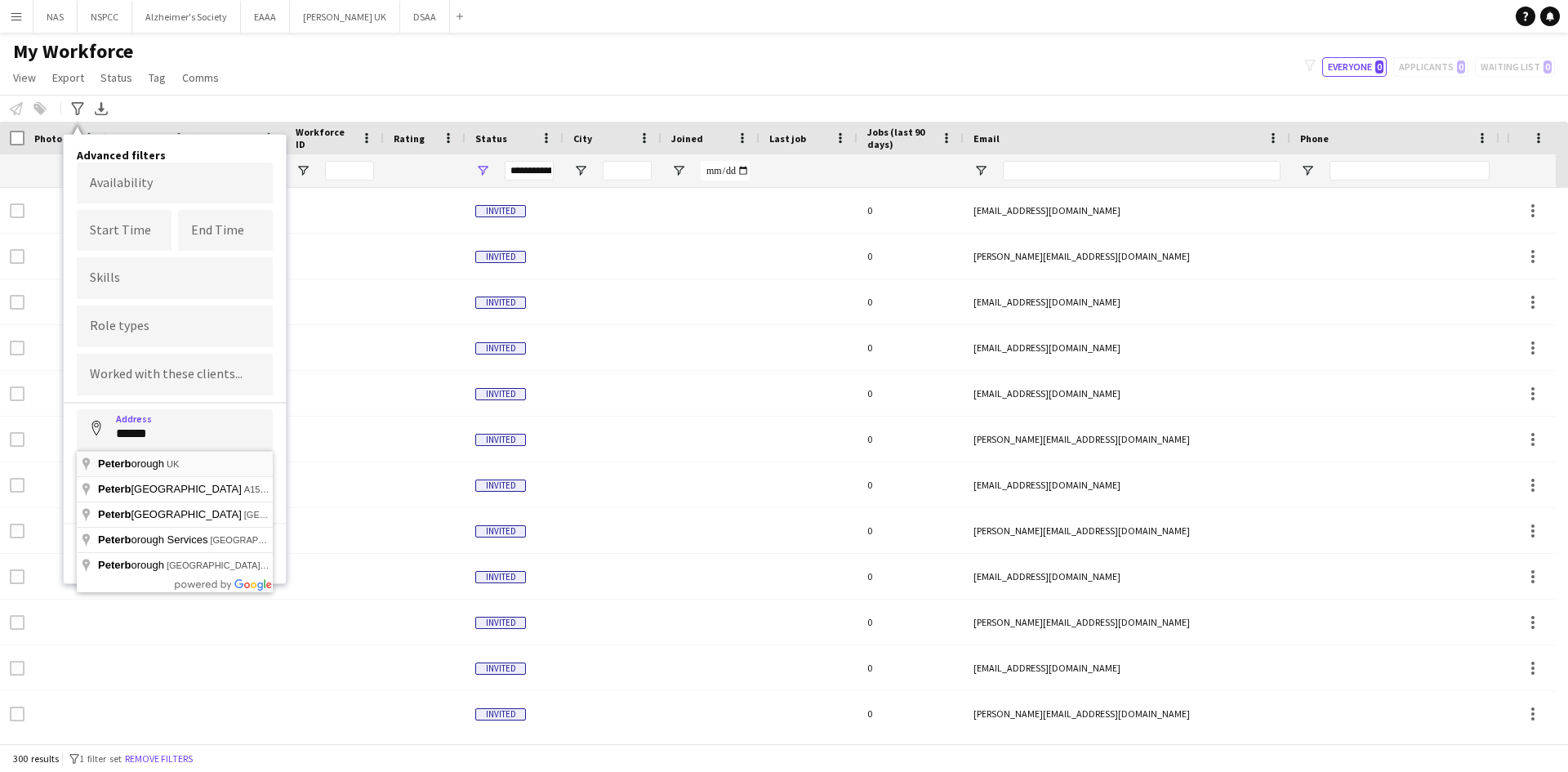
type input "**********"
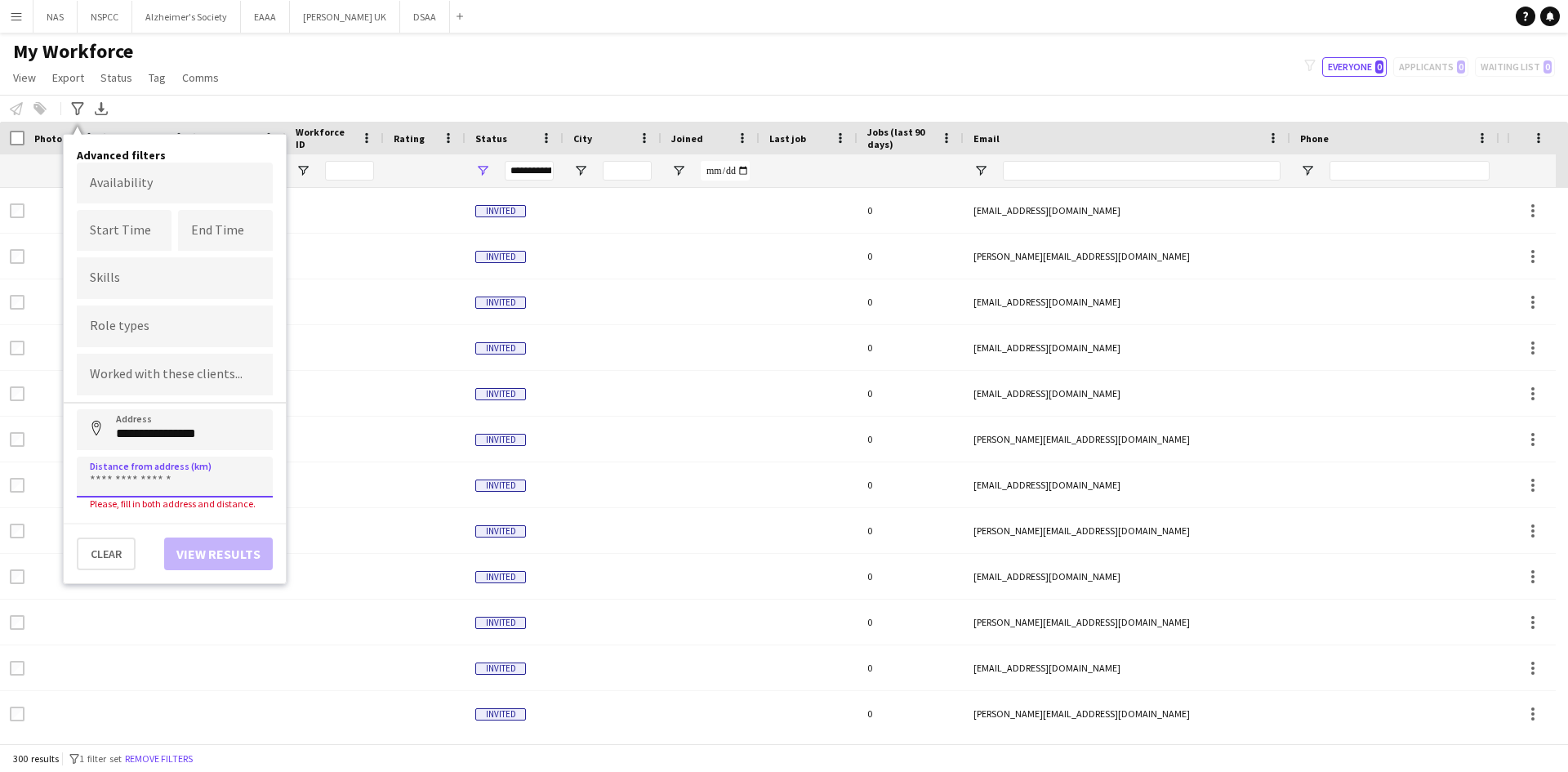
click at [158, 484] on input at bounding box center [175, 477] width 196 height 40
click at [185, 473] on input at bounding box center [175, 477] width 196 height 40
click at [211, 546] on button "View results" at bounding box center [219, 542] width 109 height 32
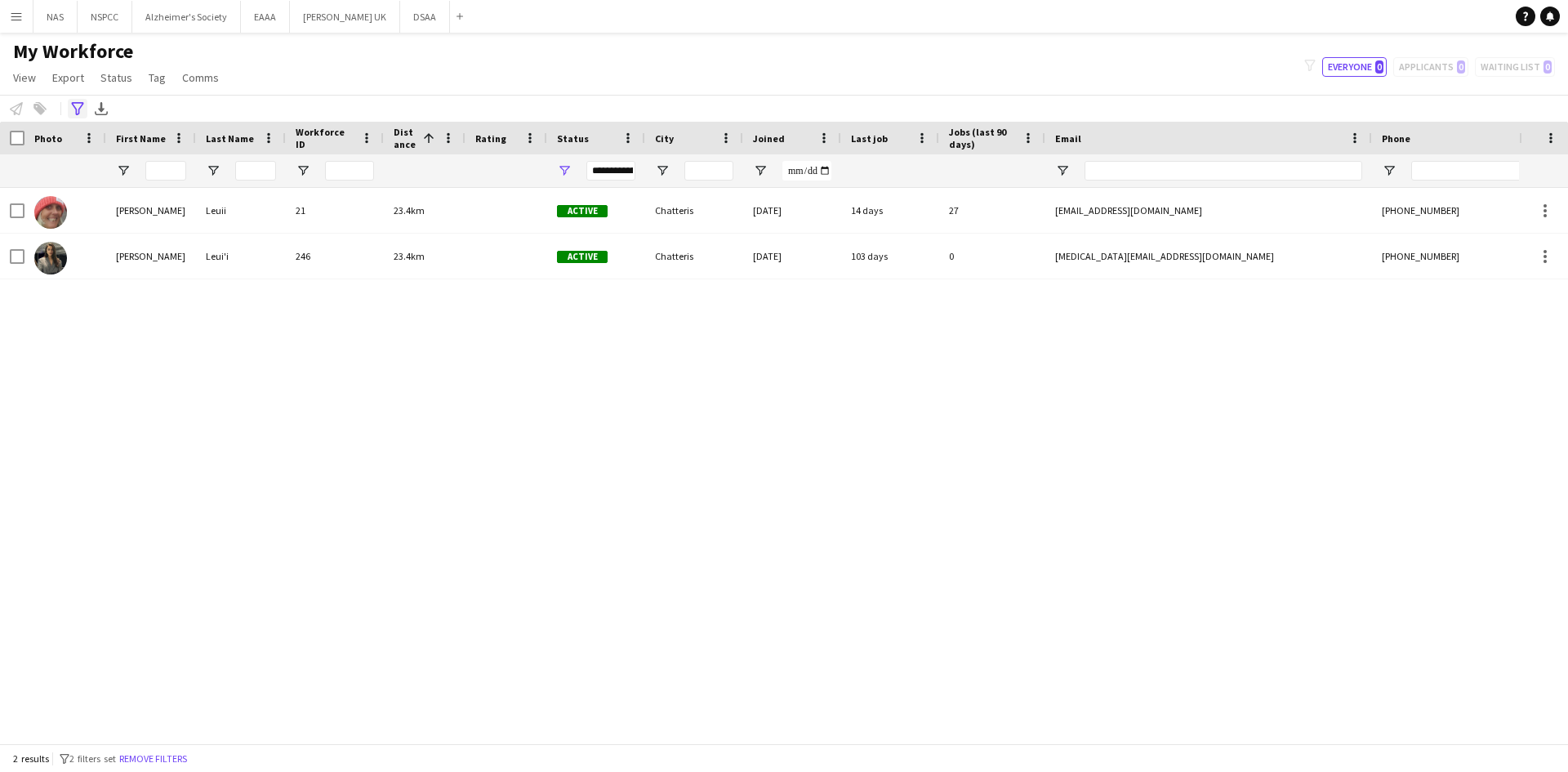
click at [77, 103] on icon at bounding box center [77, 108] width 13 height 13
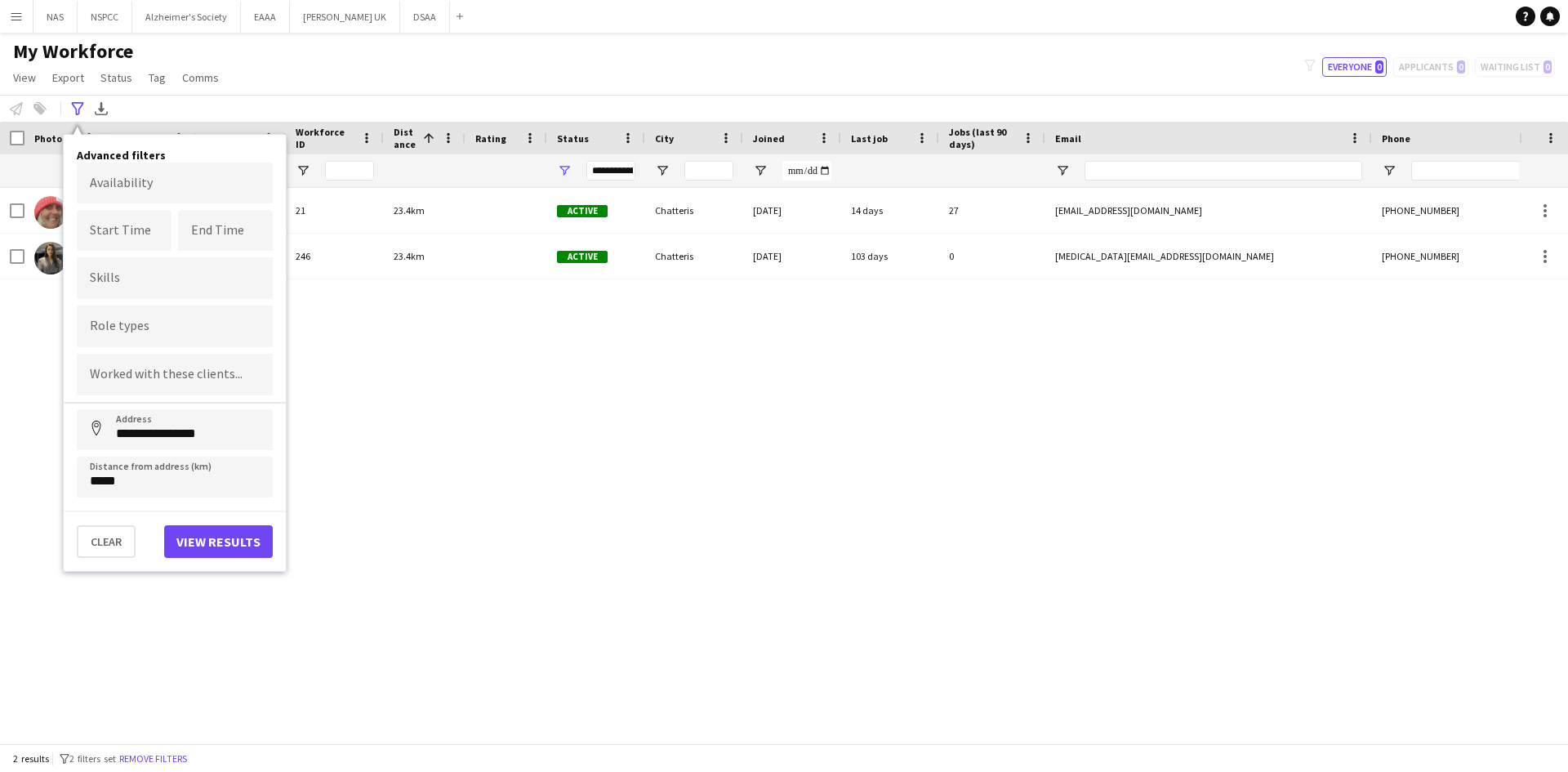
click at [151, 498] on div "**********" at bounding box center [175, 354] width 222 height 437
click at [143, 484] on input "*****" at bounding box center [175, 477] width 196 height 40
type input "****"
drag, startPoint x: 143, startPoint y: 484, endPoint x: 44, endPoint y: 484, distance: 99.0
click at [44, 484] on main "**********" at bounding box center [784, 390] width 1568 height 717
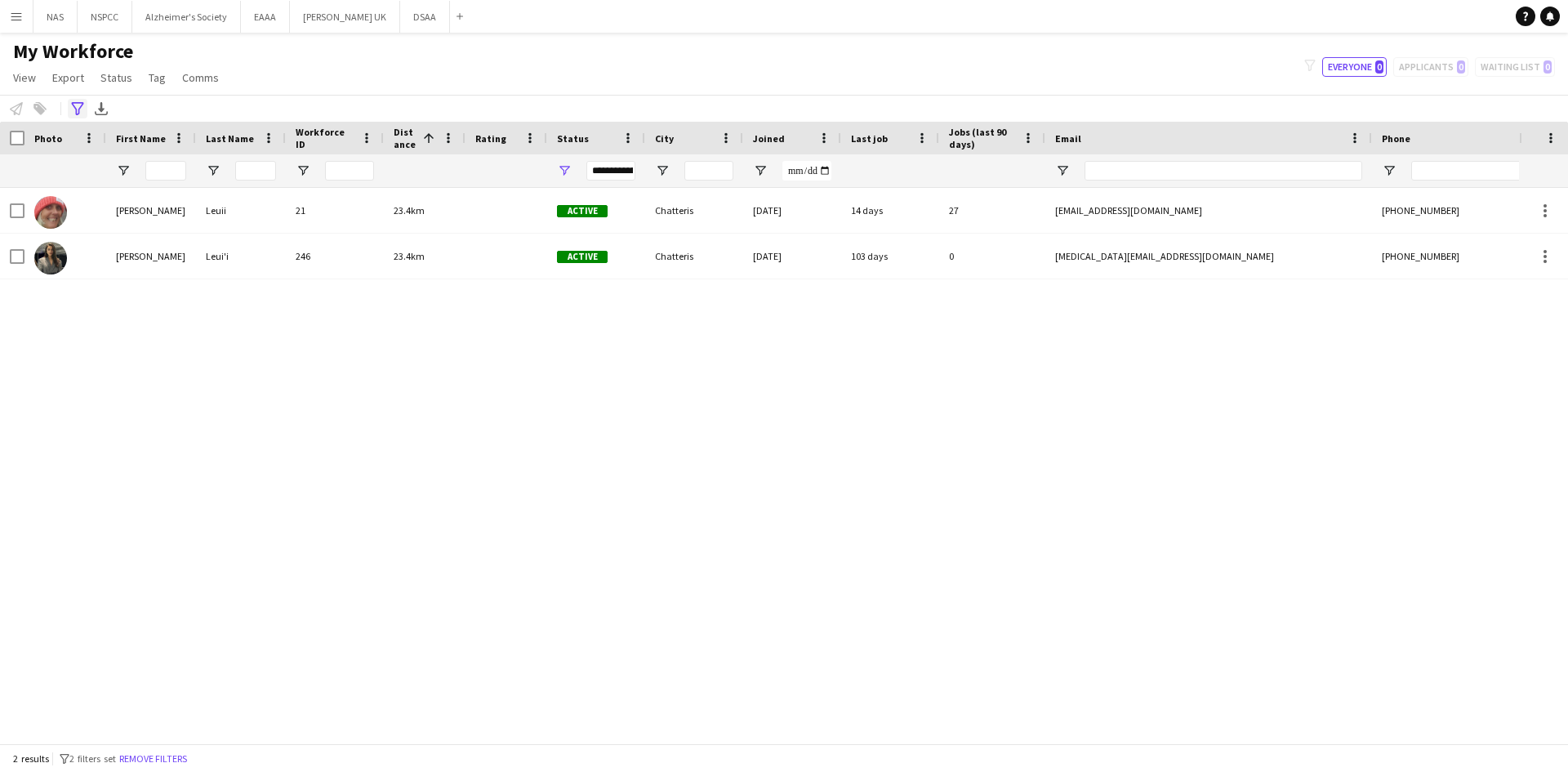
click at [78, 105] on icon "Advanced filters" at bounding box center [77, 108] width 13 height 13
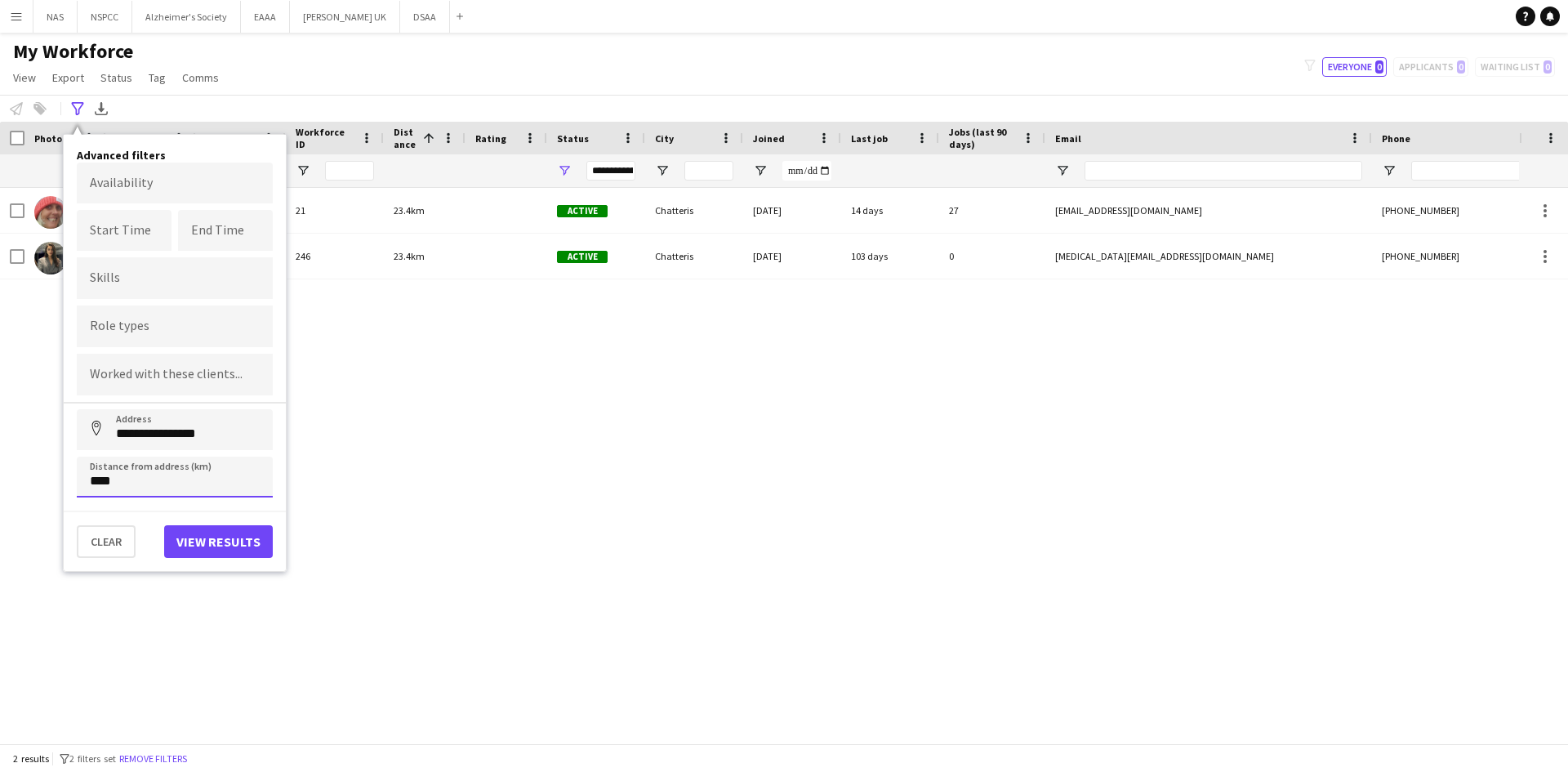
click at [95, 484] on input "****" at bounding box center [175, 477] width 196 height 40
click at [203, 539] on button "View results" at bounding box center [219, 542] width 109 height 32
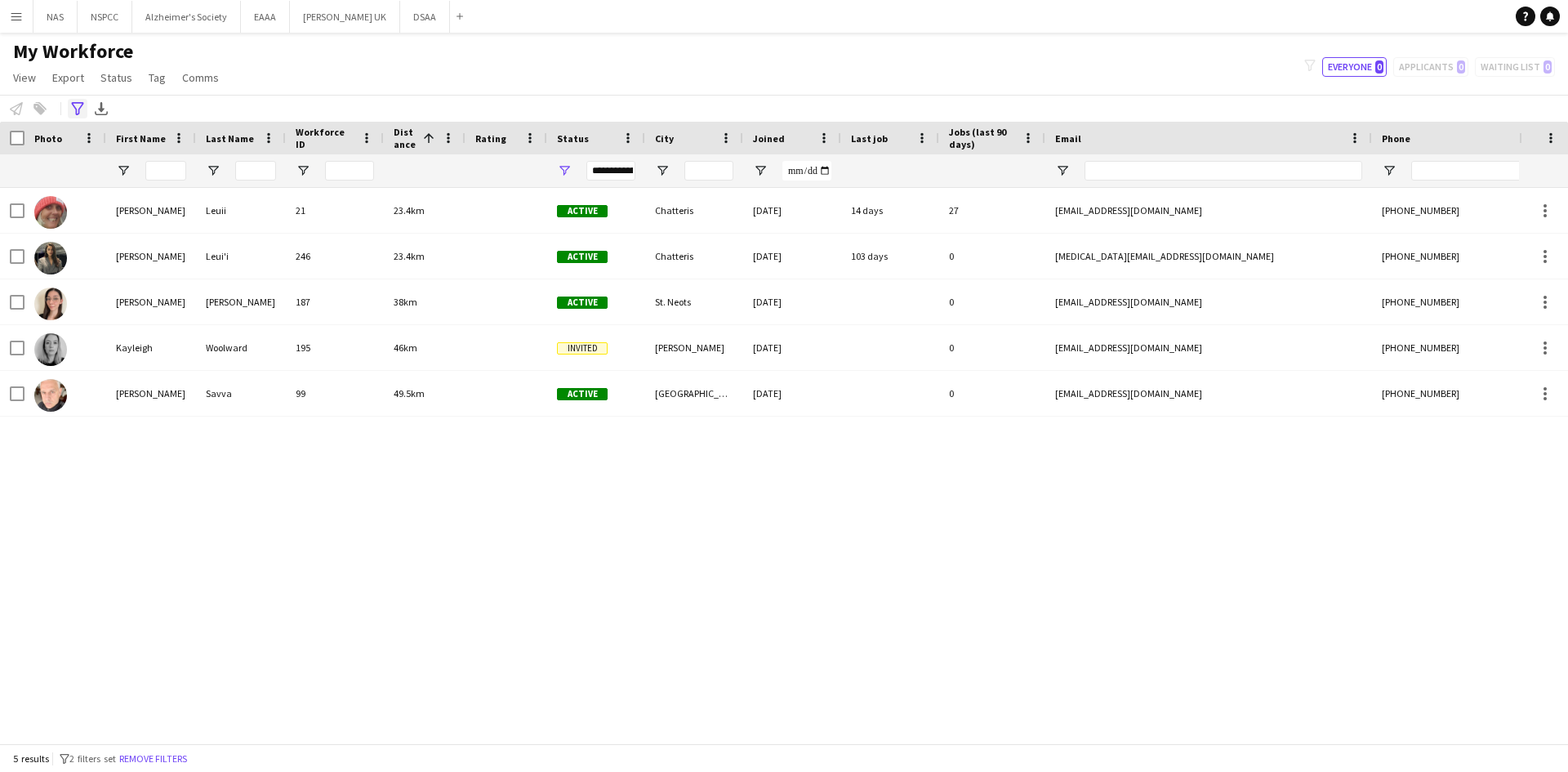
click at [79, 102] on div "Advanced filters" at bounding box center [77, 109] width 20 height 20
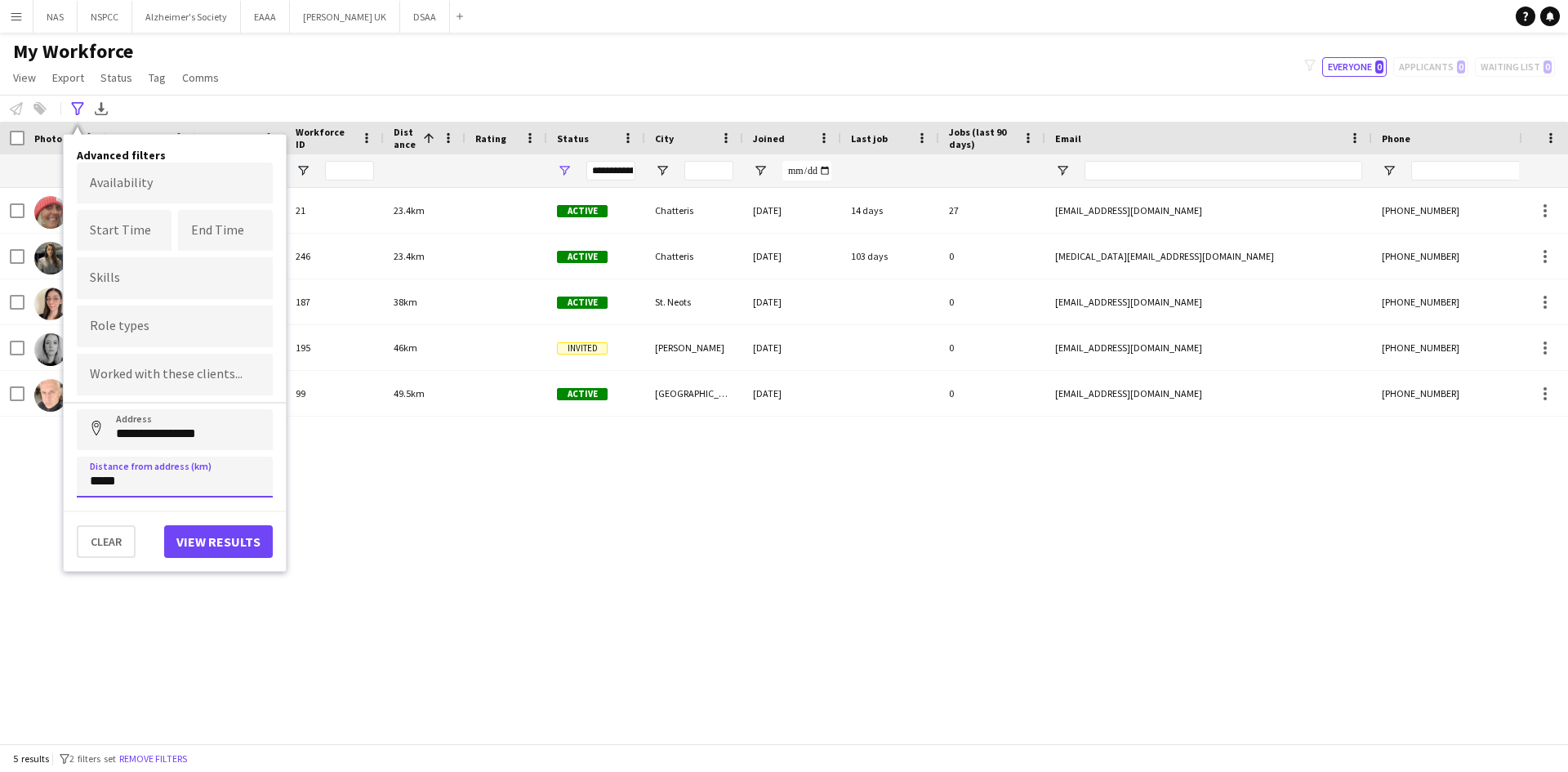
drag, startPoint x: 128, startPoint y: 484, endPoint x: 58, endPoint y: 487, distance: 70.1
click at [58, 487] on main "**********" at bounding box center [784, 390] width 1568 height 717
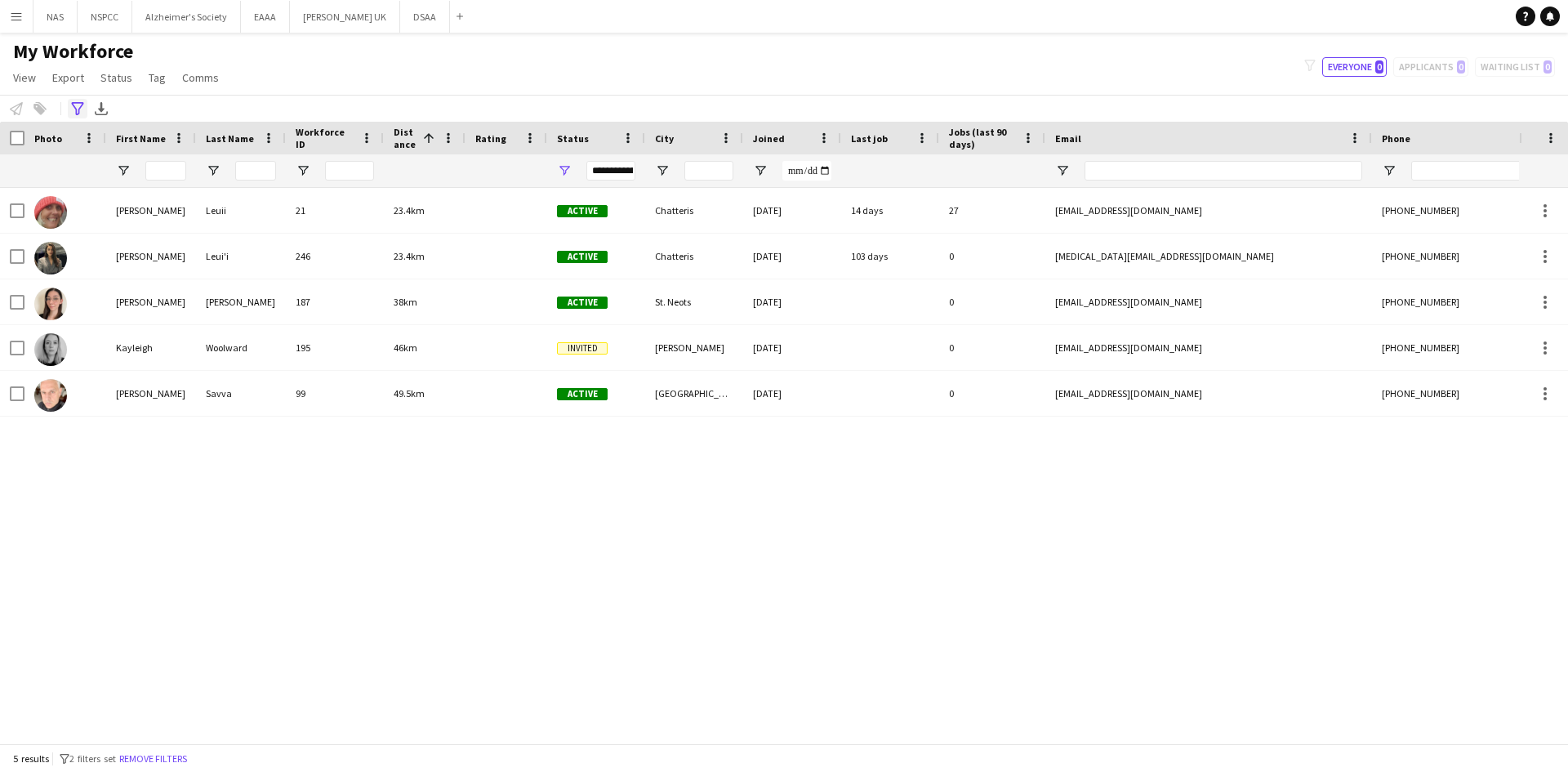
click at [86, 108] on div "Advanced filters" at bounding box center [77, 109] width 20 height 20
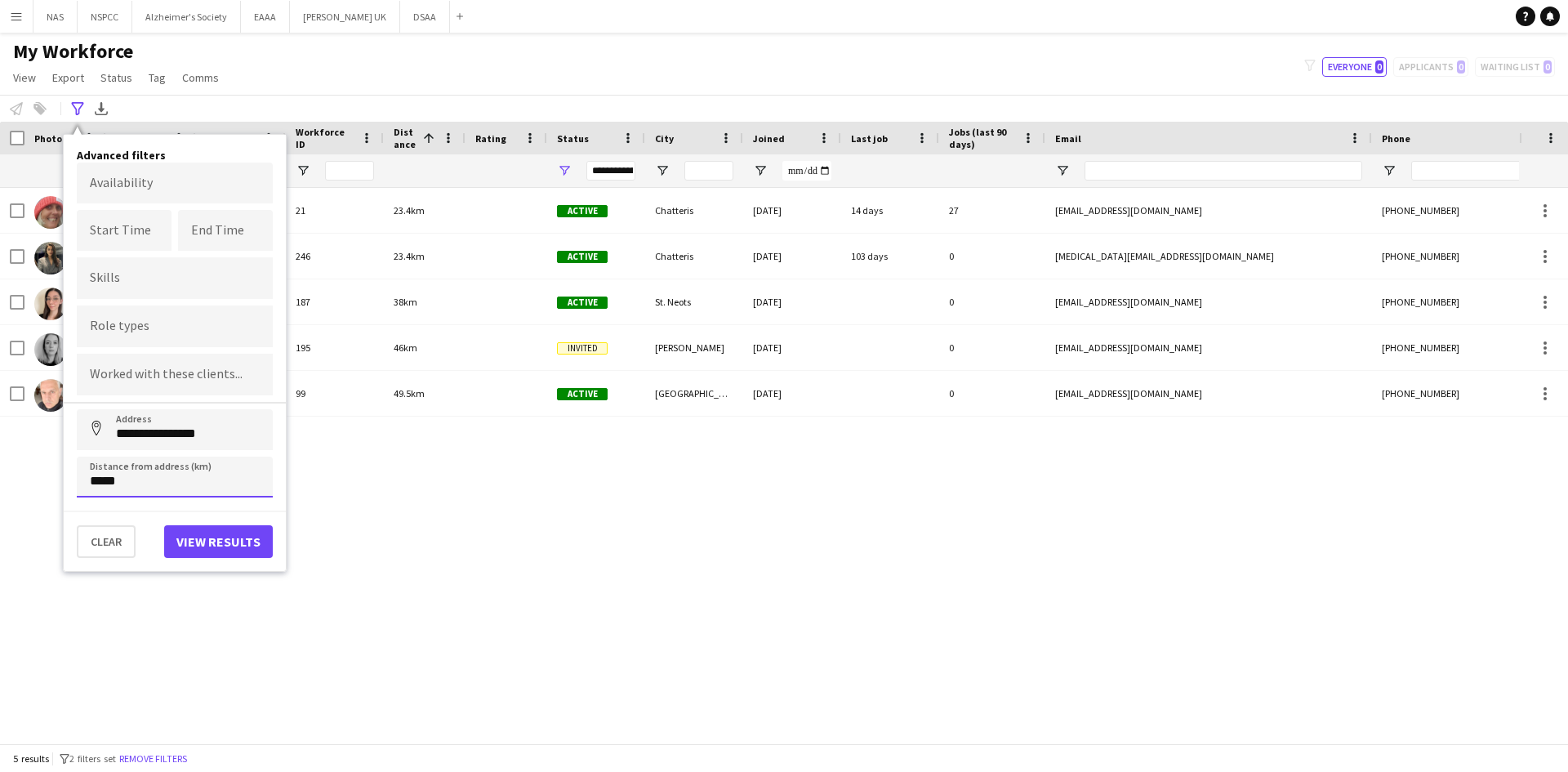
click at [122, 479] on input "*****" at bounding box center [175, 477] width 196 height 40
click at [100, 484] on input "*****" at bounding box center [175, 477] width 196 height 40
type input "****"
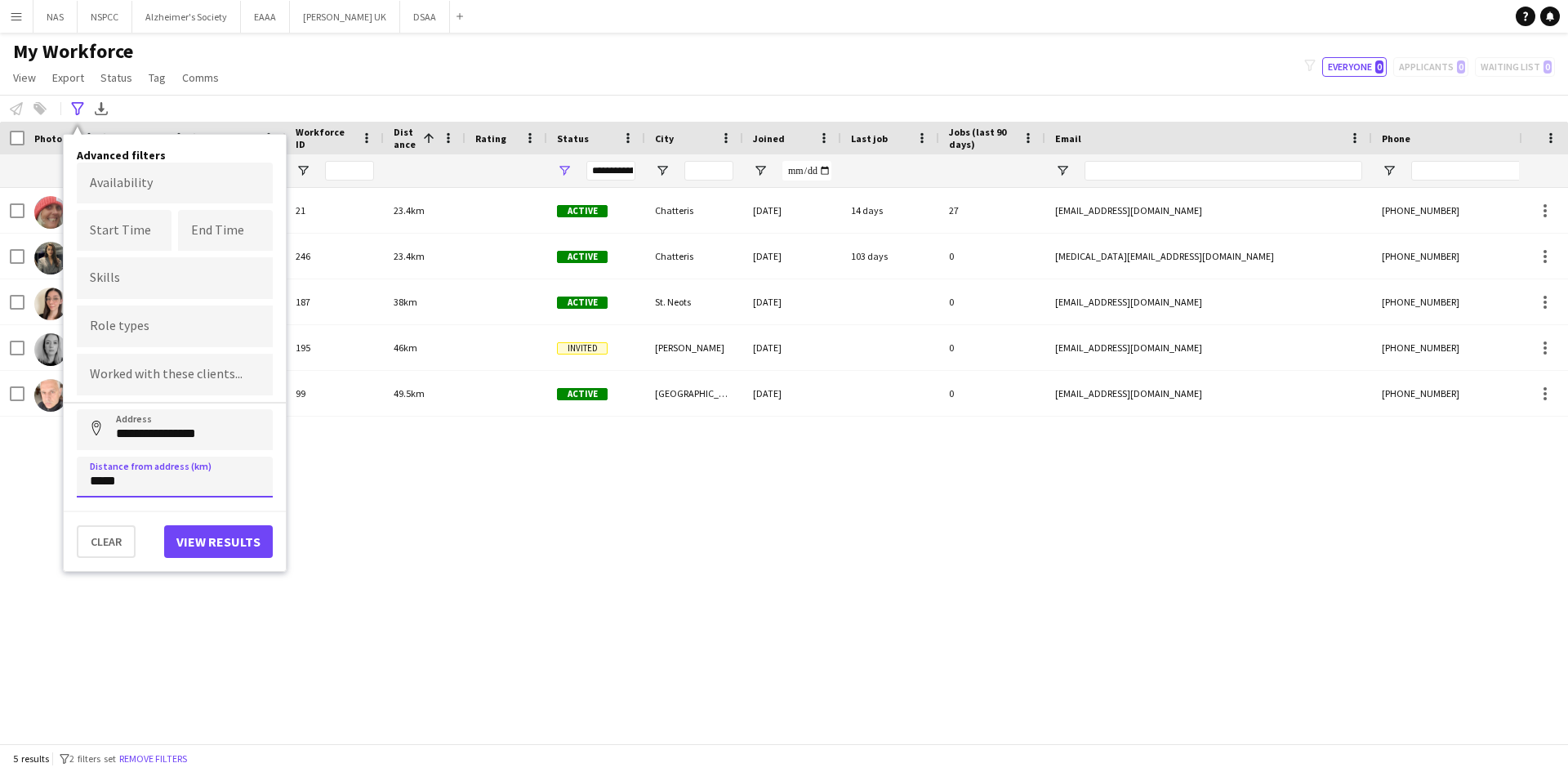
type input "******"
click button "Address" at bounding box center [96, 429] width 40 height 40
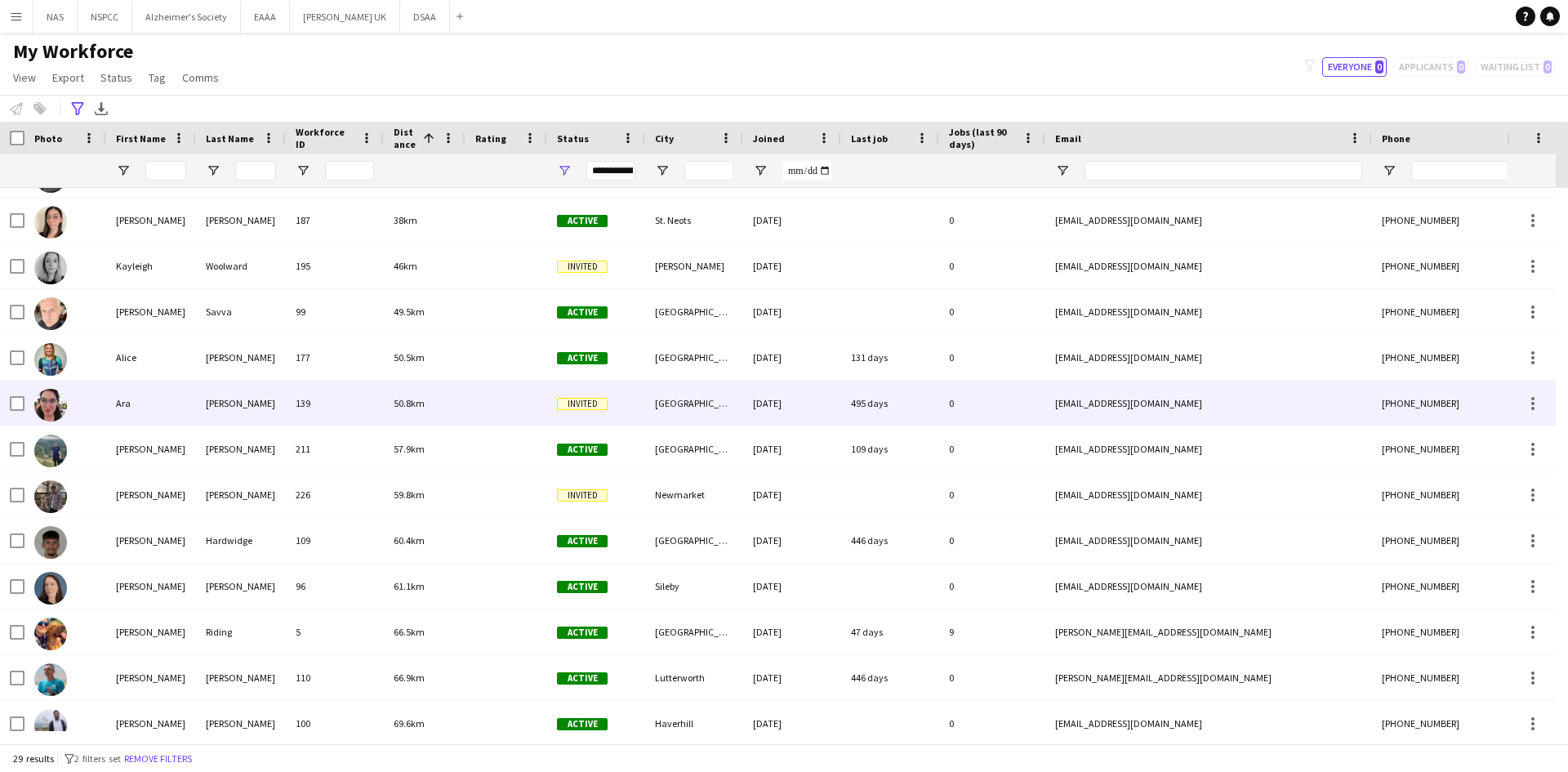
scroll to position [164, 0]
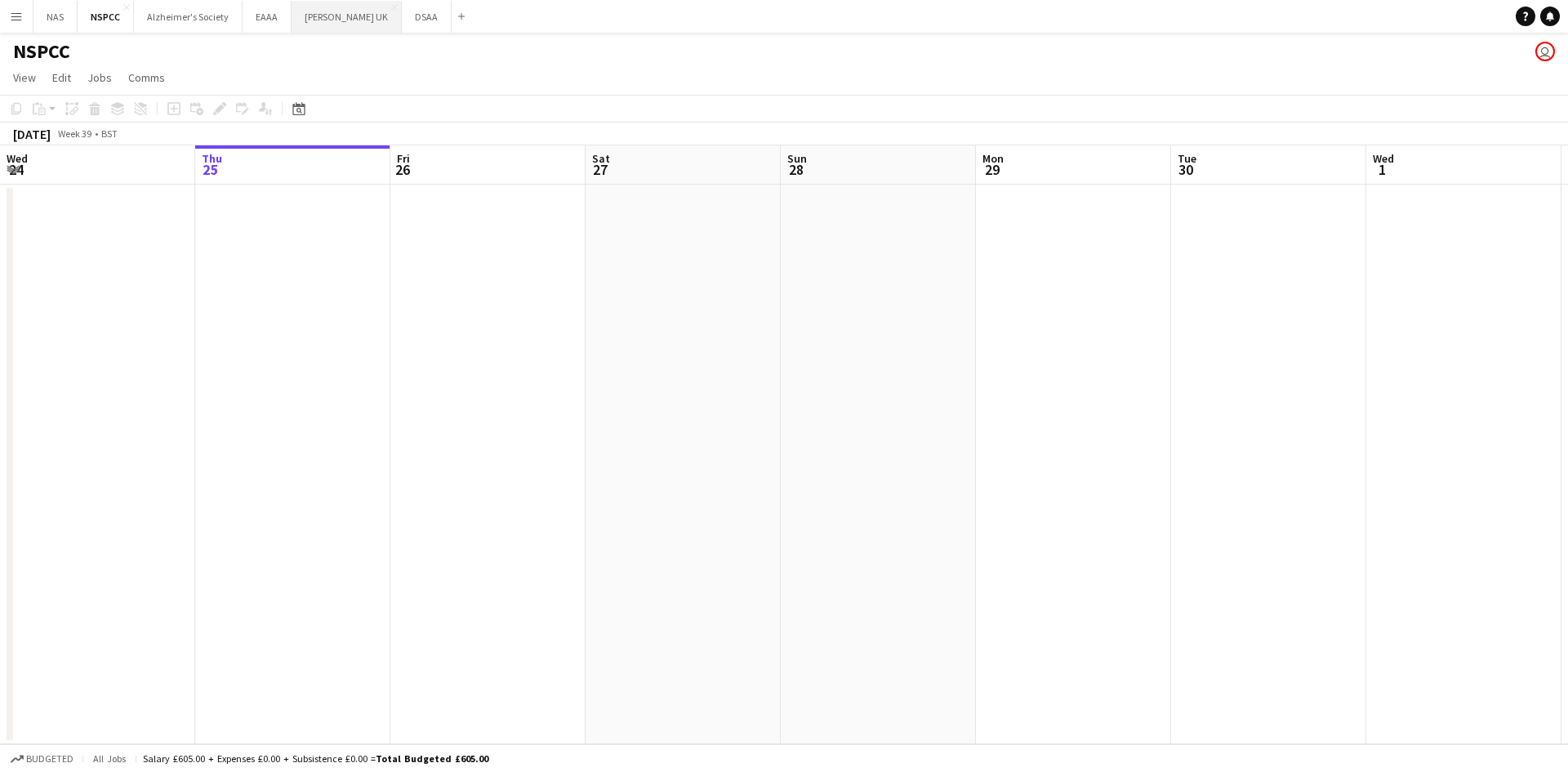
click at [335, 17] on button "[PERSON_NAME] UK Close" at bounding box center [346, 16] width 111 height 31
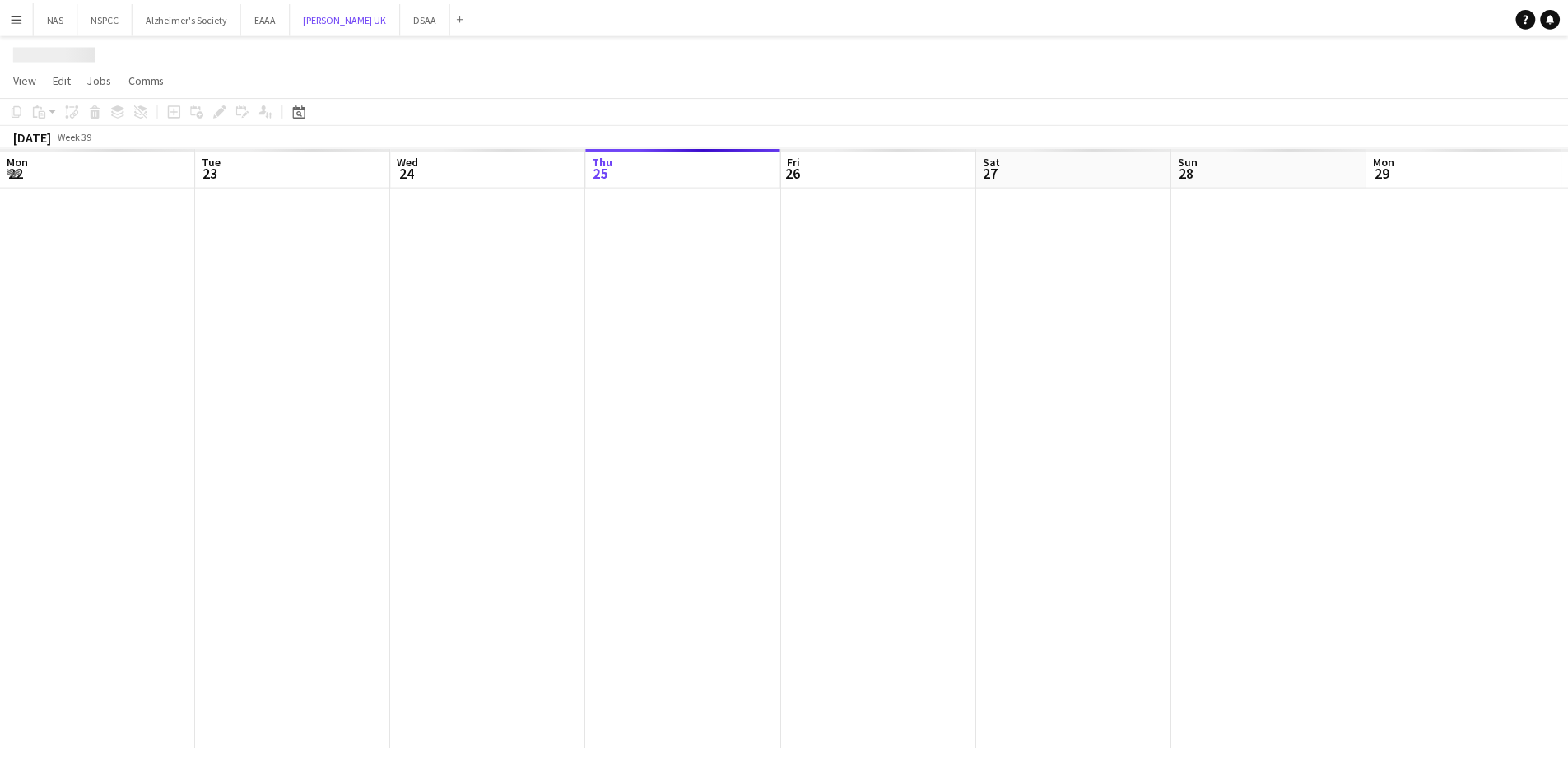
scroll to position [0, 393]
